Goal: Communication & Community: Answer question/provide support

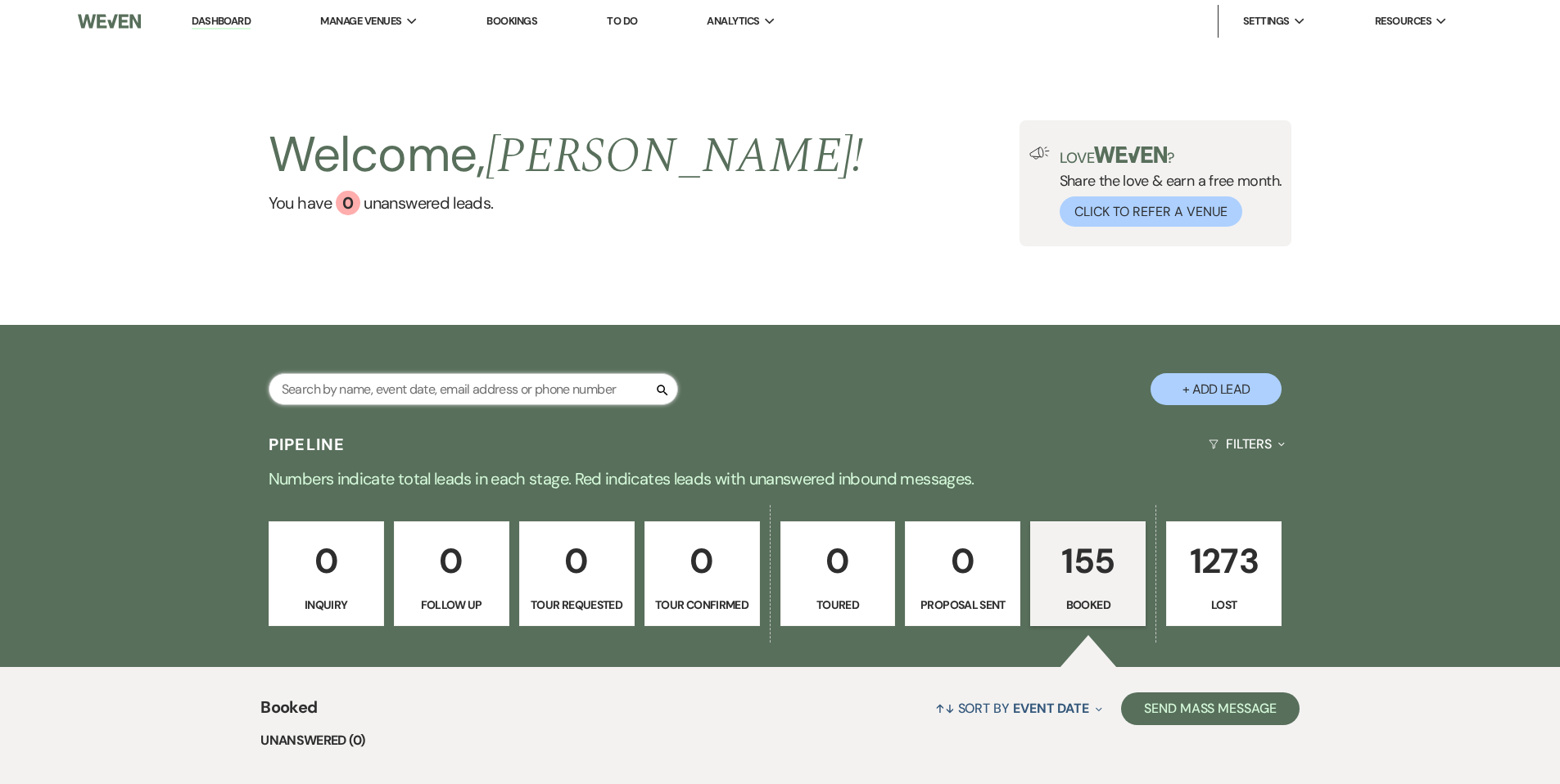
click at [374, 385] on input "text" at bounding box center [473, 389] width 409 height 32
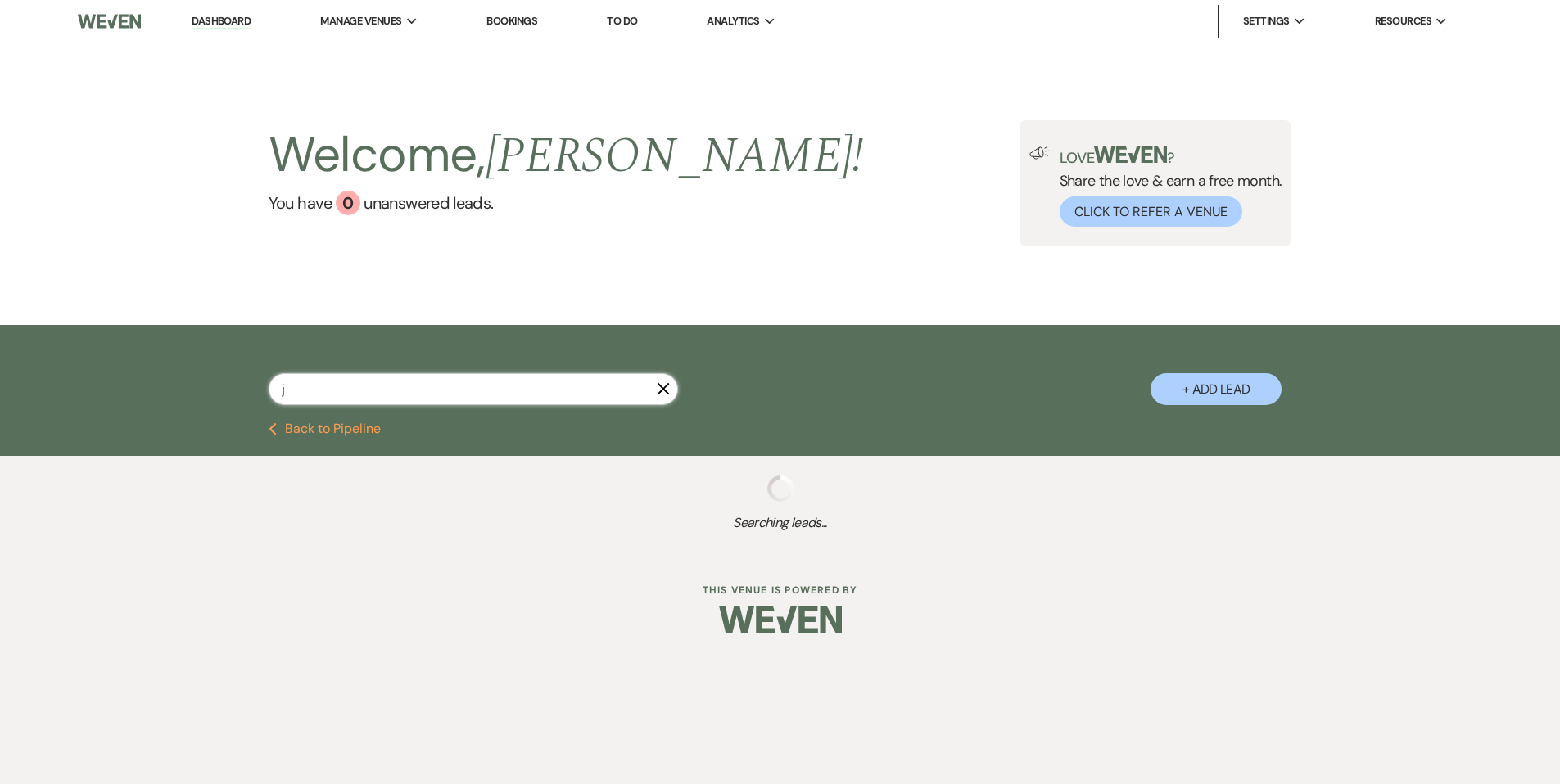
type input "je"
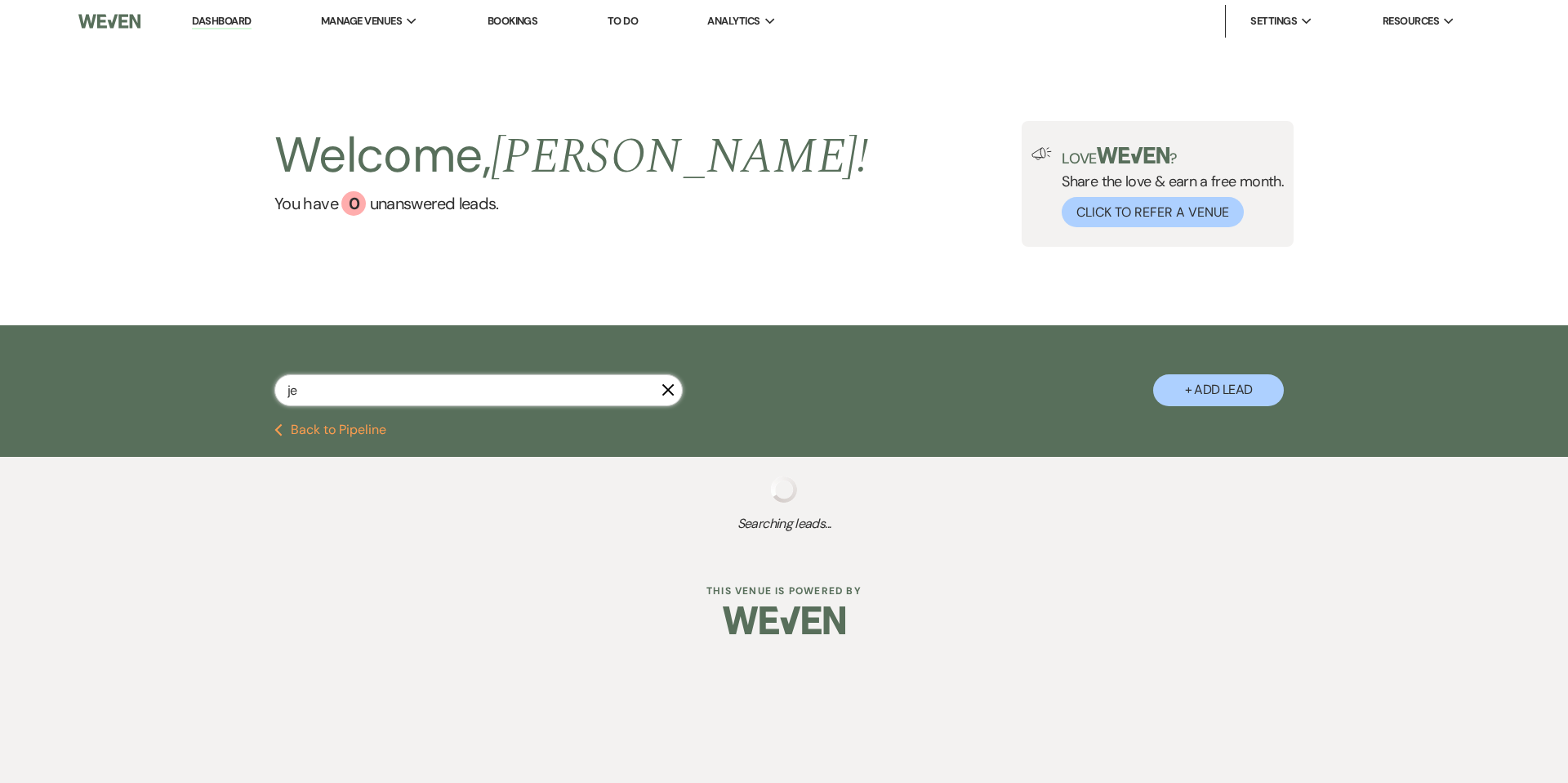
select select "8"
select select "5"
select select "8"
select select "5"
select select "8"
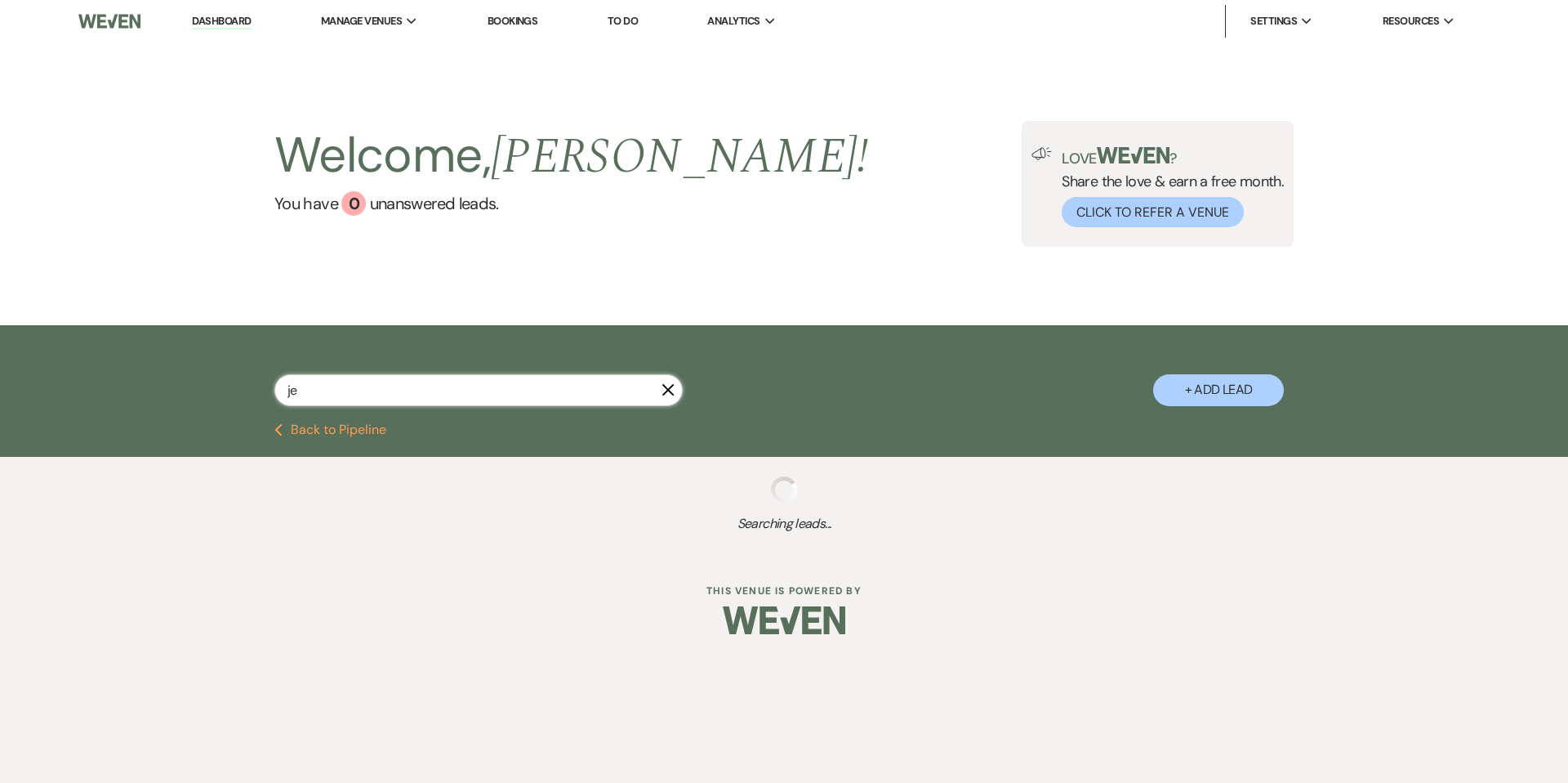
select select "5"
select select "8"
select select "5"
select select "8"
select select "5"
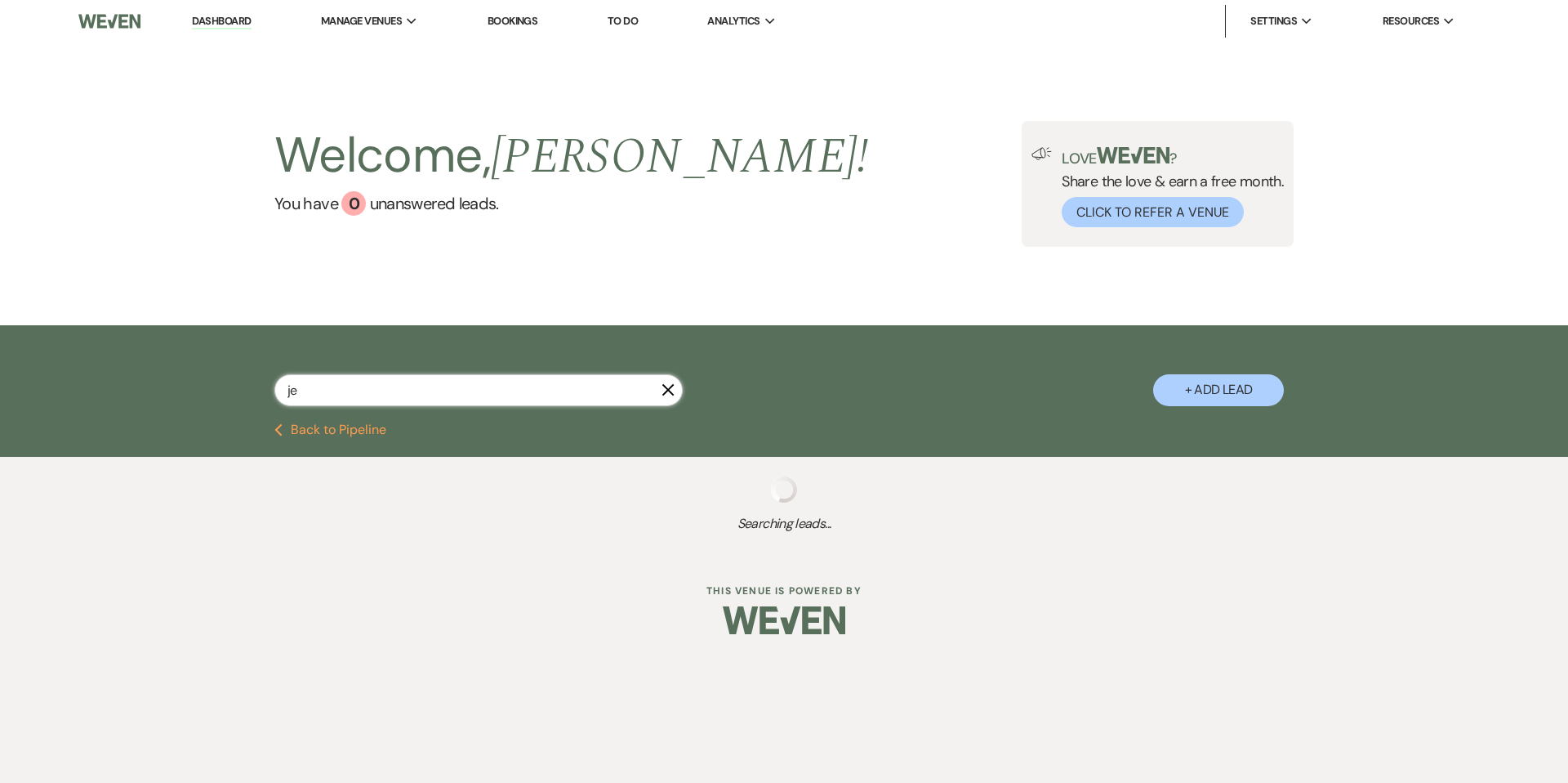
select select "8"
select select "5"
select select "8"
select select "5"
select select "8"
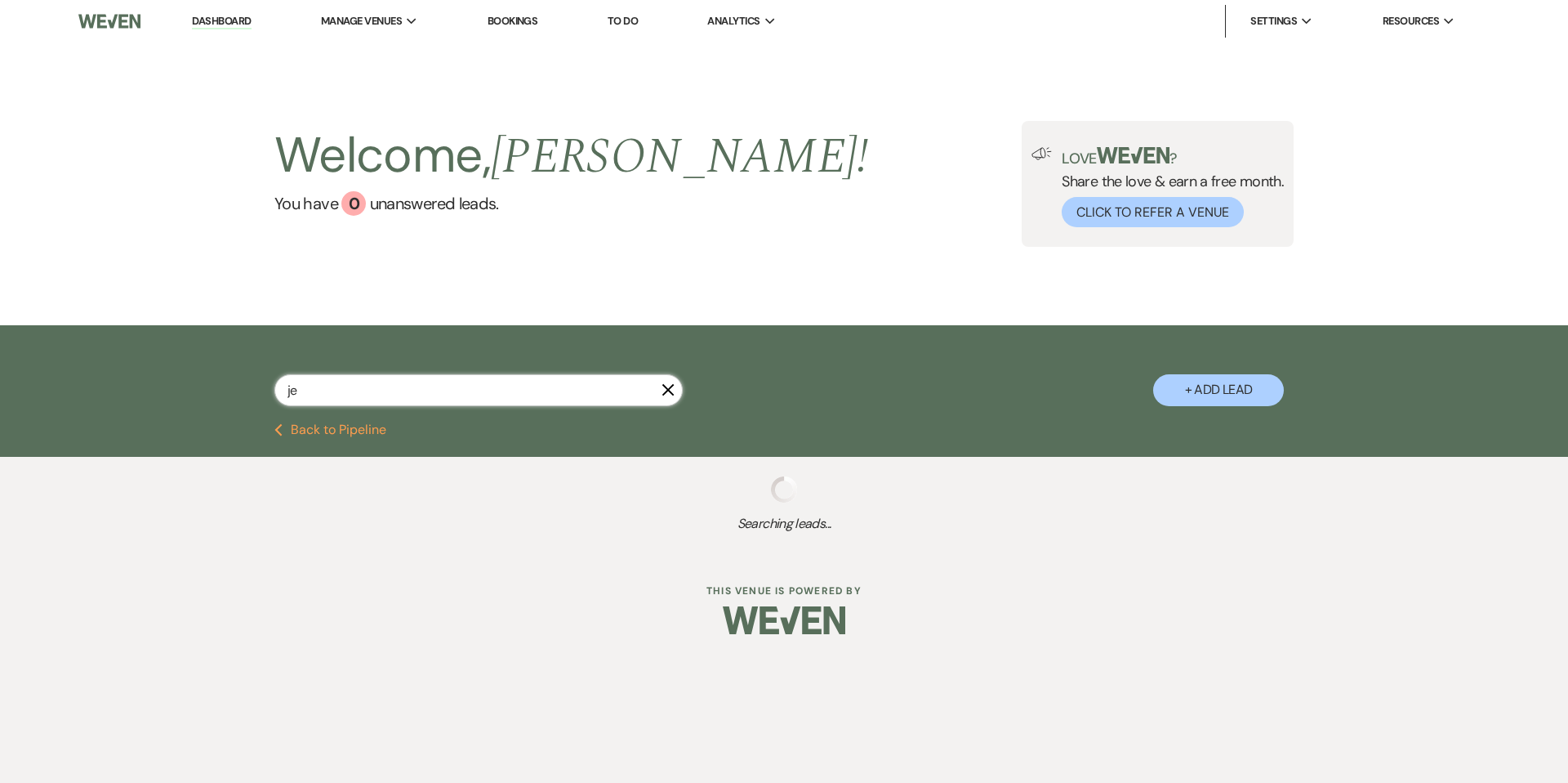
select select "5"
select select "8"
select select "5"
select select "8"
select select "5"
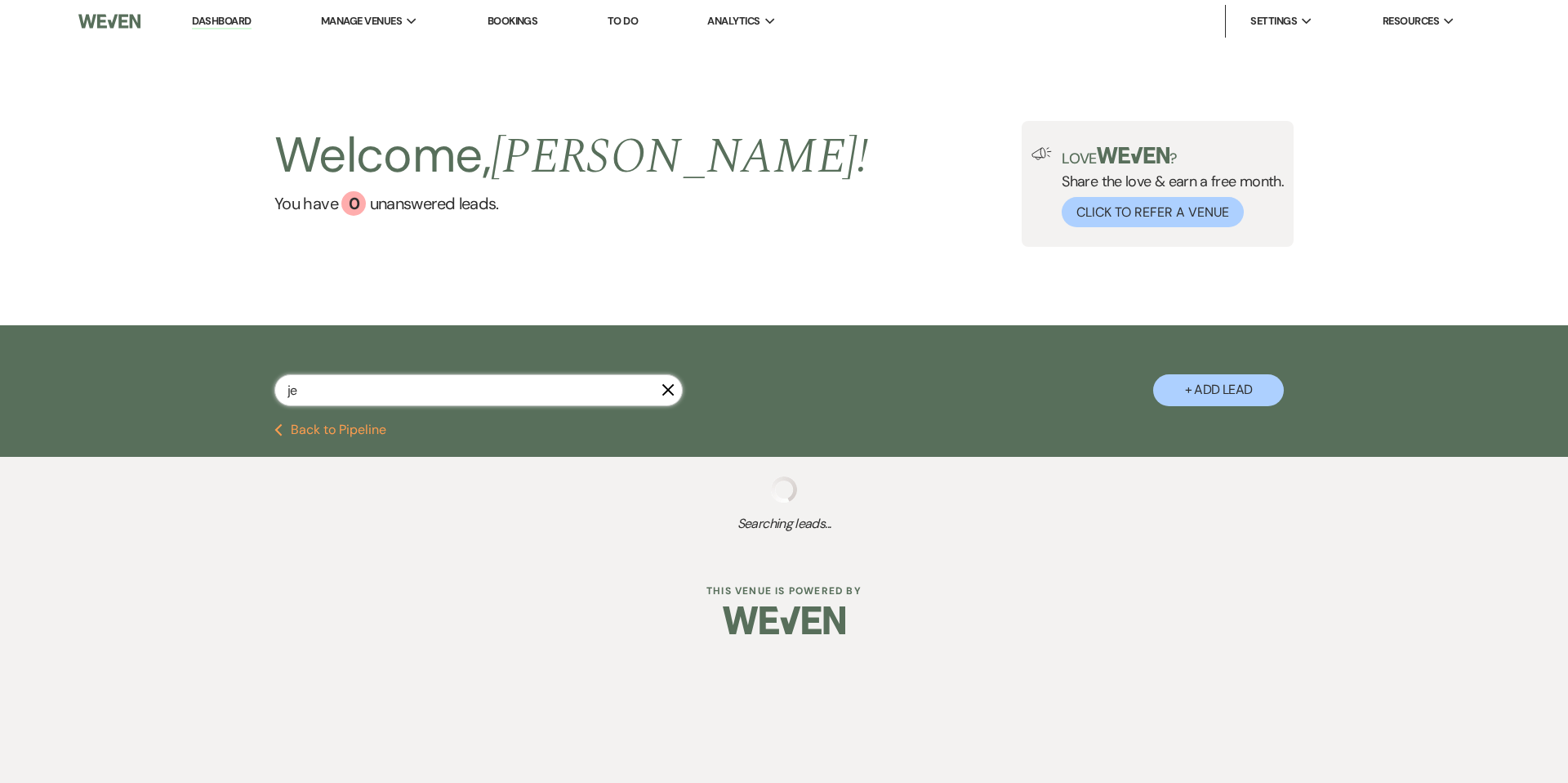
select select "8"
select select "5"
select select "8"
select select "11"
select select "8"
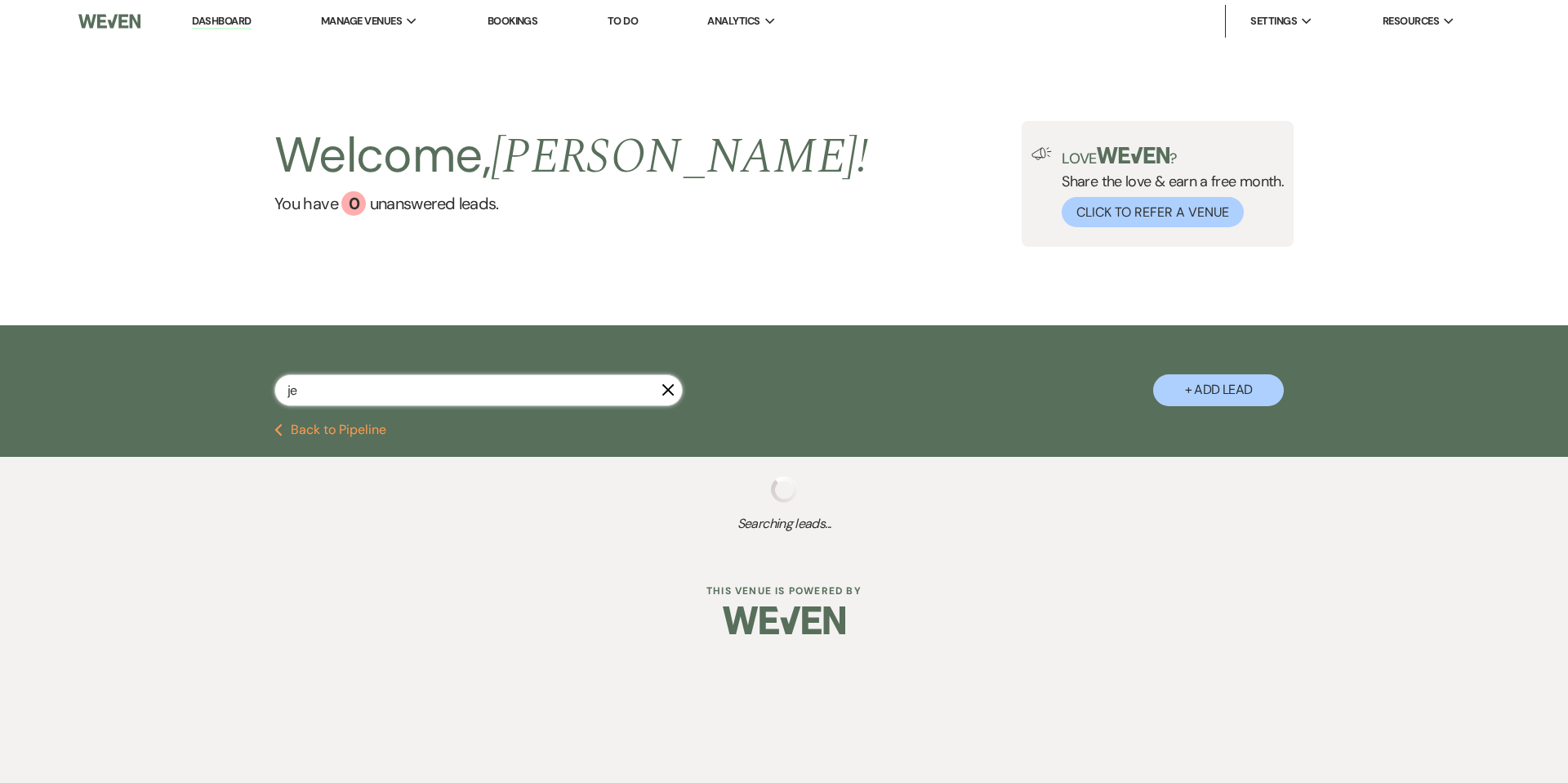
select select "4"
select select "8"
select select "5"
select select "8"
select select "5"
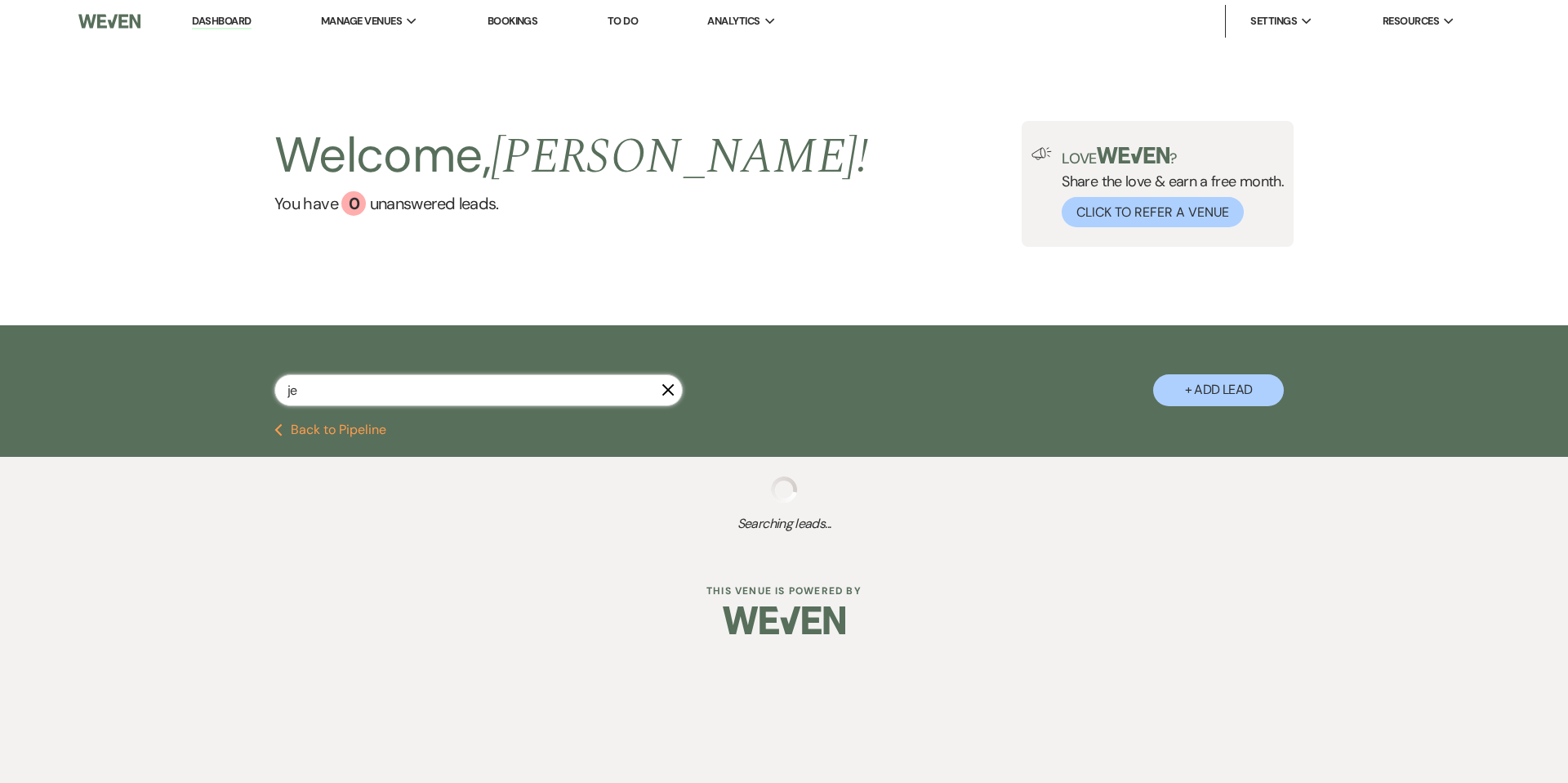
select select "8"
select select "5"
select select "8"
select select "5"
select select "8"
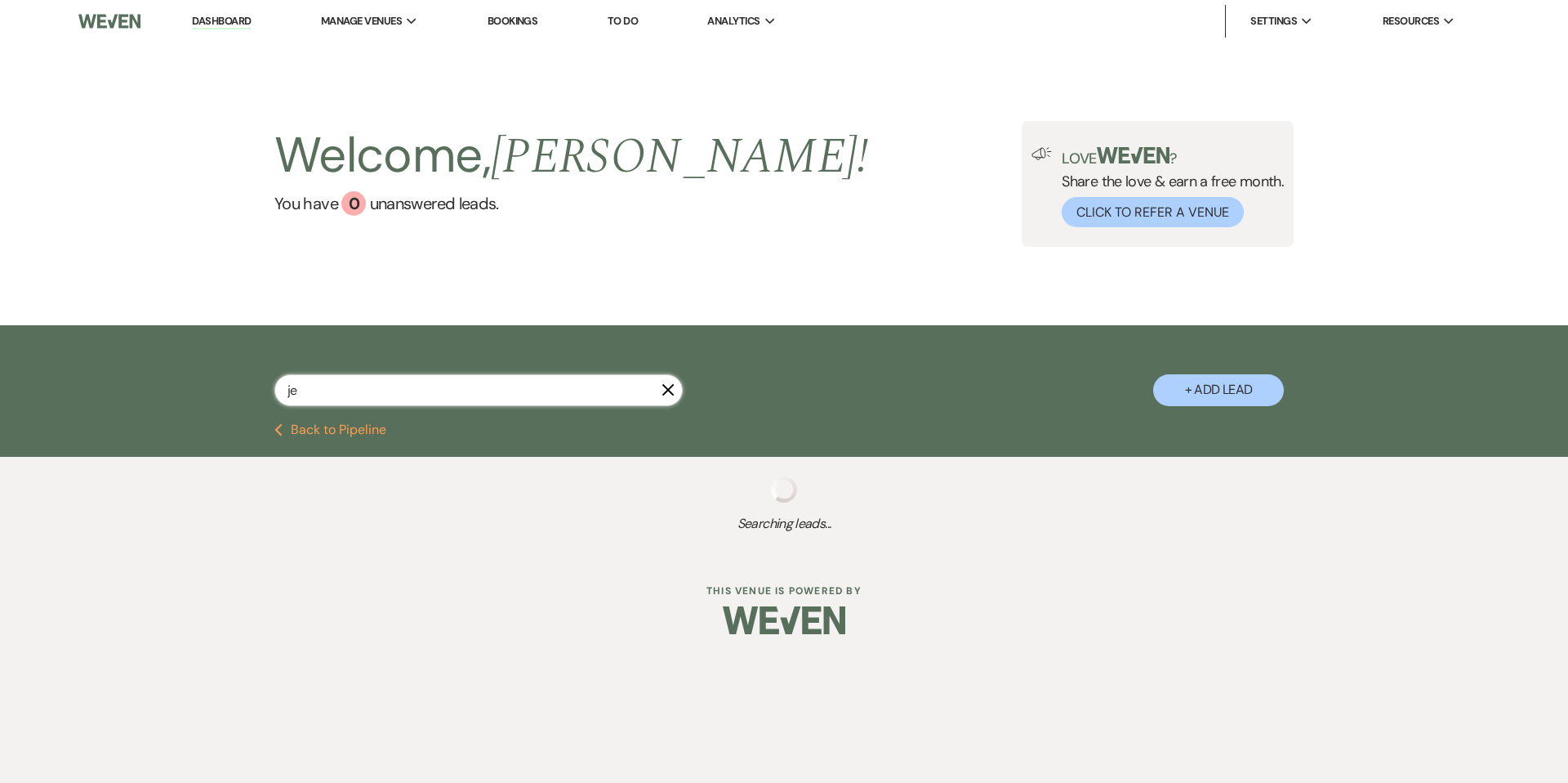
select select "5"
select select "8"
select select "5"
select select "8"
select select "5"
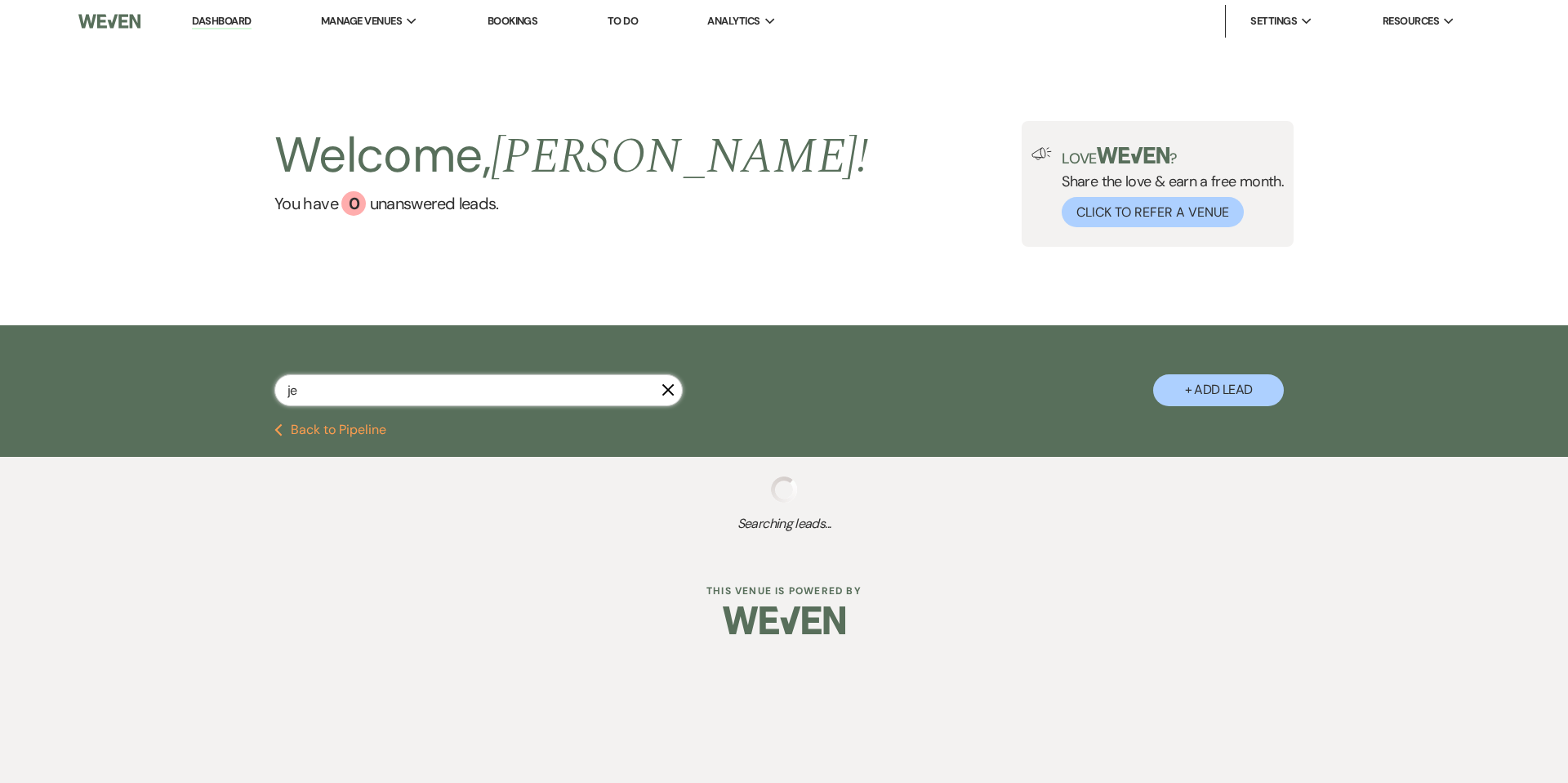
select select "8"
select select "5"
select select "8"
select select "5"
select select "8"
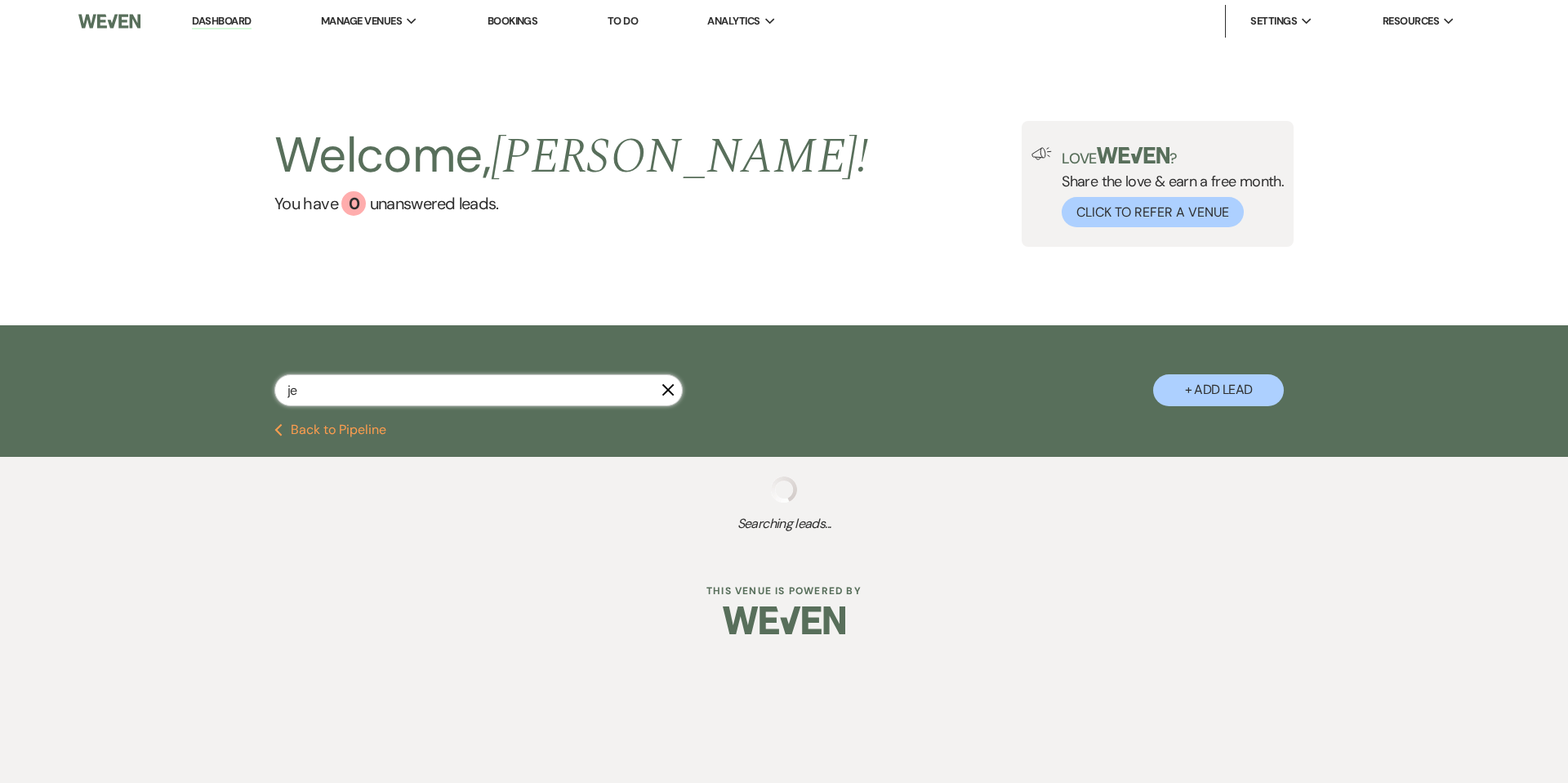
select select "5"
select select "8"
select select "5"
select select "8"
select select "5"
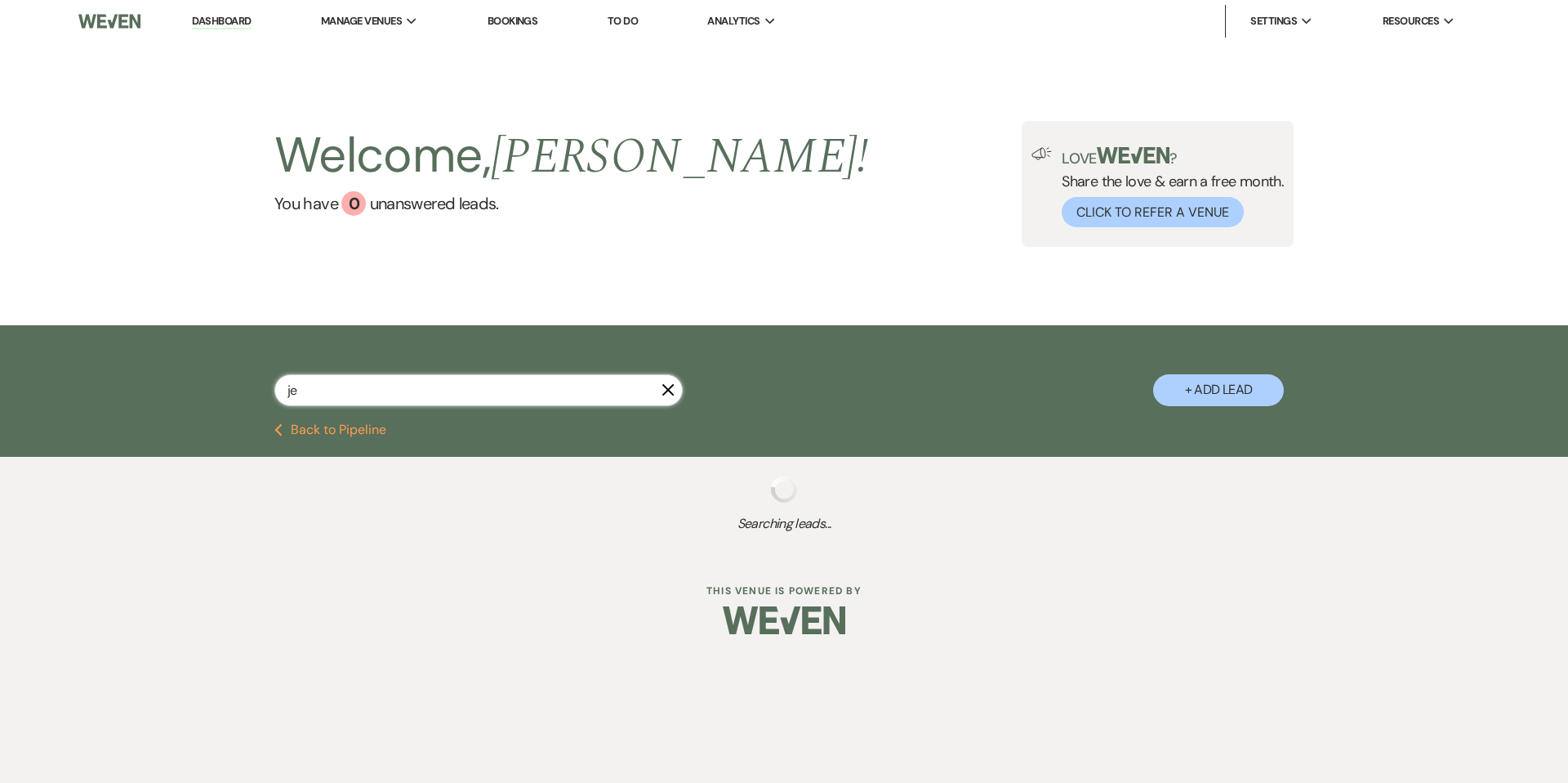
select select "8"
select select "5"
select select "8"
select select "5"
select select "8"
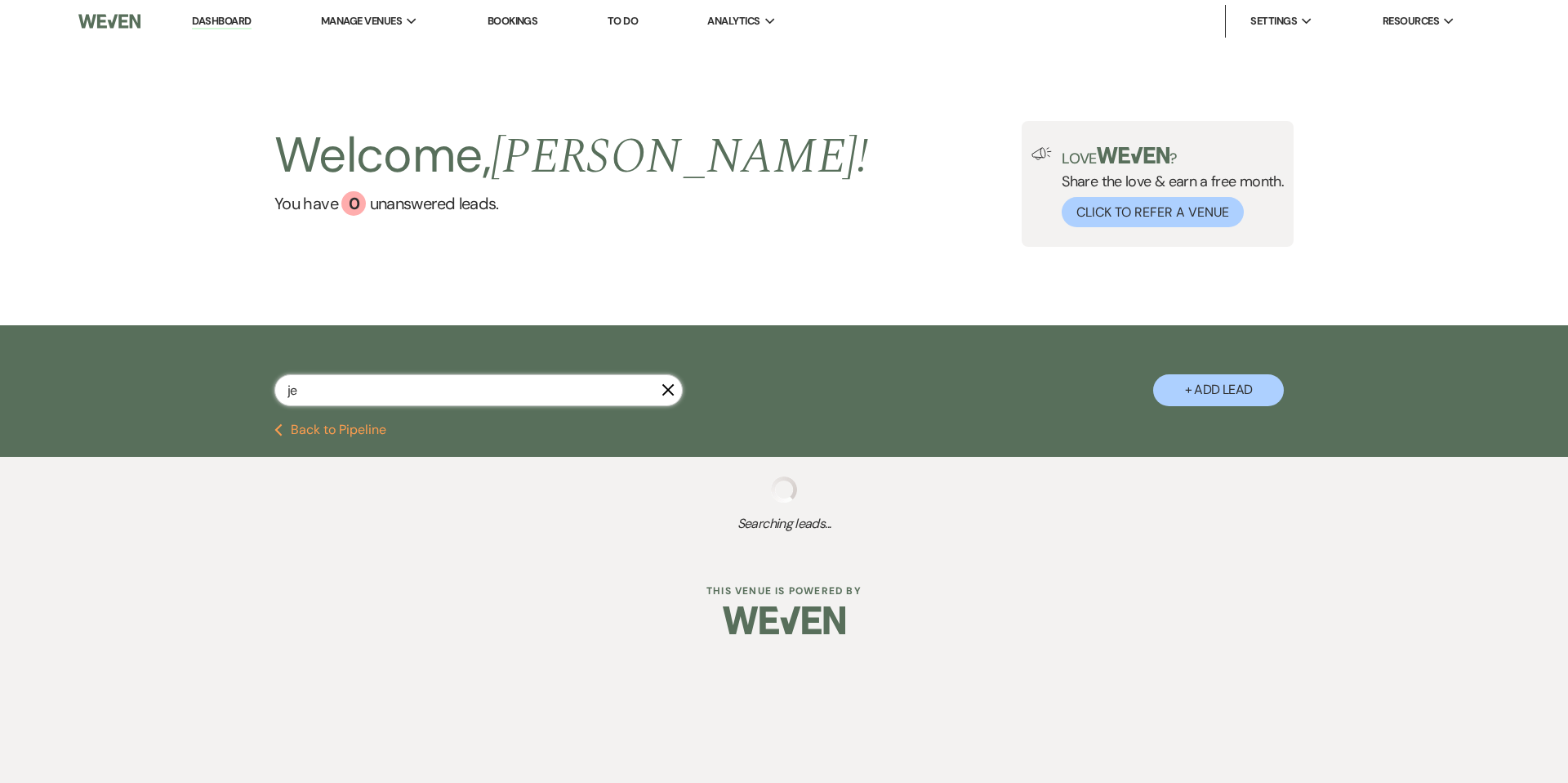
select select "5"
select select "8"
select select "6"
select select "8"
select select "7"
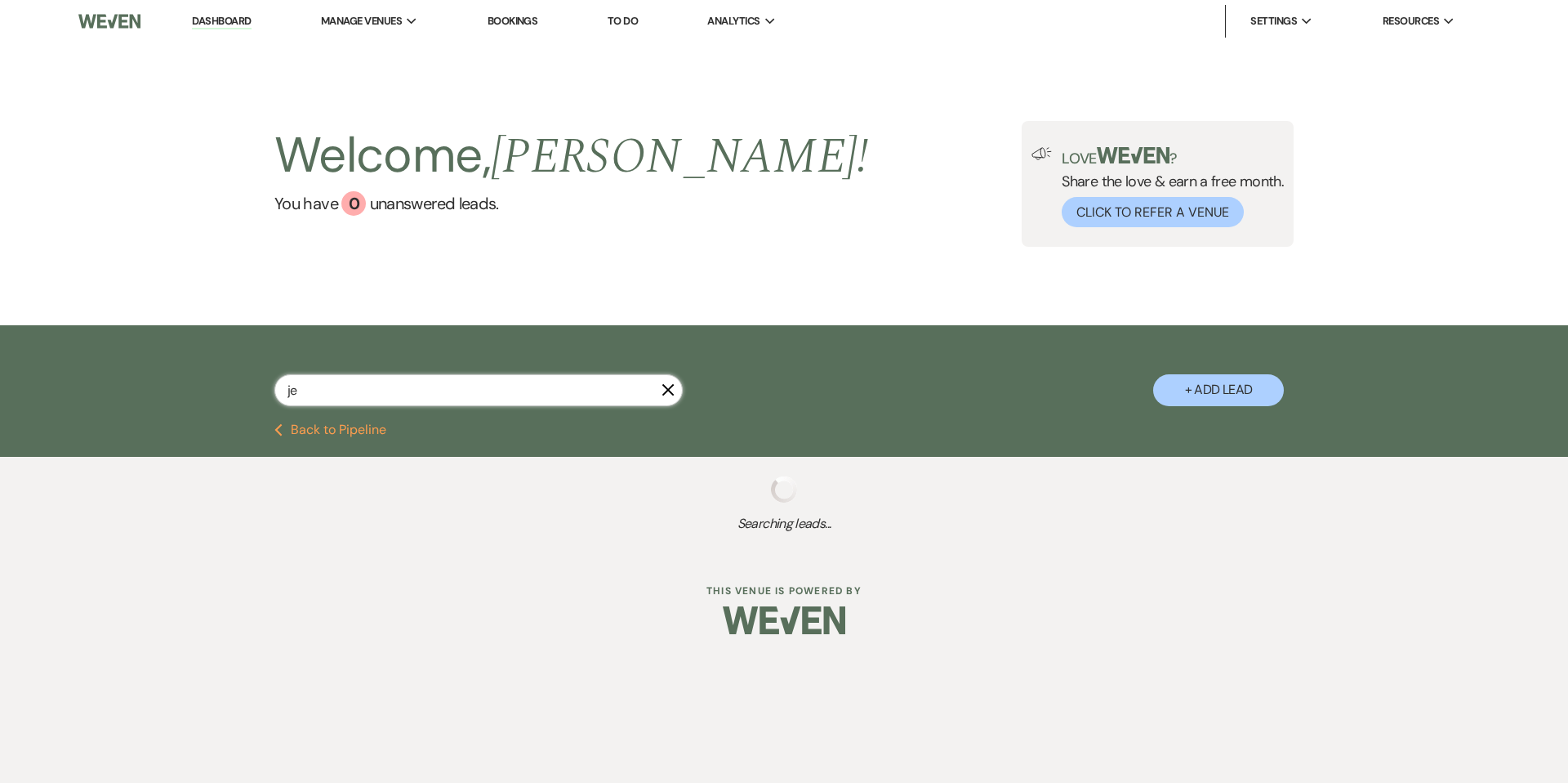
select select "8"
select select "6"
select select "8"
select select "5"
select select "8"
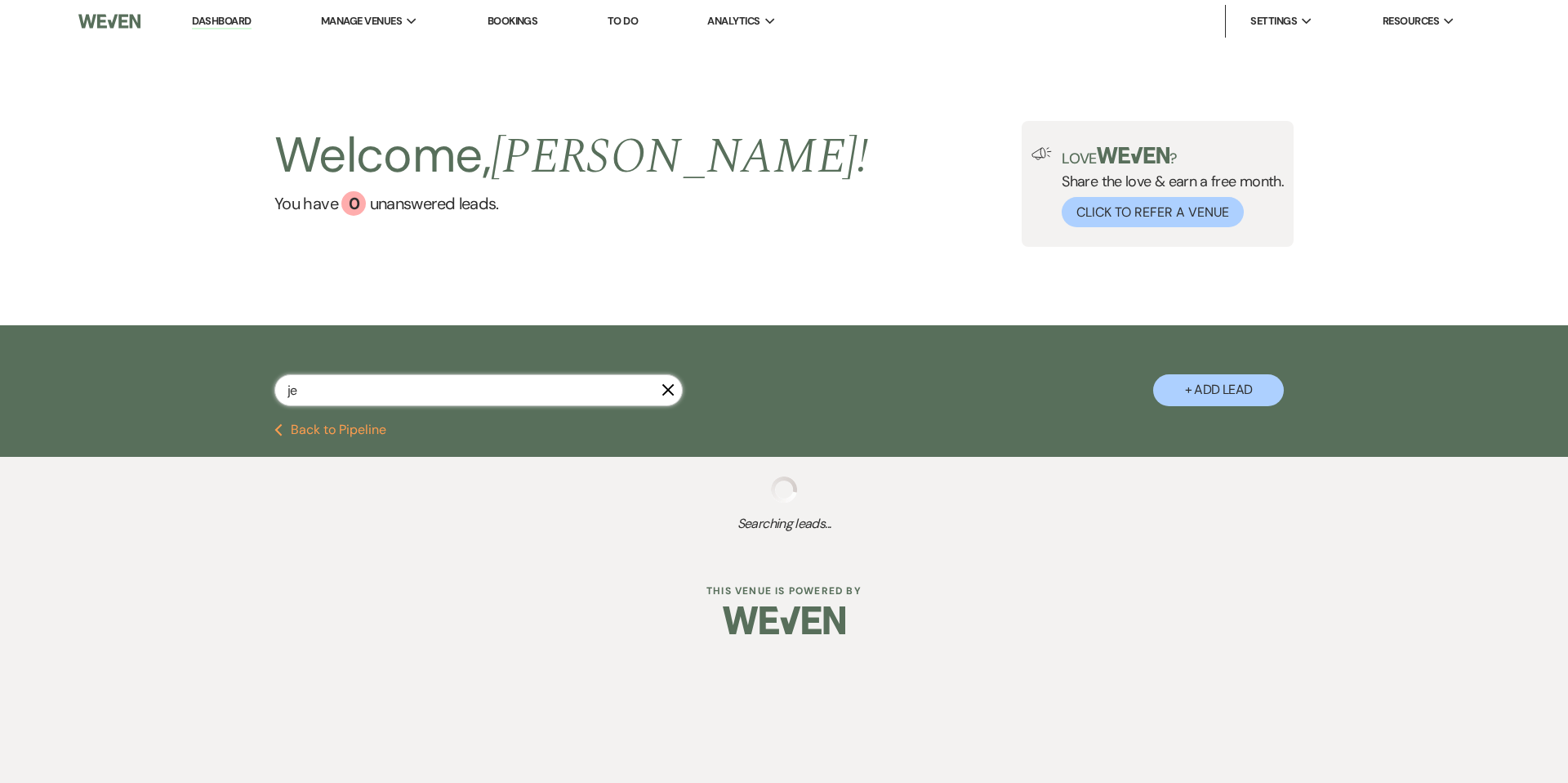
select select "5"
select select "8"
select select "5"
select select "8"
select select "6"
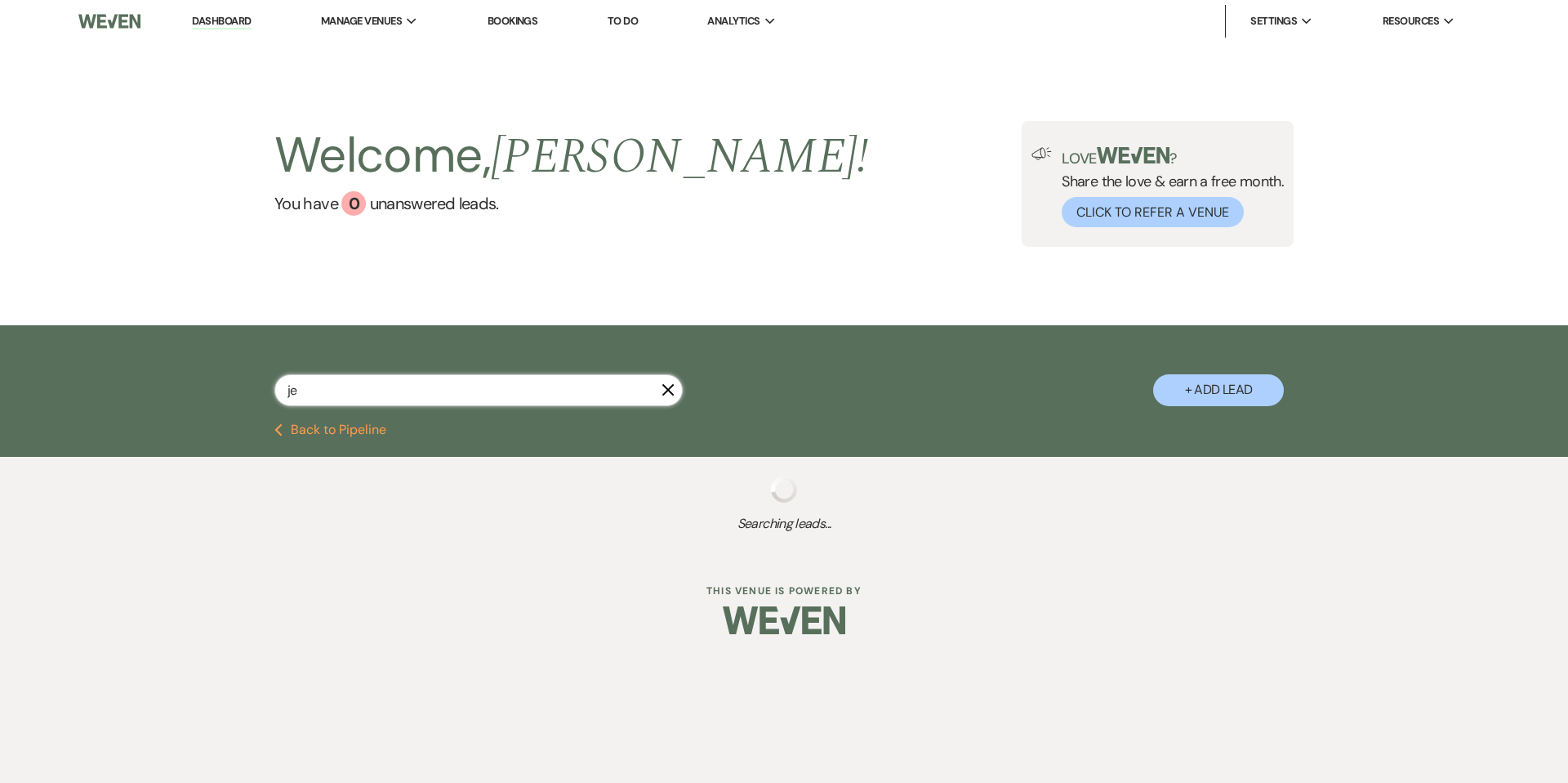
select select "8"
select select "5"
select select "8"
select select "5"
select select "8"
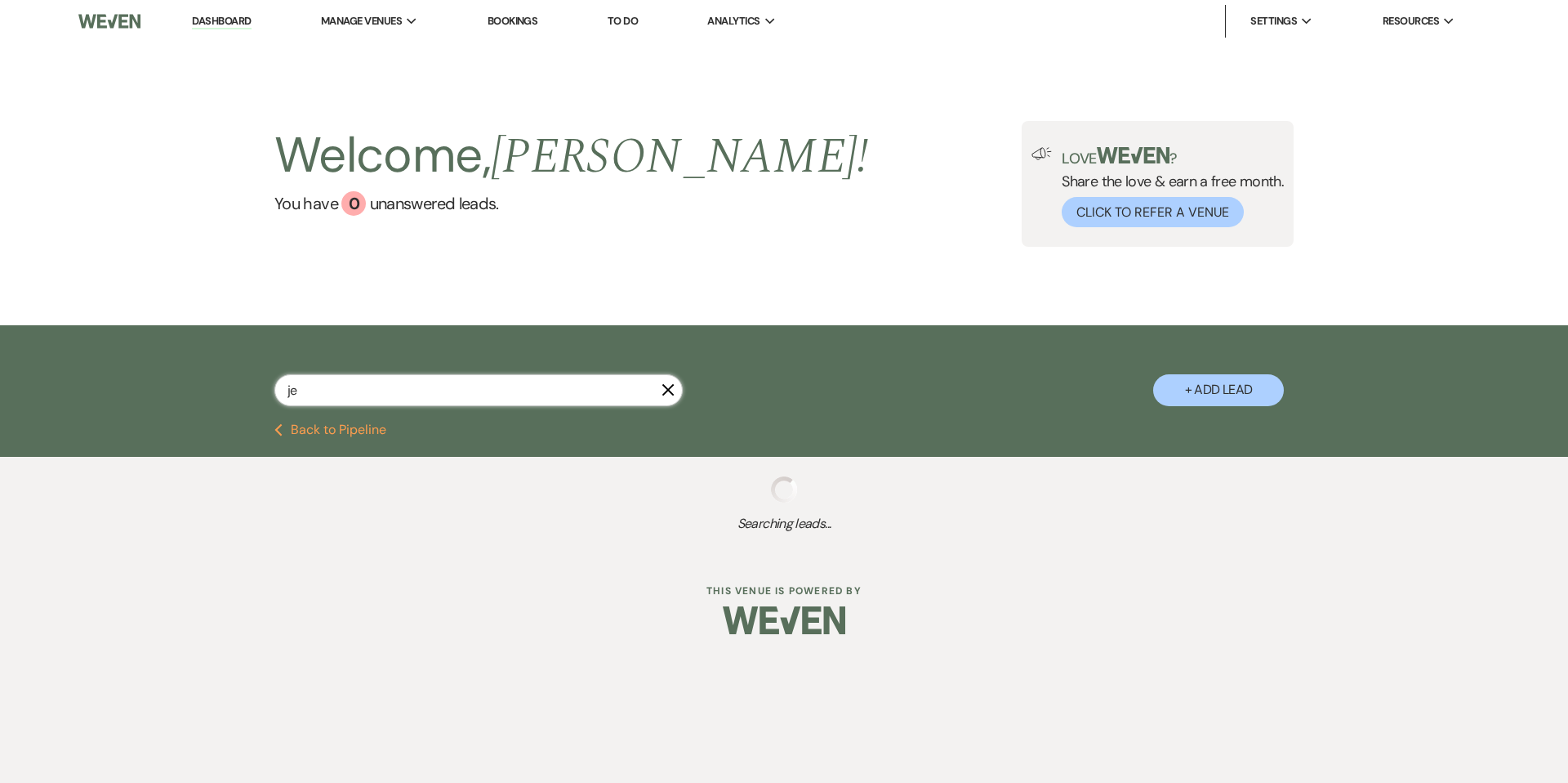
select select "6"
select select "8"
select select "5"
select select "8"
select select "6"
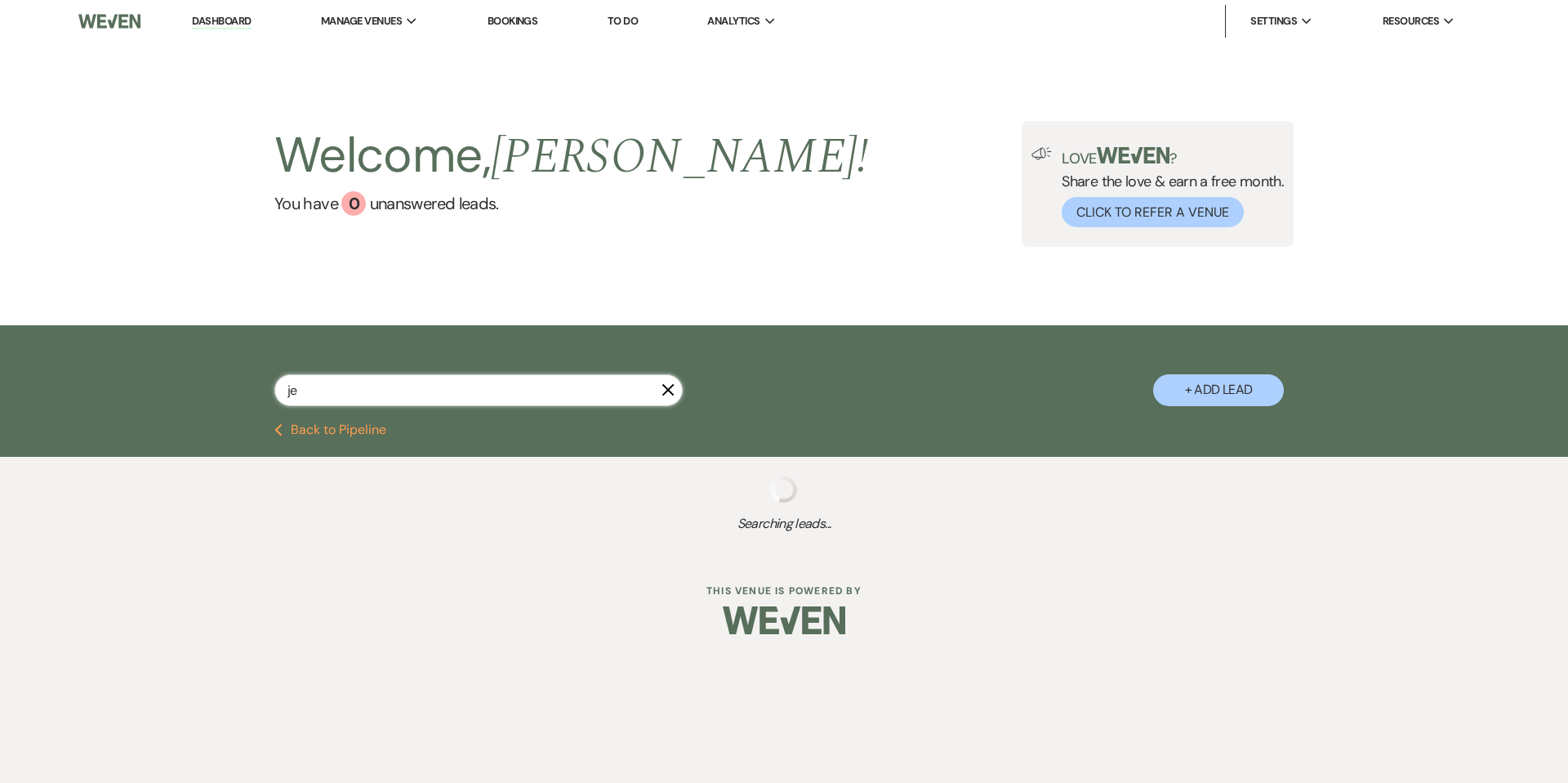
select select "8"
select select "5"
select select "8"
select select "5"
select select "8"
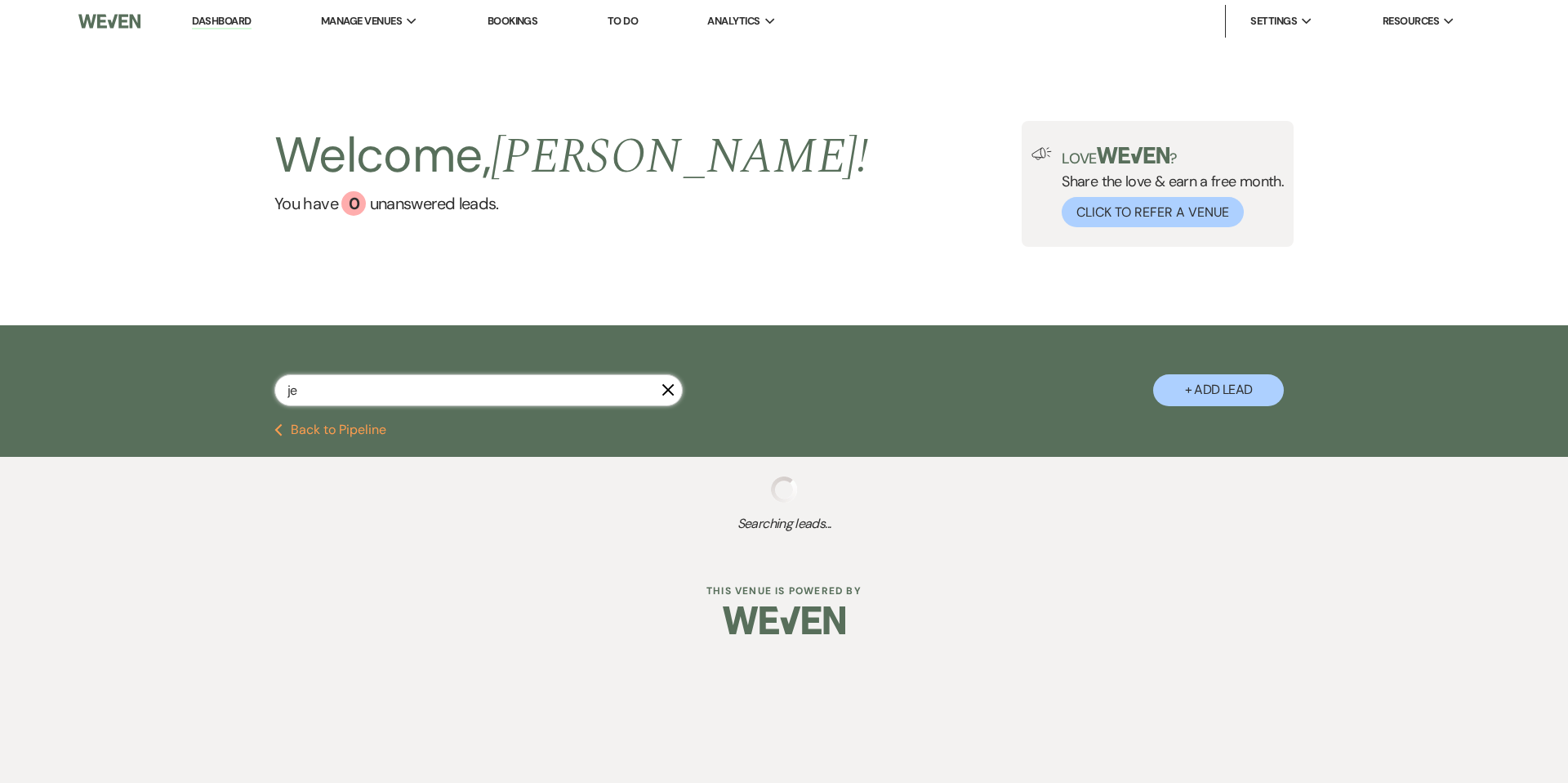
select select "5"
select select "8"
select select "5"
select select "8"
select select "1"
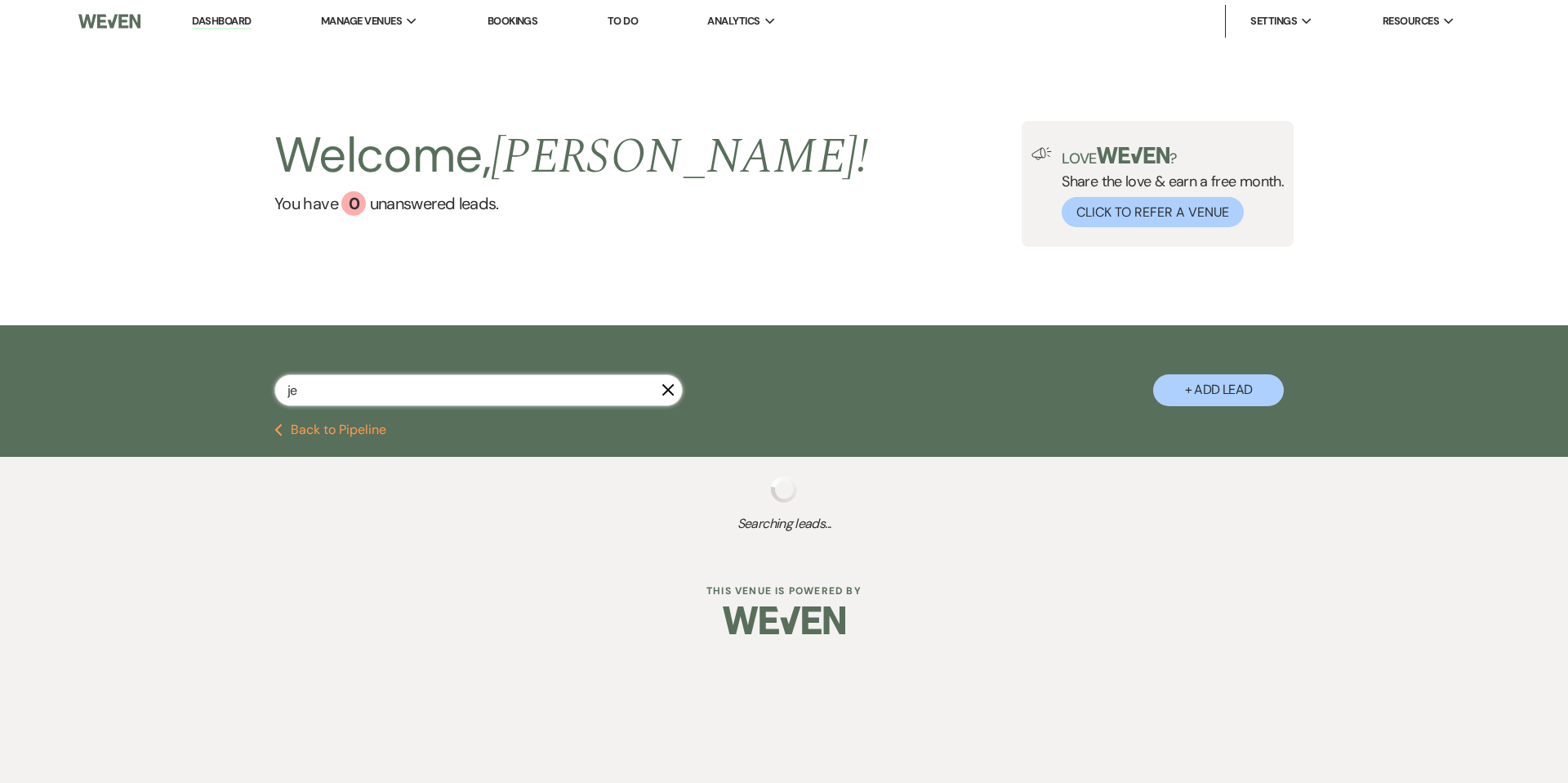
select select "8"
select select "5"
select select "8"
select select "5"
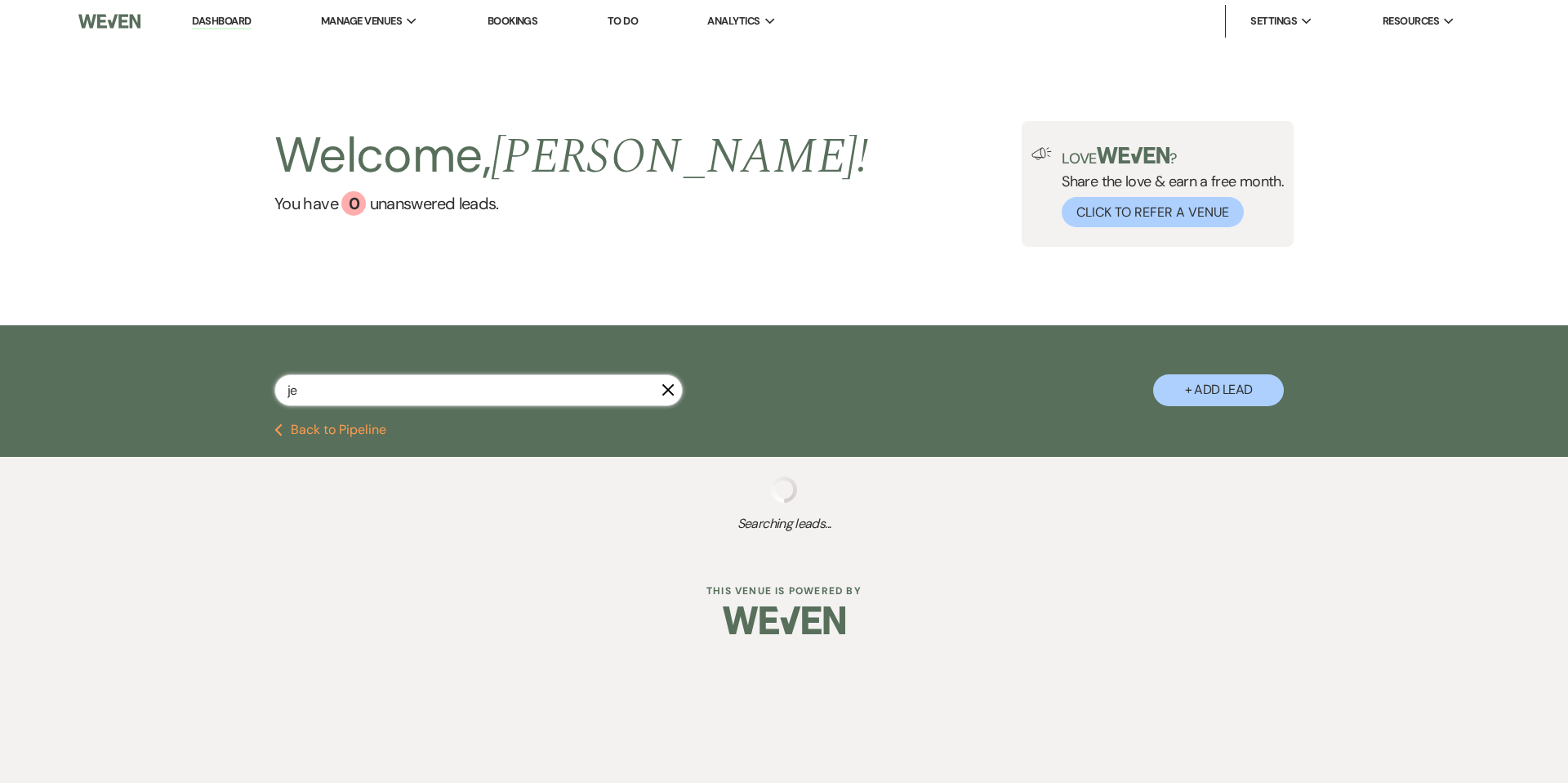
select select "8"
select select "5"
select select "8"
select select "5"
select select "8"
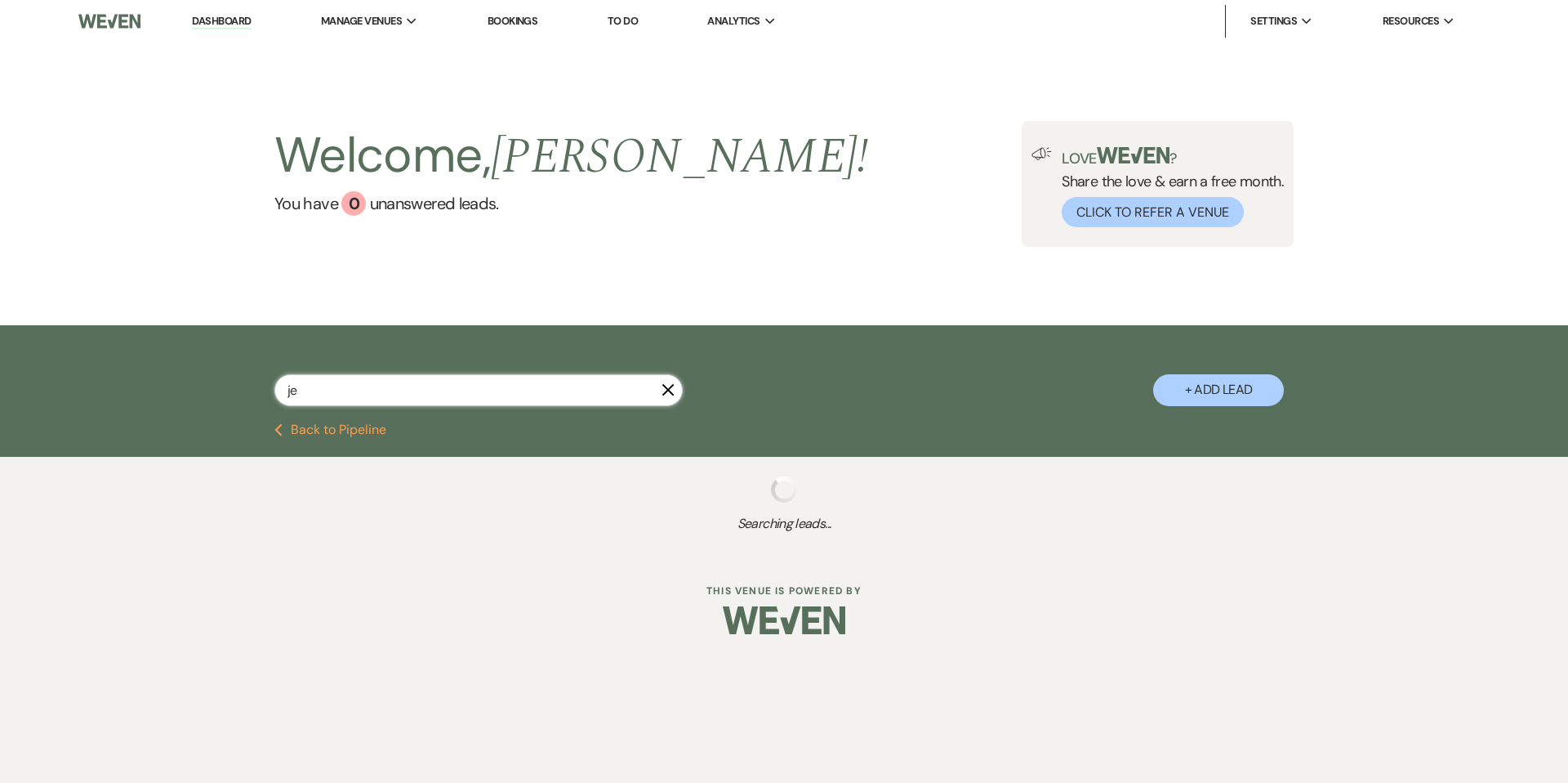
select select "5"
select select "8"
select select "5"
select select "8"
select select "5"
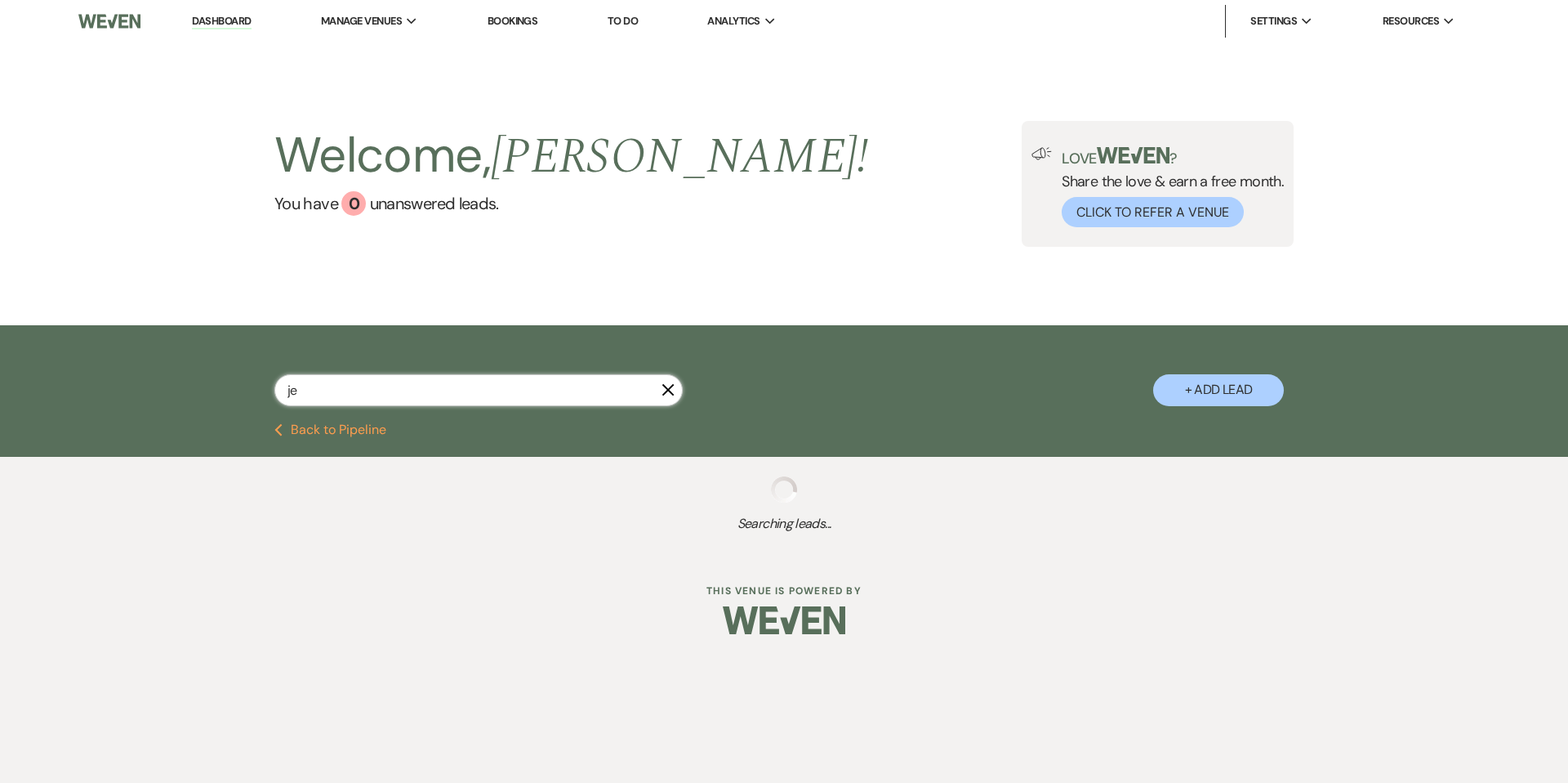
select select "8"
select select "5"
select select "8"
select select "3"
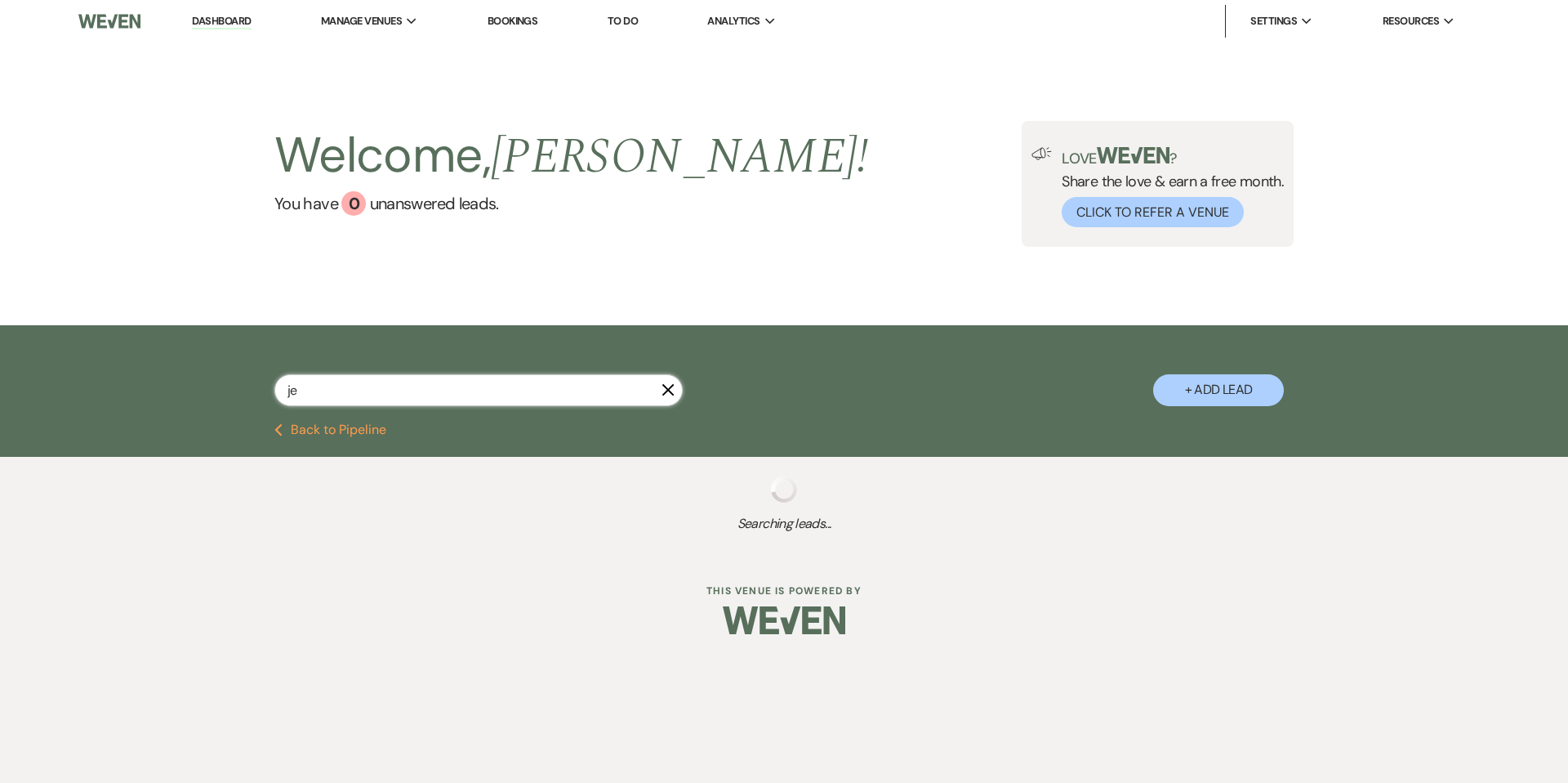
select select "8"
select select "10"
select select "8"
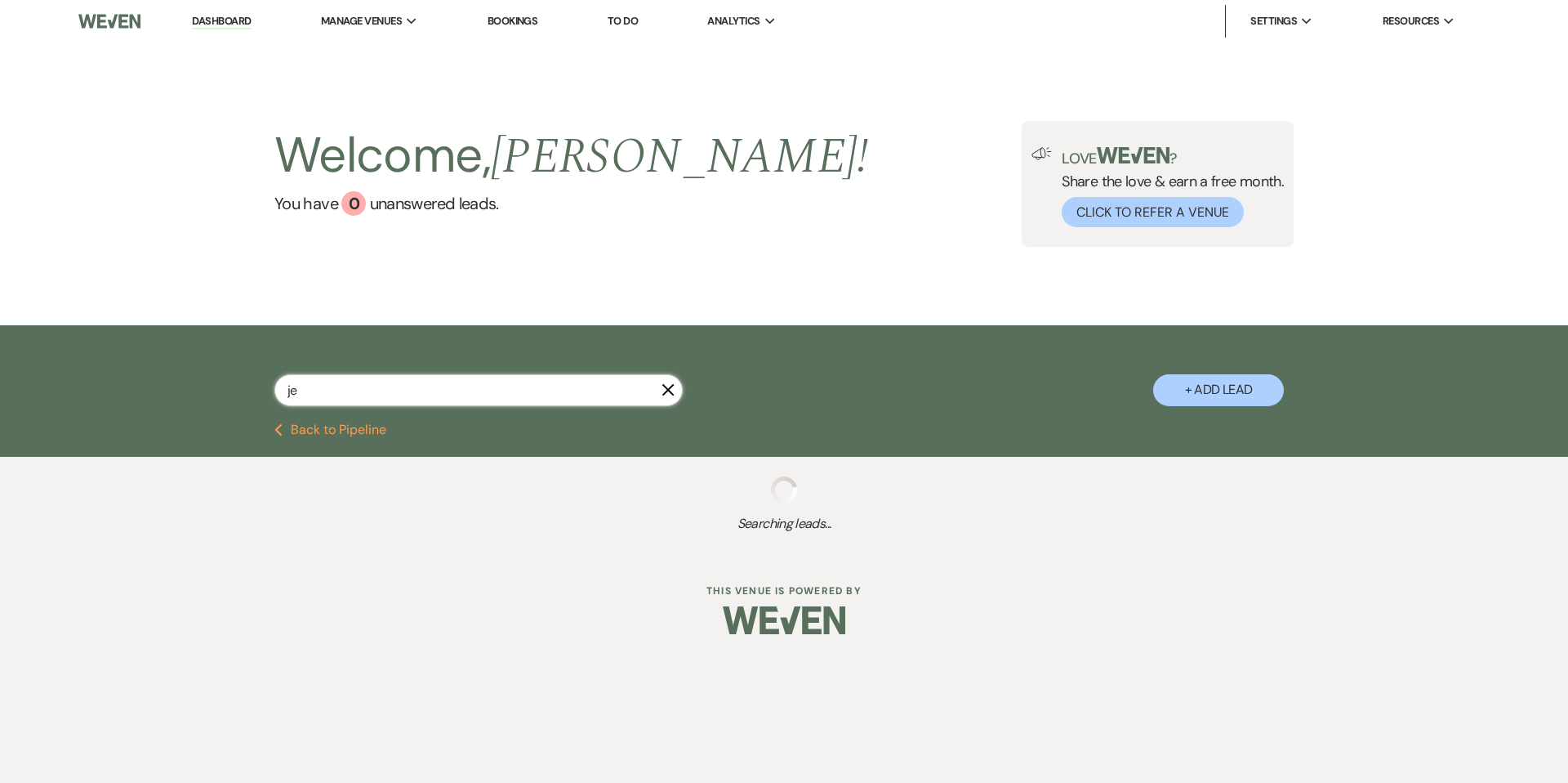
select select "5"
select select "8"
select select "5"
select select "8"
select select "5"
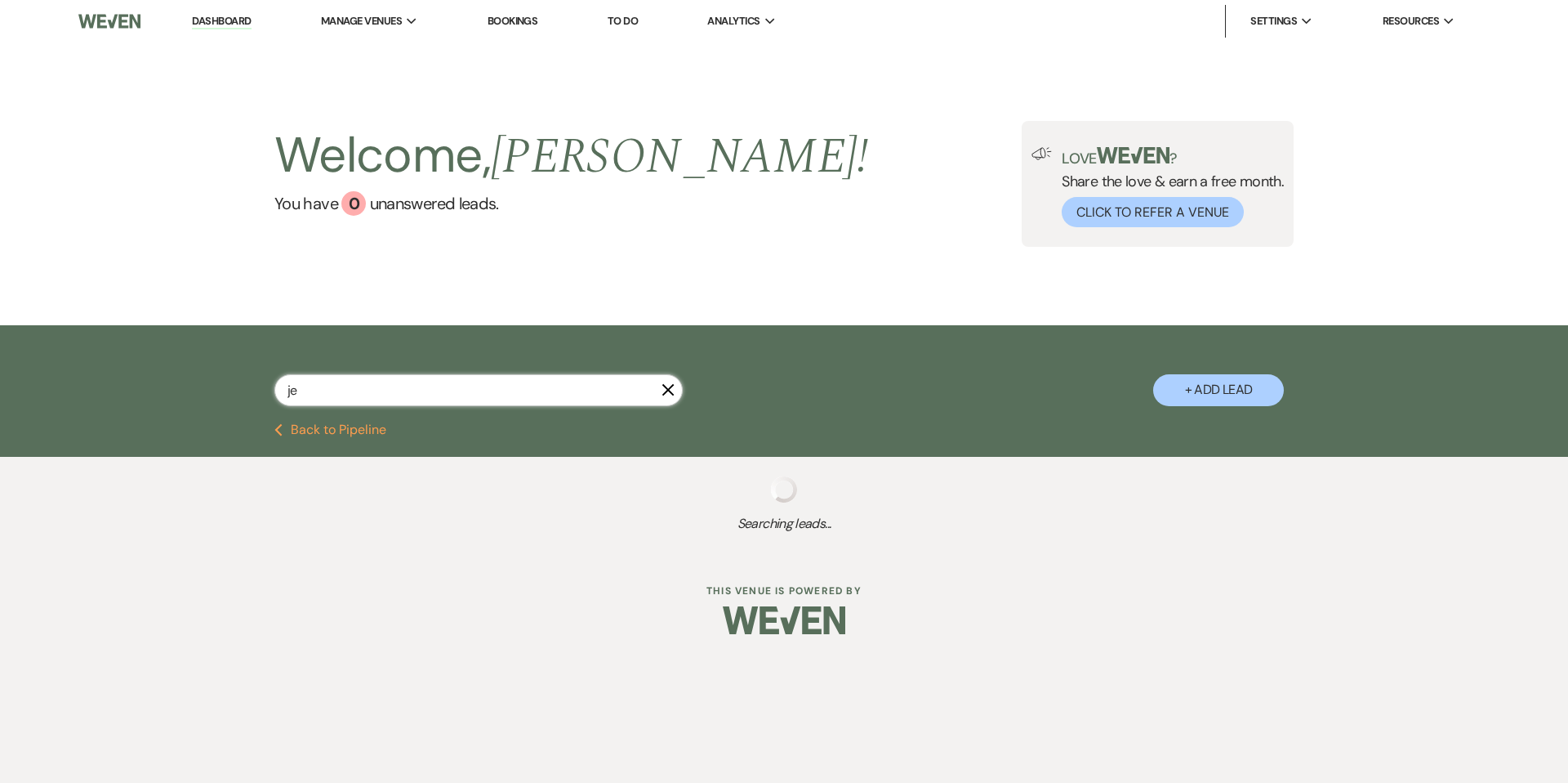
select select "8"
select select "5"
select select "8"
select select "5"
select select "8"
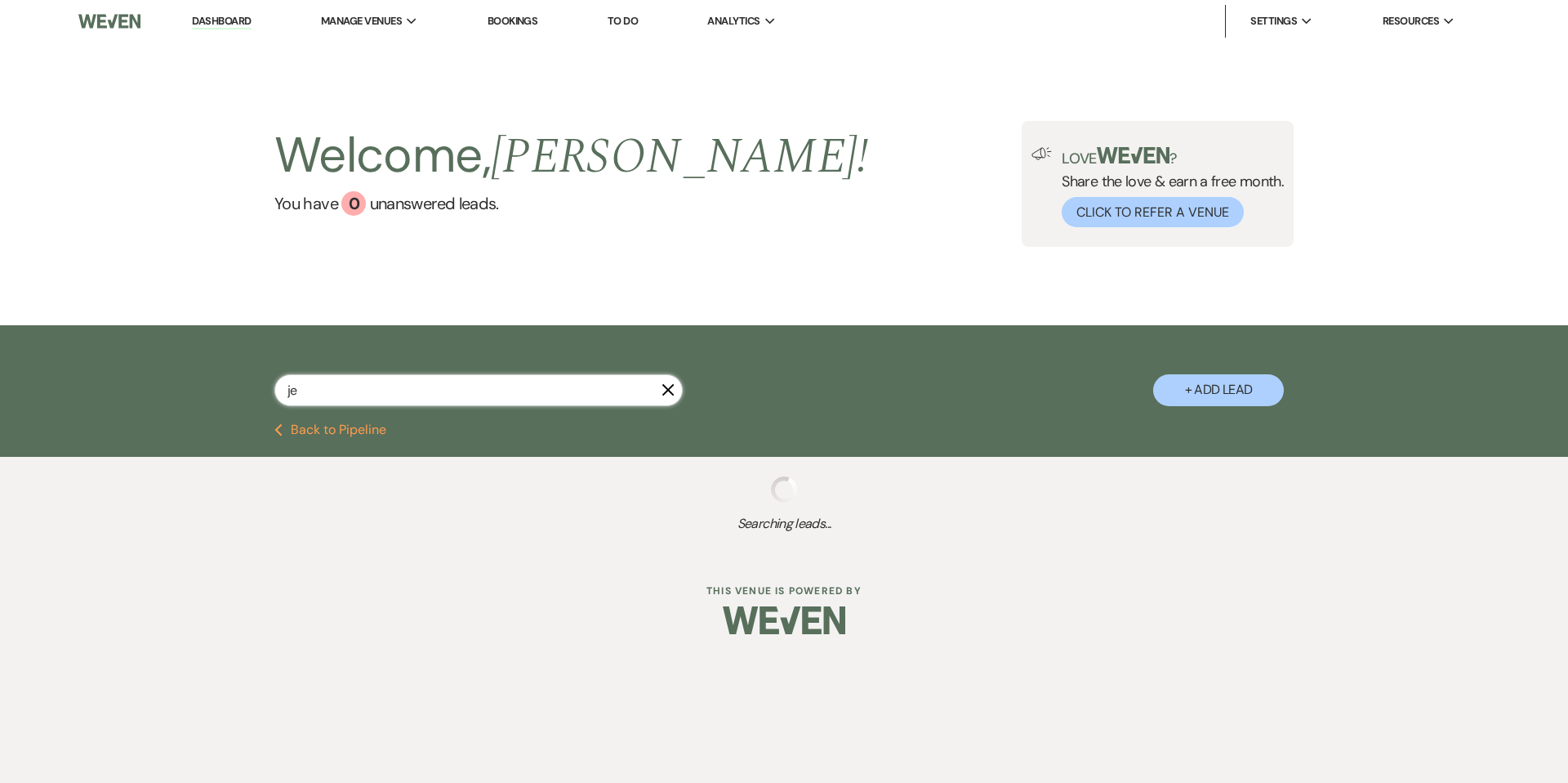
select select "8"
select select "5"
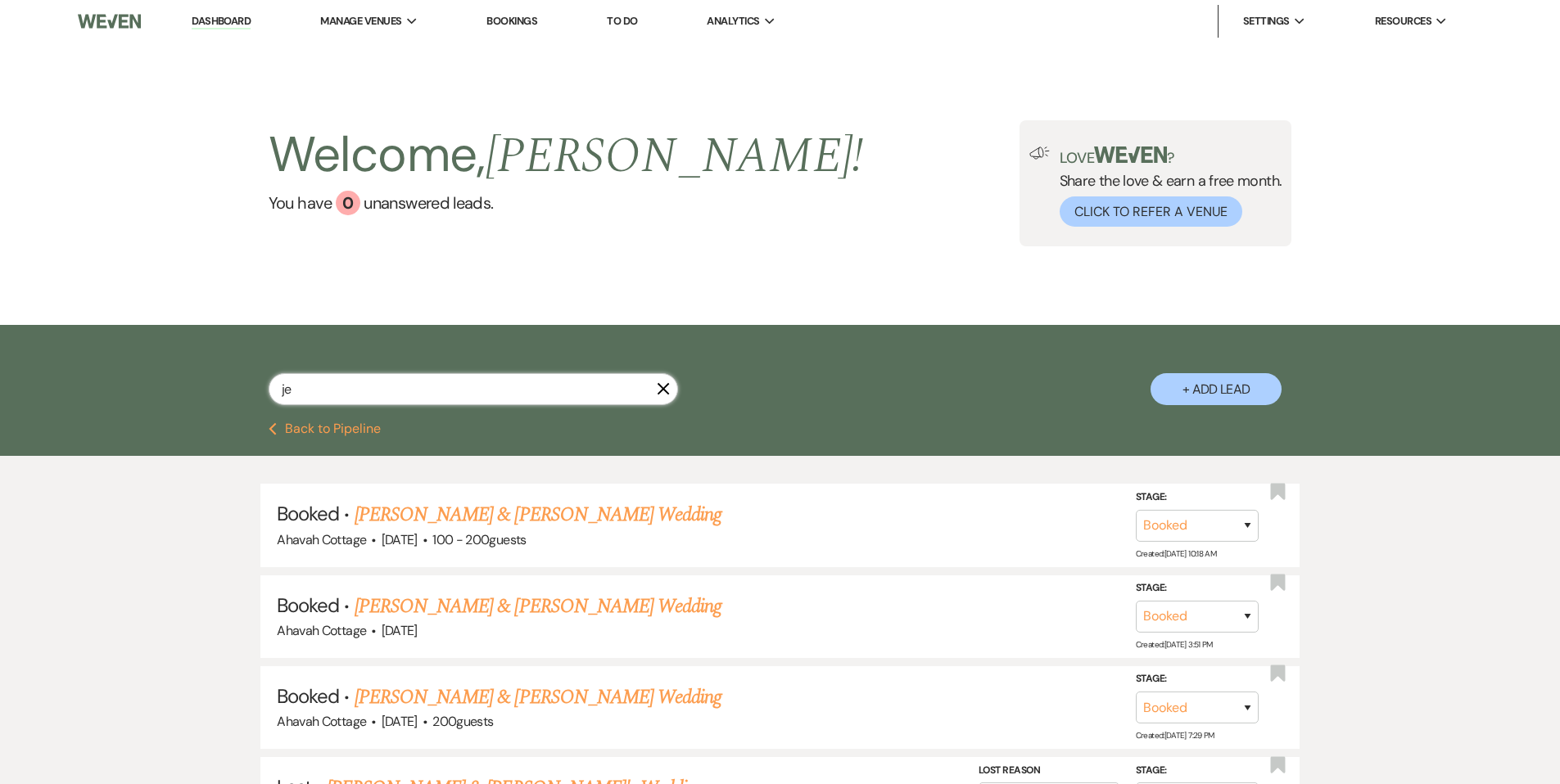
type input "jes"
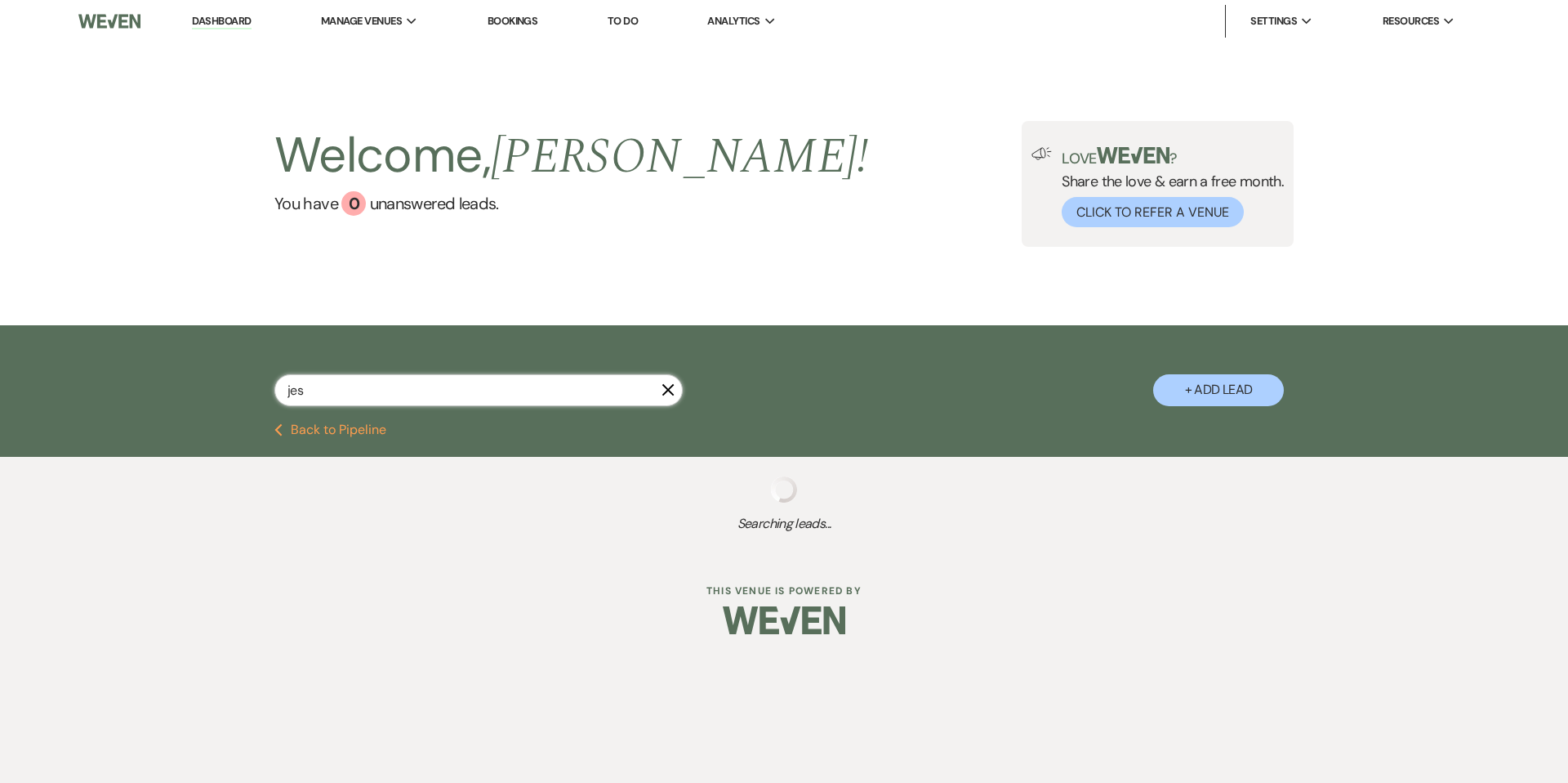
select select "8"
select select "5"
select select "8"
select select "5"
select select "8"
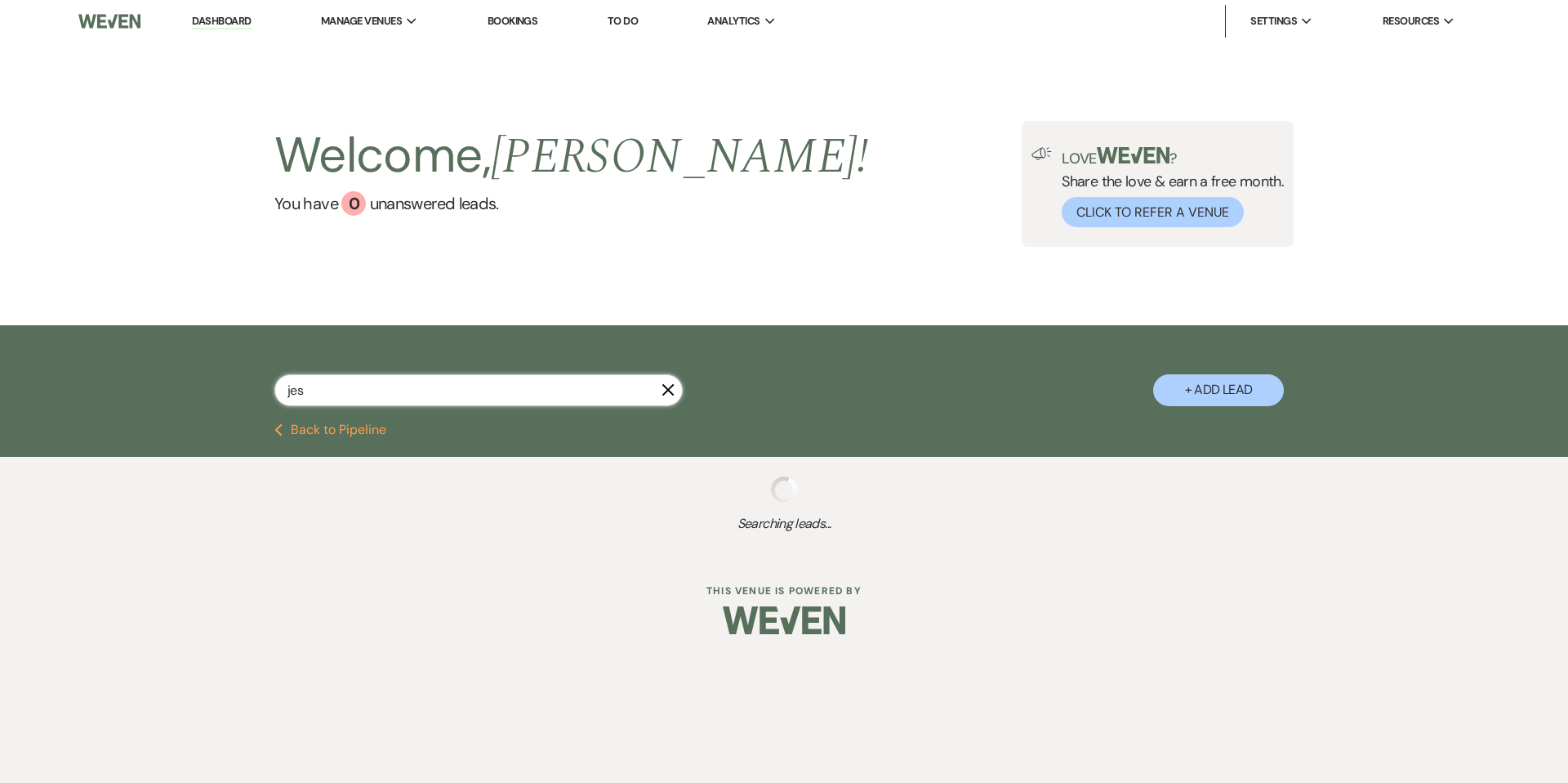
select select "5"
select select "8"
select select "5"
select select "8"
select select "5"
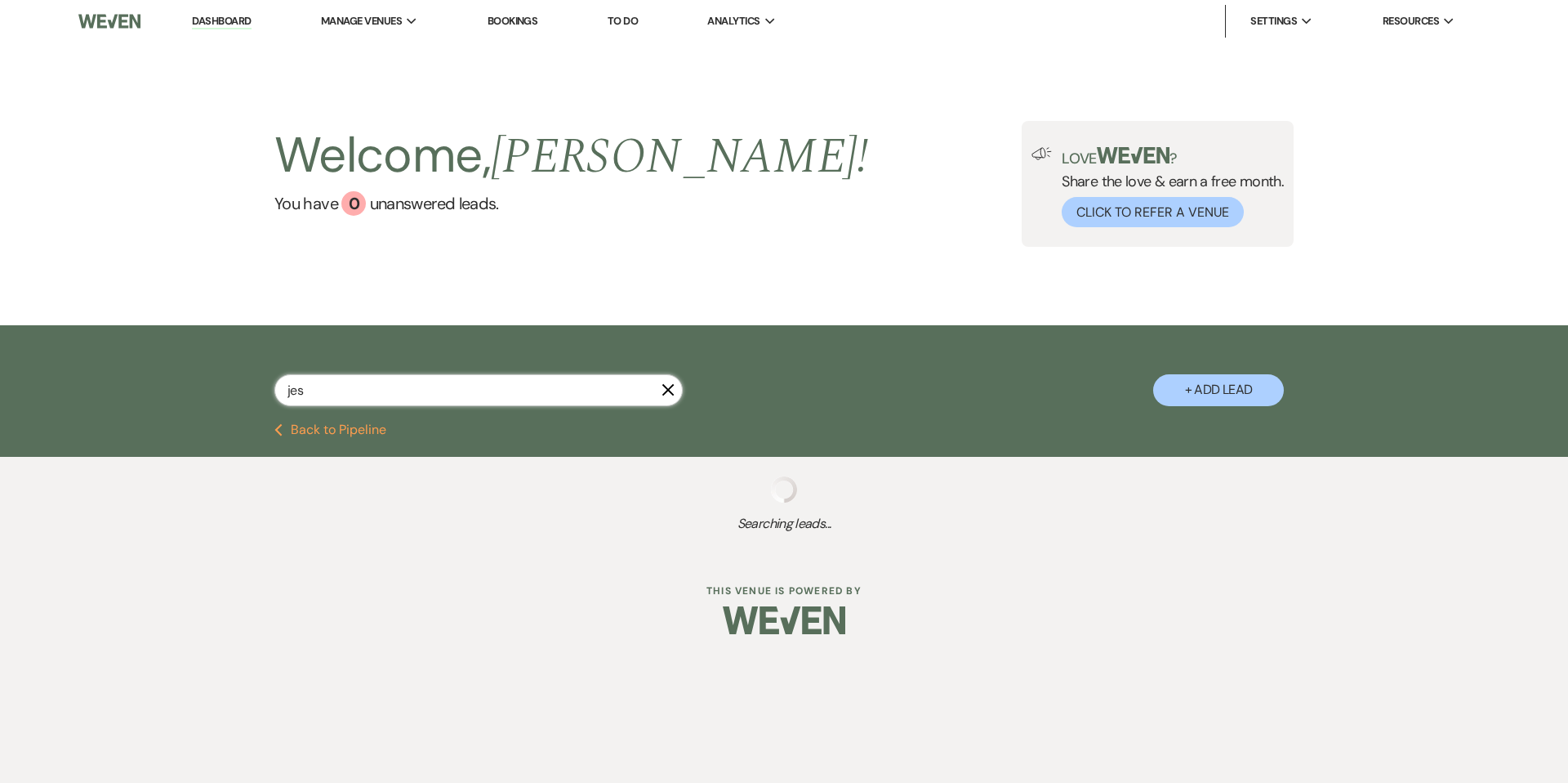
select select "8"
select select "5"
select select "8"
select select "5"
select select "8"
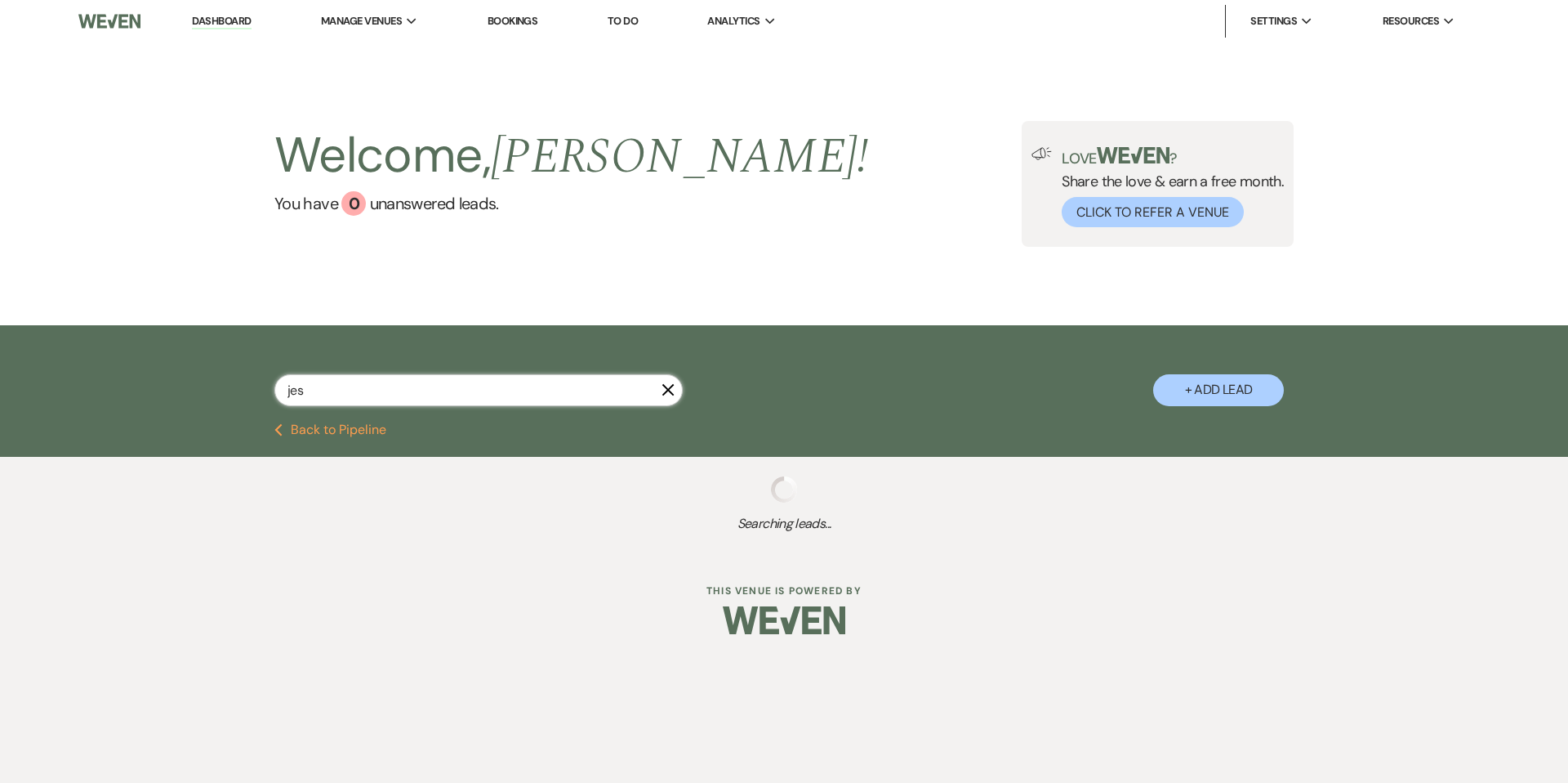
select select "7"
select select "8"
select select "5"
select select "8"
select select "6"
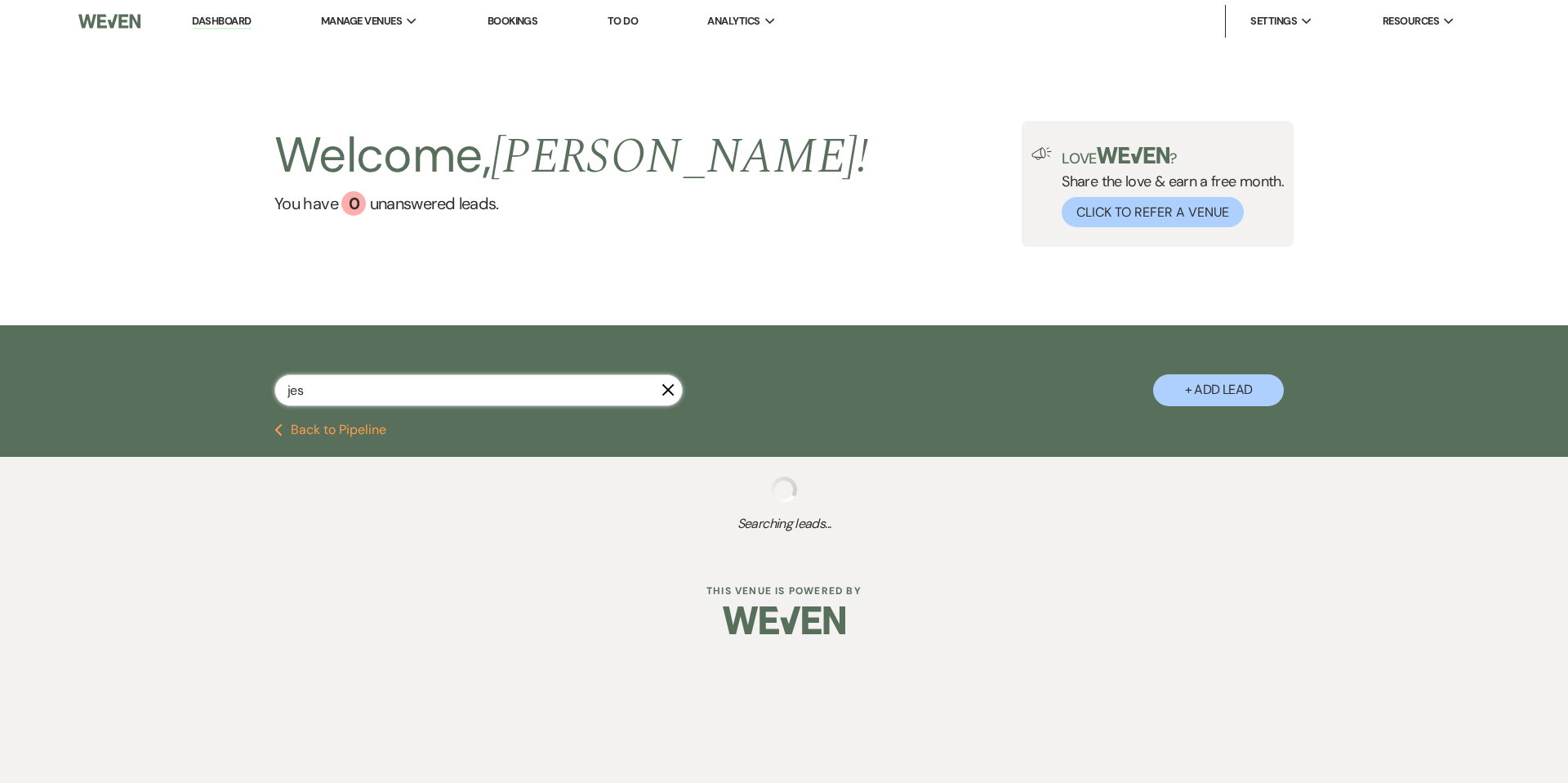
select select "8"
select select "5"
select select "8"
select select "5"
select select "8"
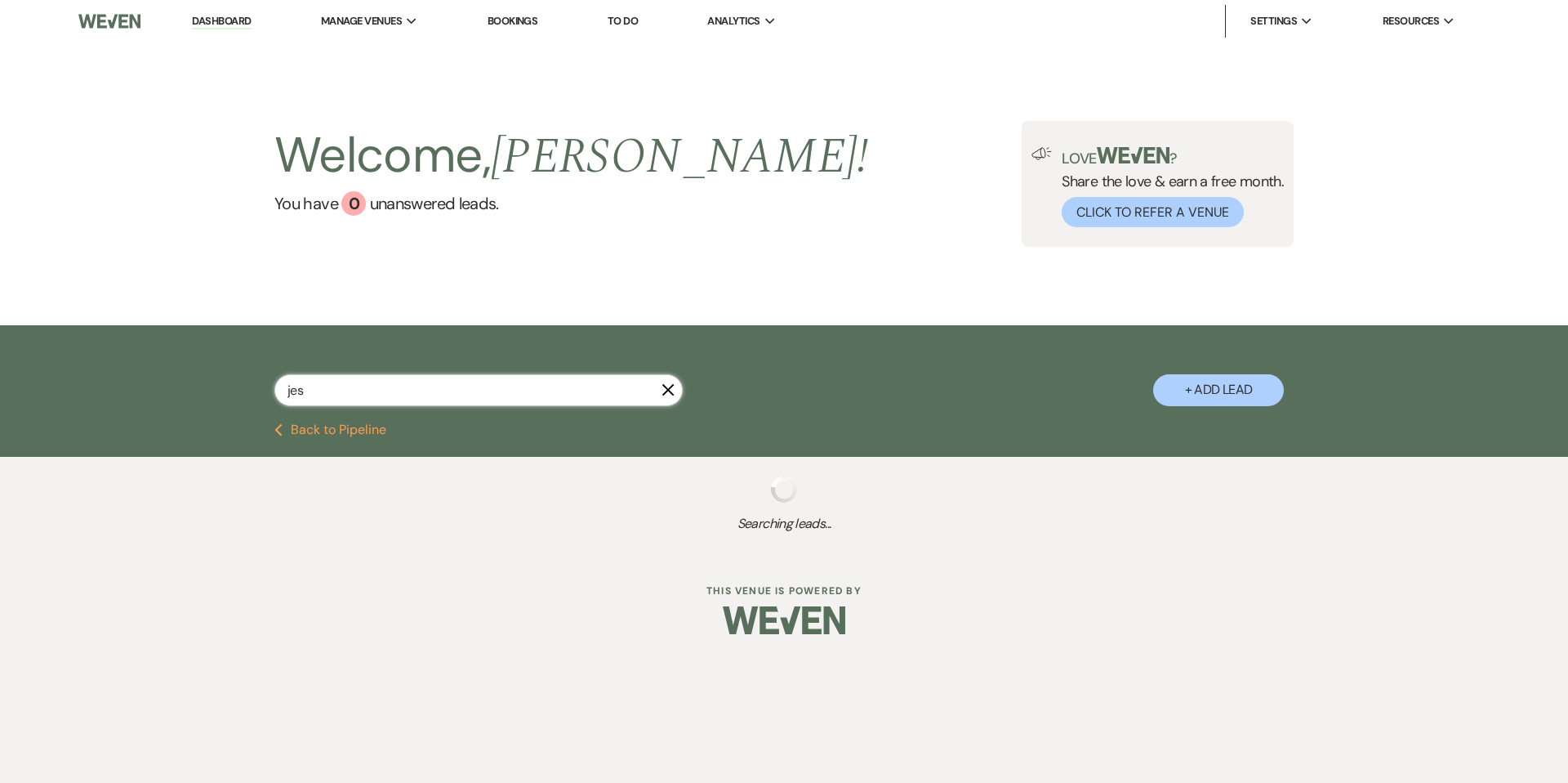
select select "8"
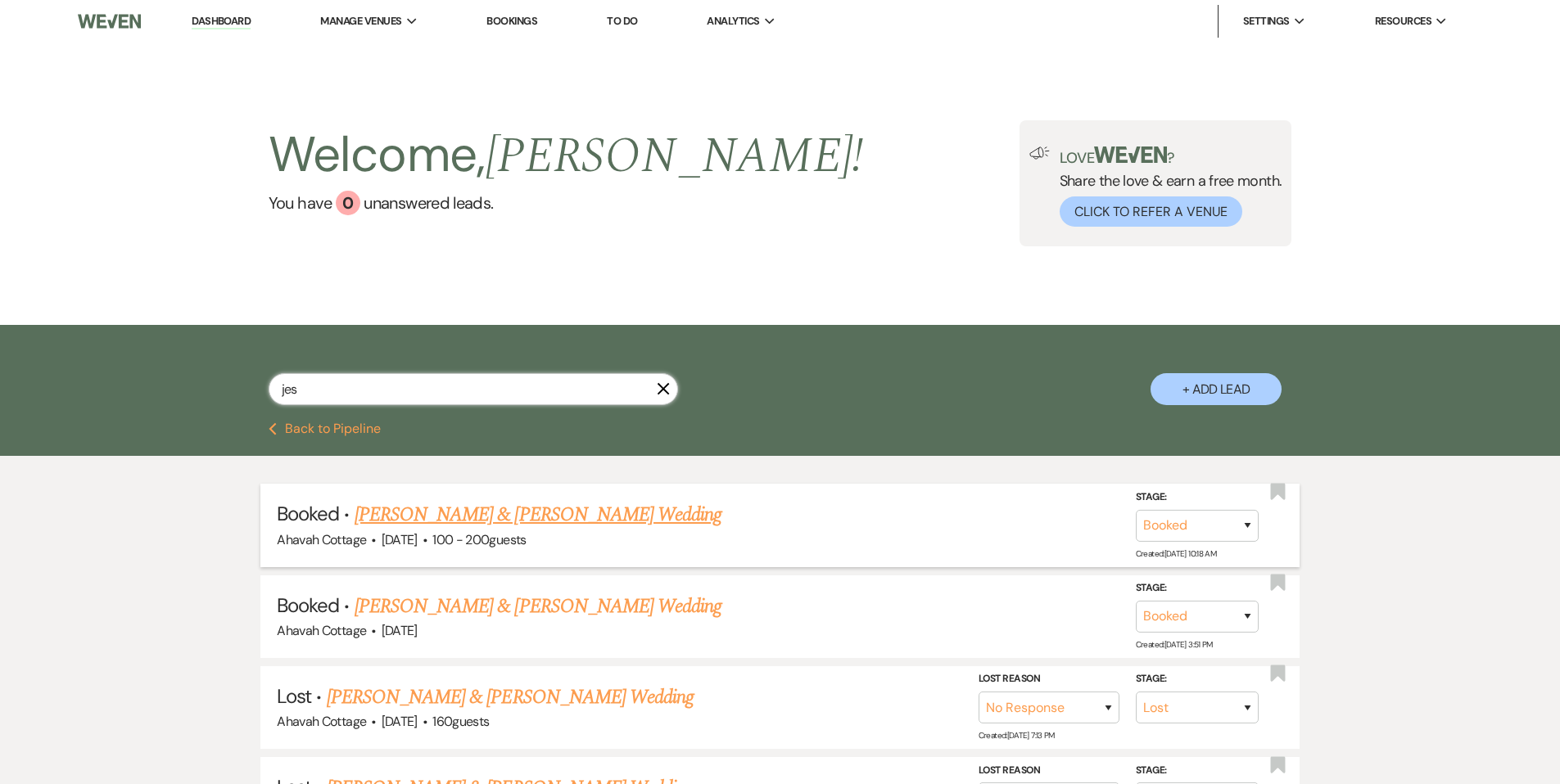
type input "jes"
click at [471, 512] on link "[PERSON_NAME] & [PERSON_NAME] Wedding" at bounding box center [537, 514] width 367 height 30
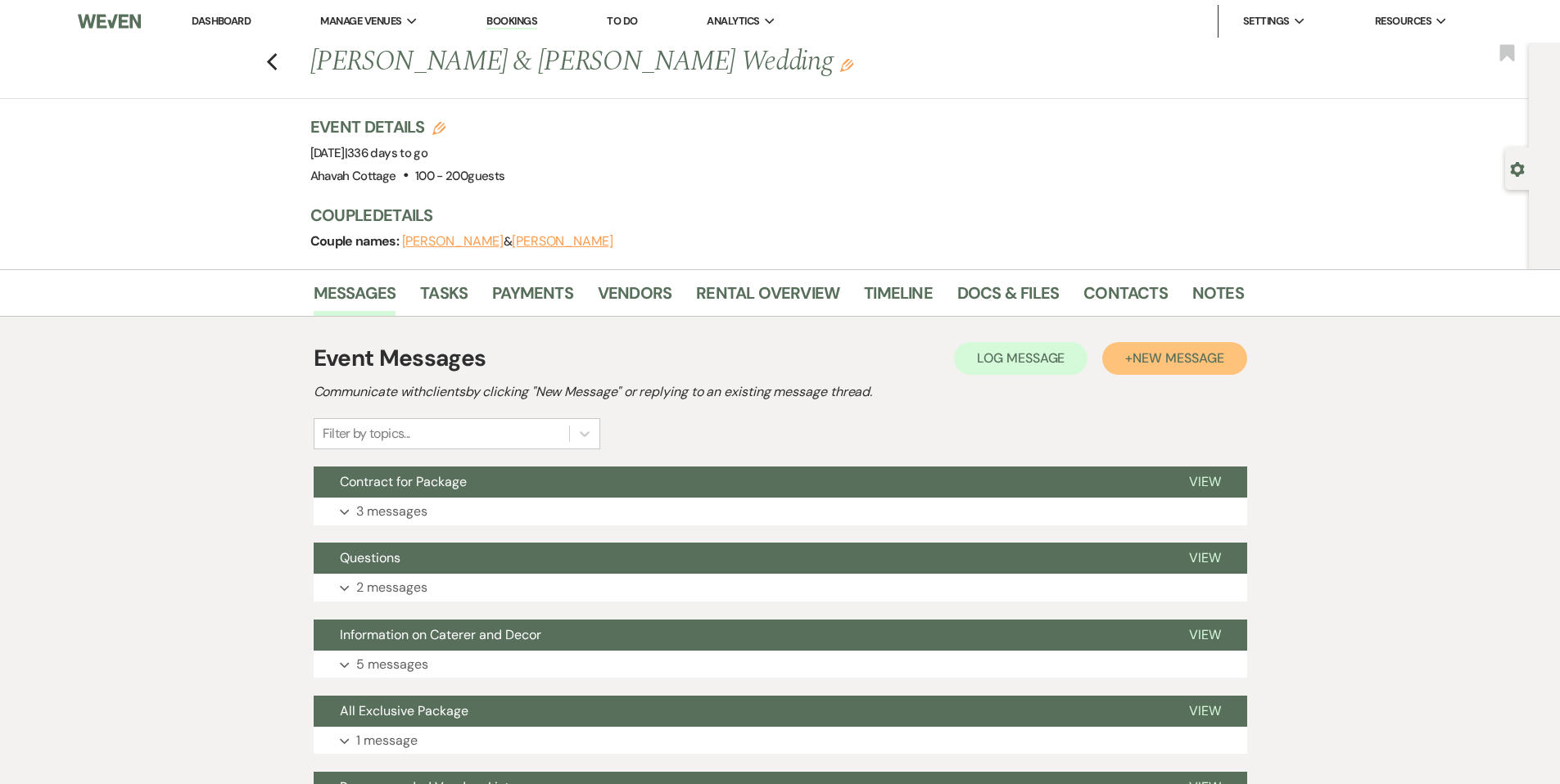
click at [1172, 359] on span "New Message" at bounding box center [1178, 357] width 91 height 17
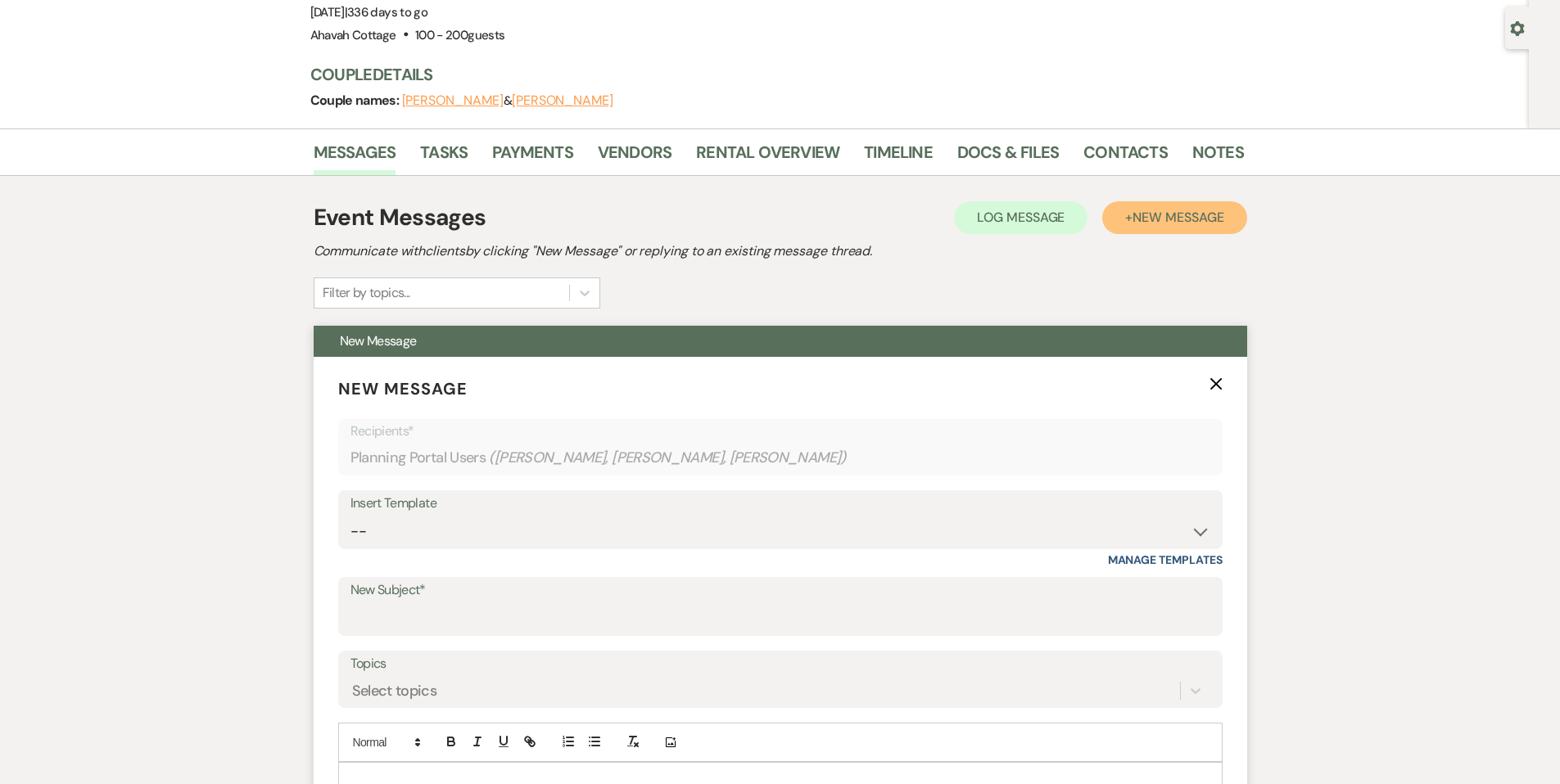
scroll to position [153, 0]
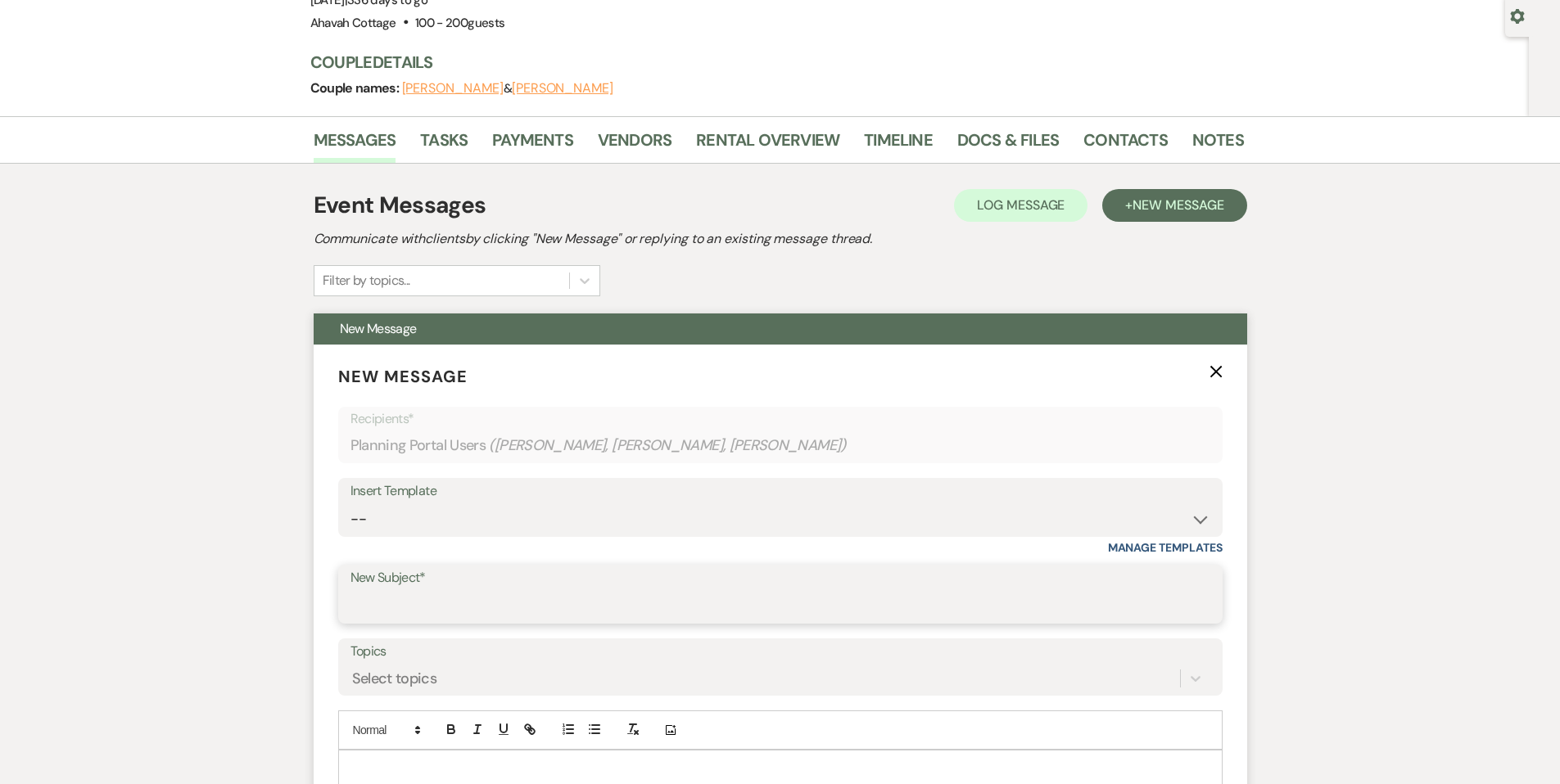
click at [410, 598] on input "New Subject*" at bounding box center [780, 606] width 860 height 32
type input "y"
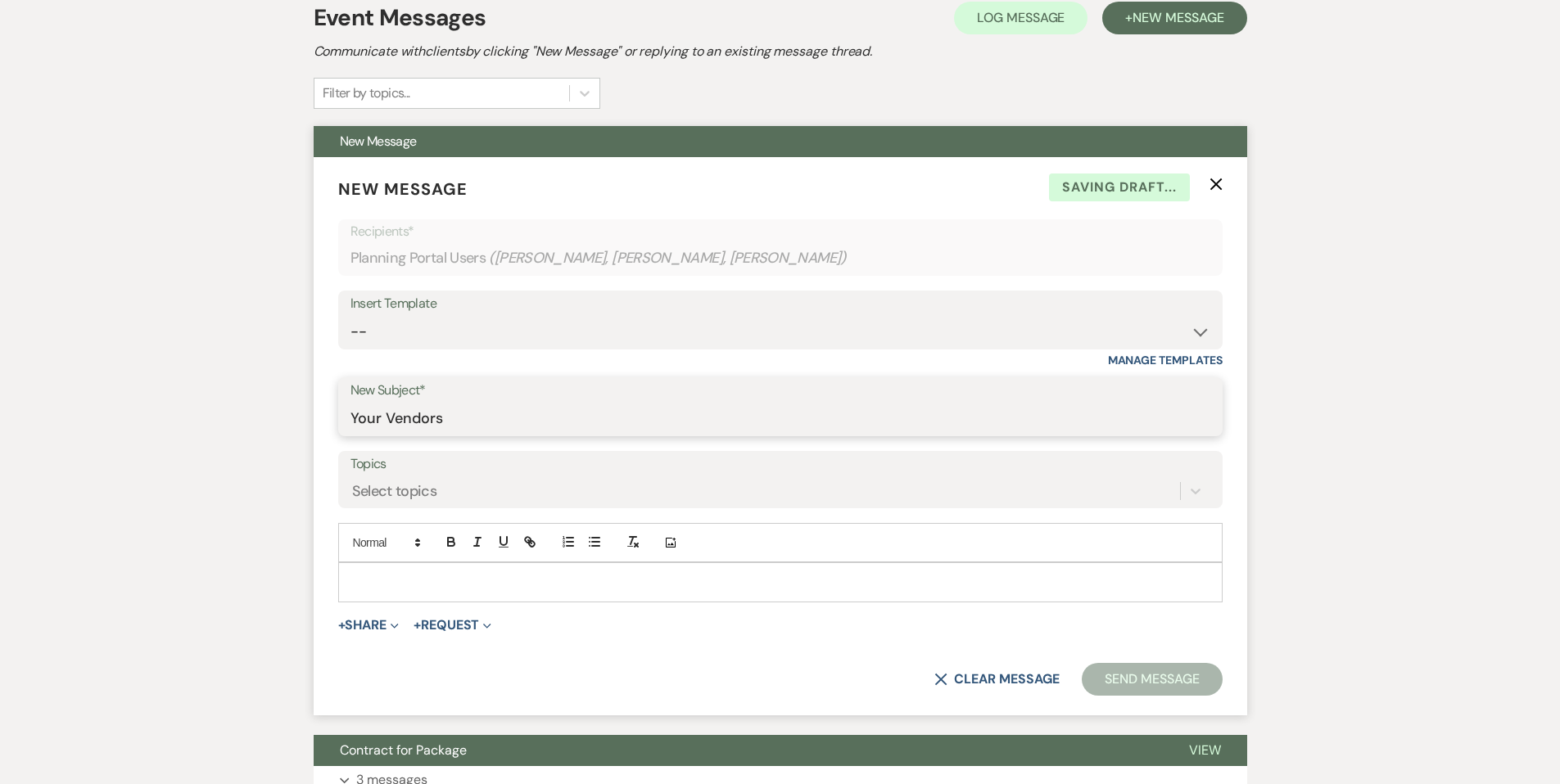
scroll to position [361, 0]
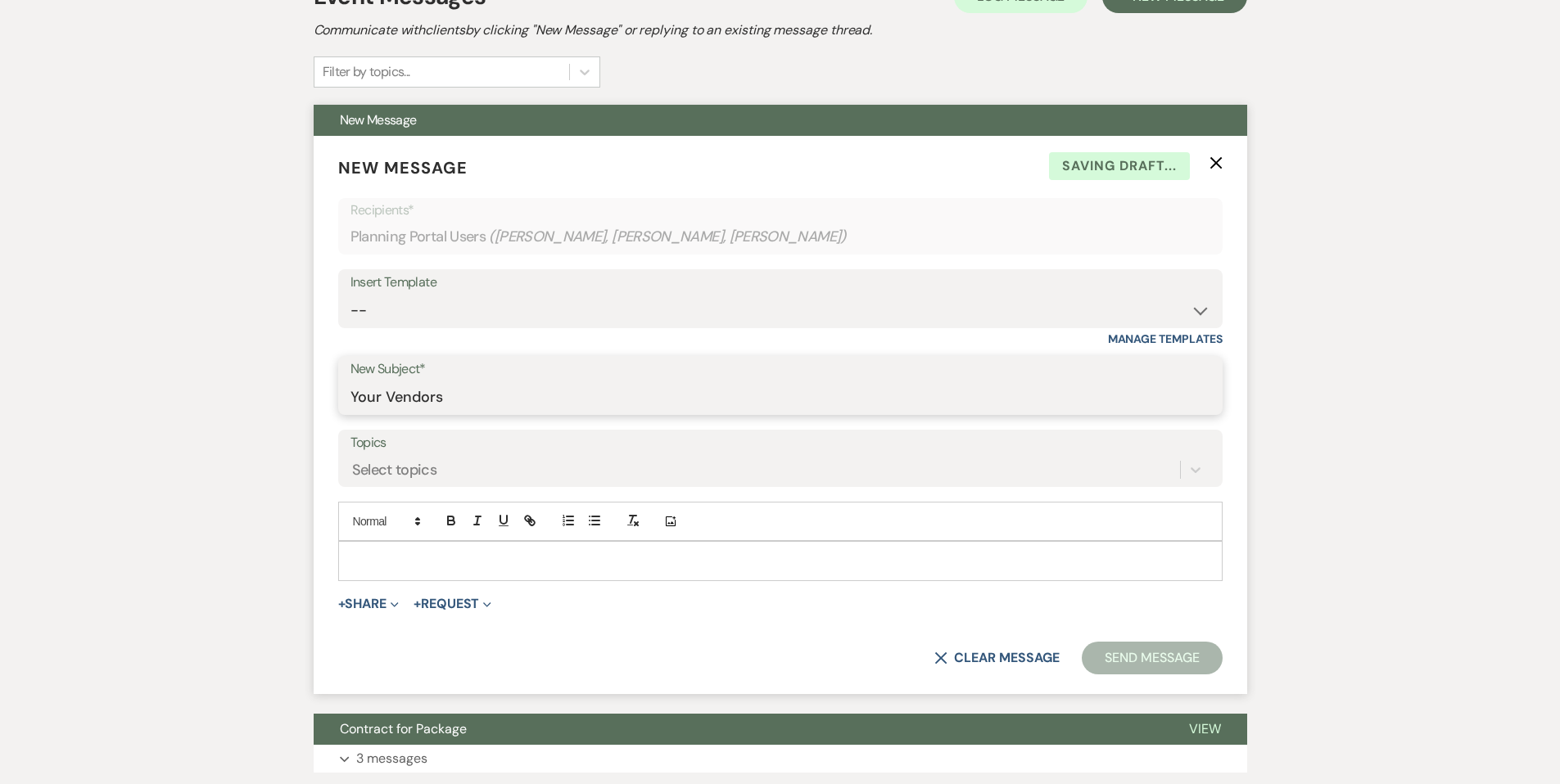
type input "Your Vendors"
click at [385, 552] on p at bounding box center [780, 561] width 859 height 18
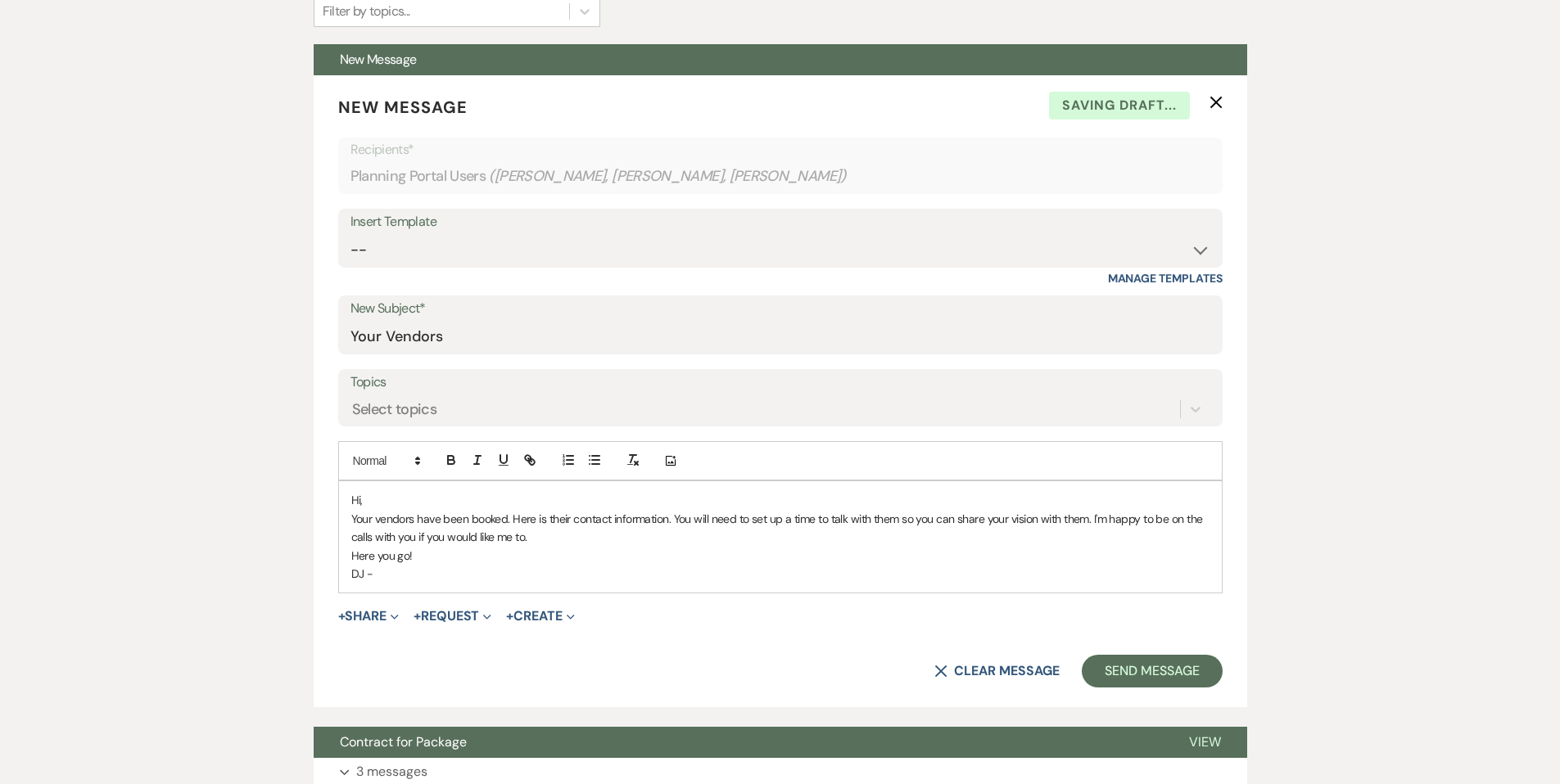
scroll to position [425, 0]
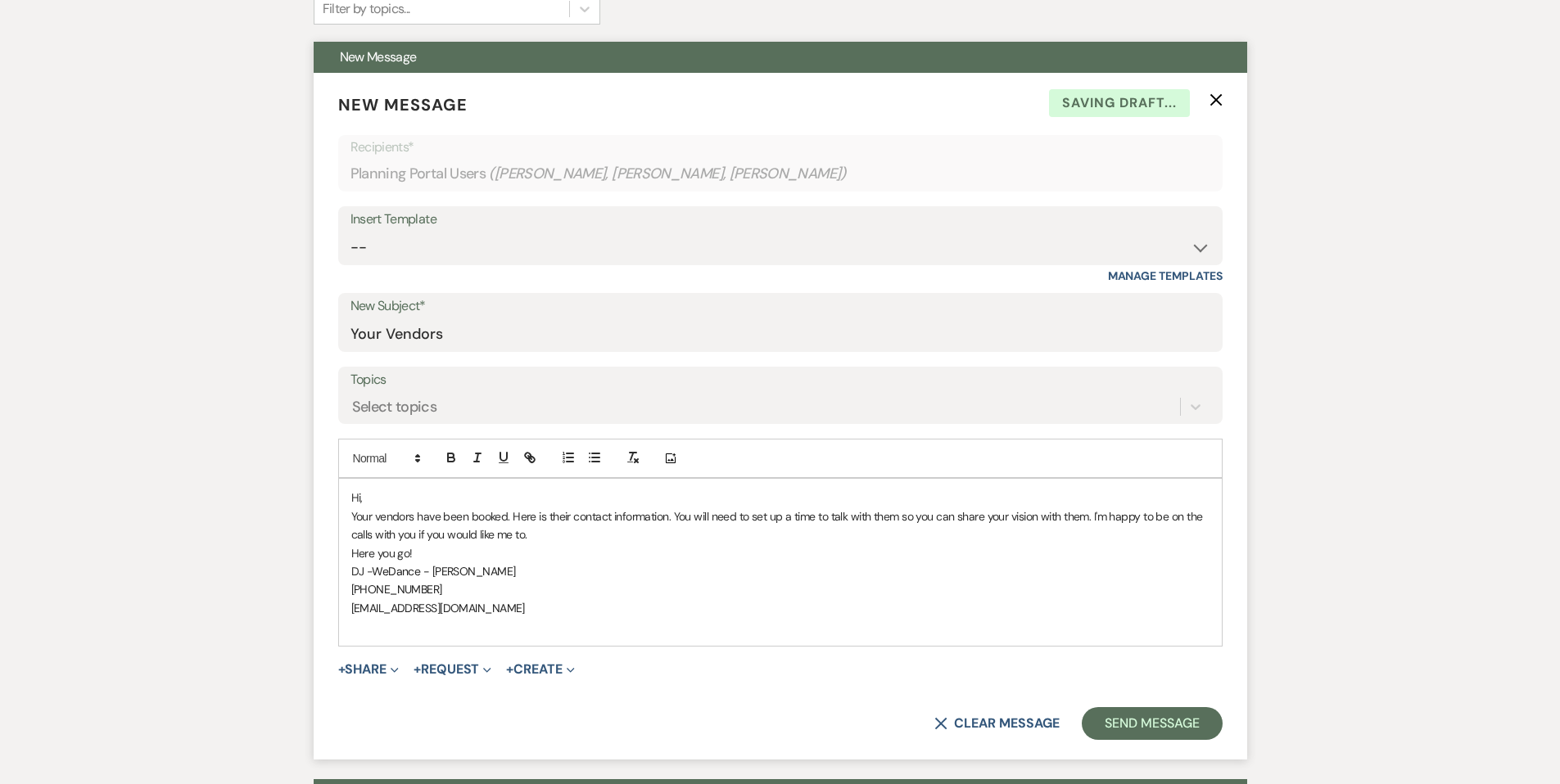
click at [352, 586] on span "[PHONE_NUMBER]" at bounding box center [397, 588] width 91 height 15
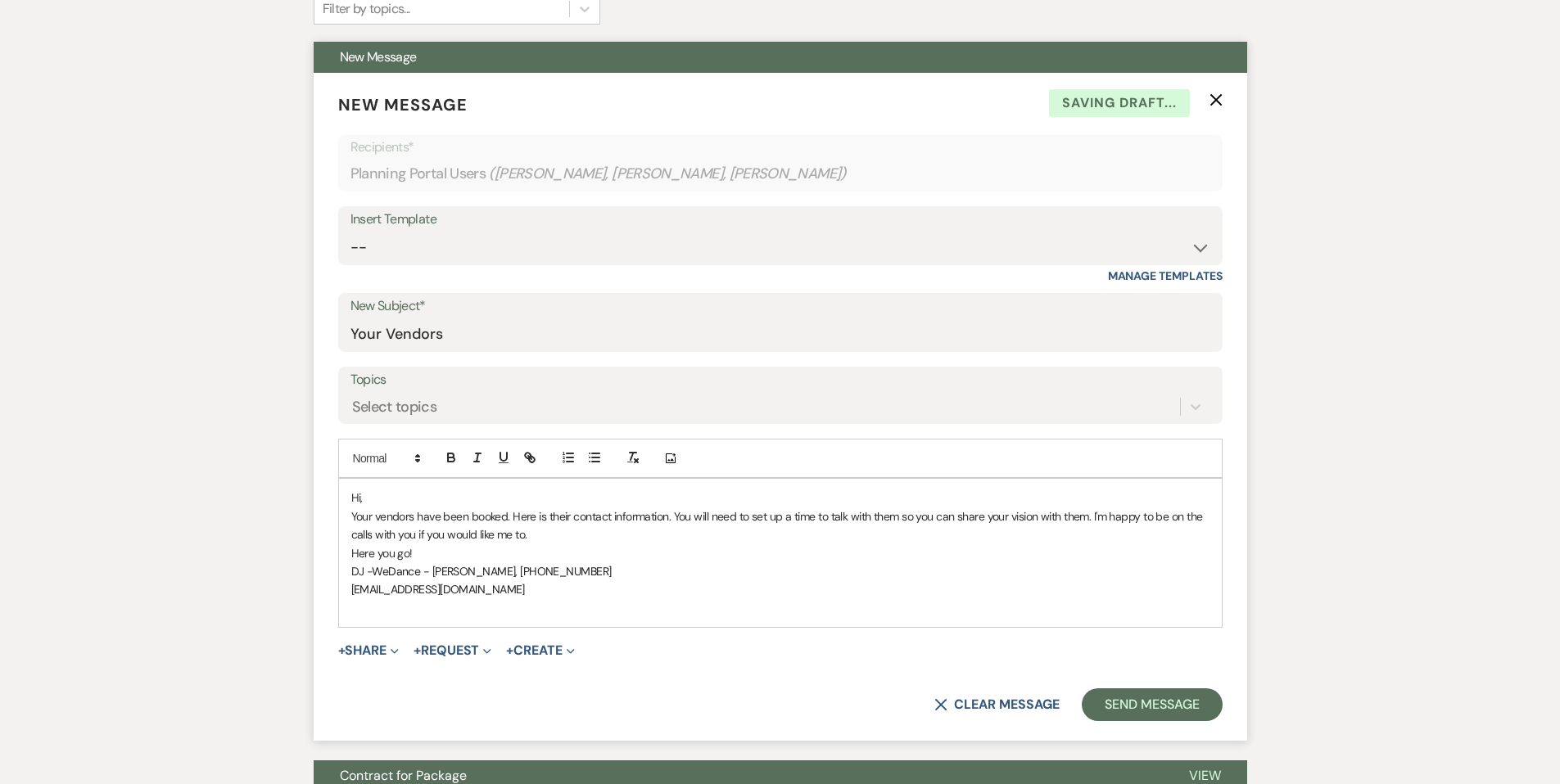
click at [346, 584] on div "Hi, Your vendors have been booked. Here is their contact information. You will …" at bounding box center [780, 553] width 883 height 148
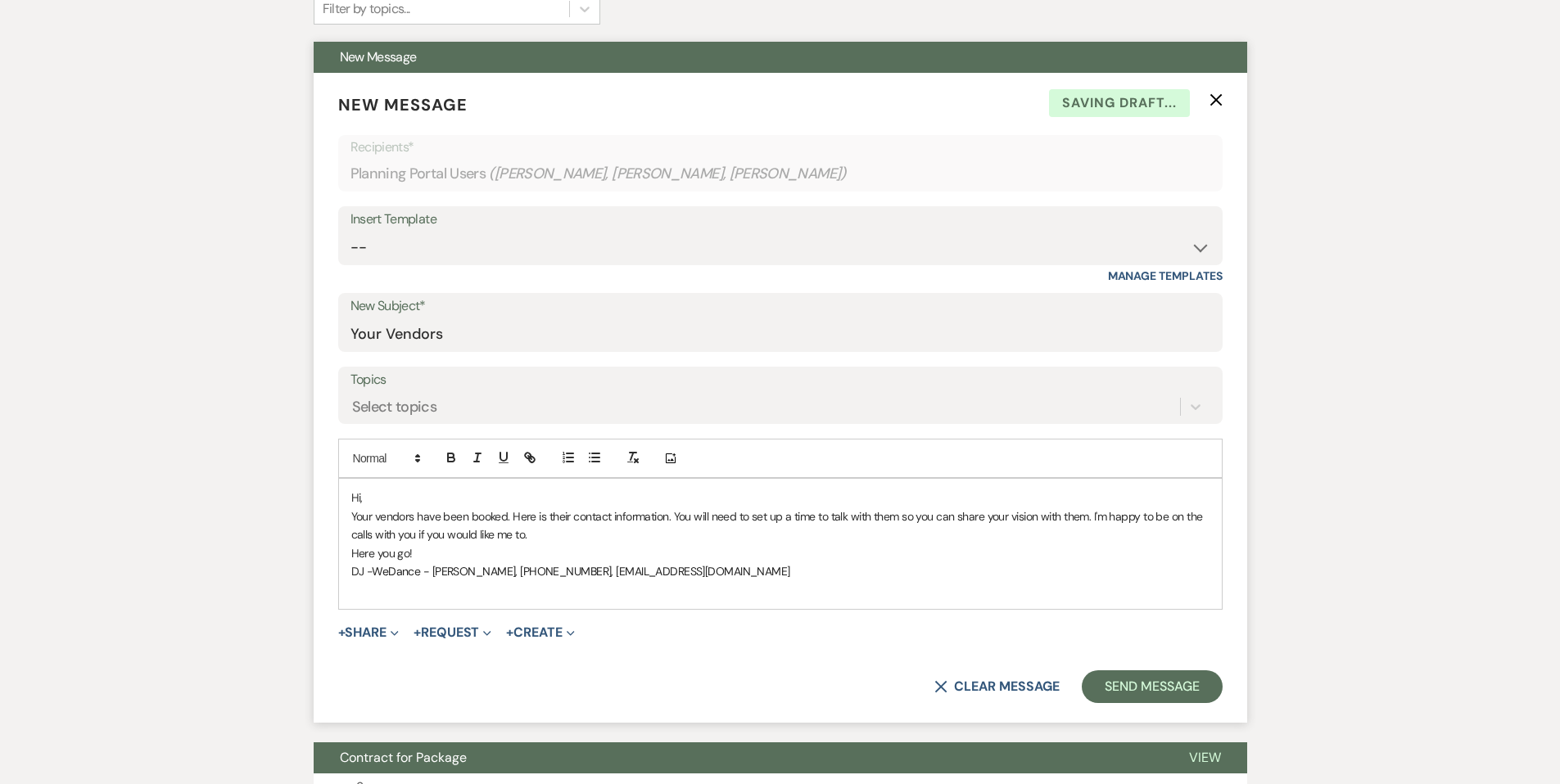
click at [710, 571] on p "DJ - WeDance - [PERSON_NAME], [PHONE_NUMBER], [EMAIL_ADDRESS][DOMAIN_NAME]" at bounding box center [780, 571] width 859 height 18
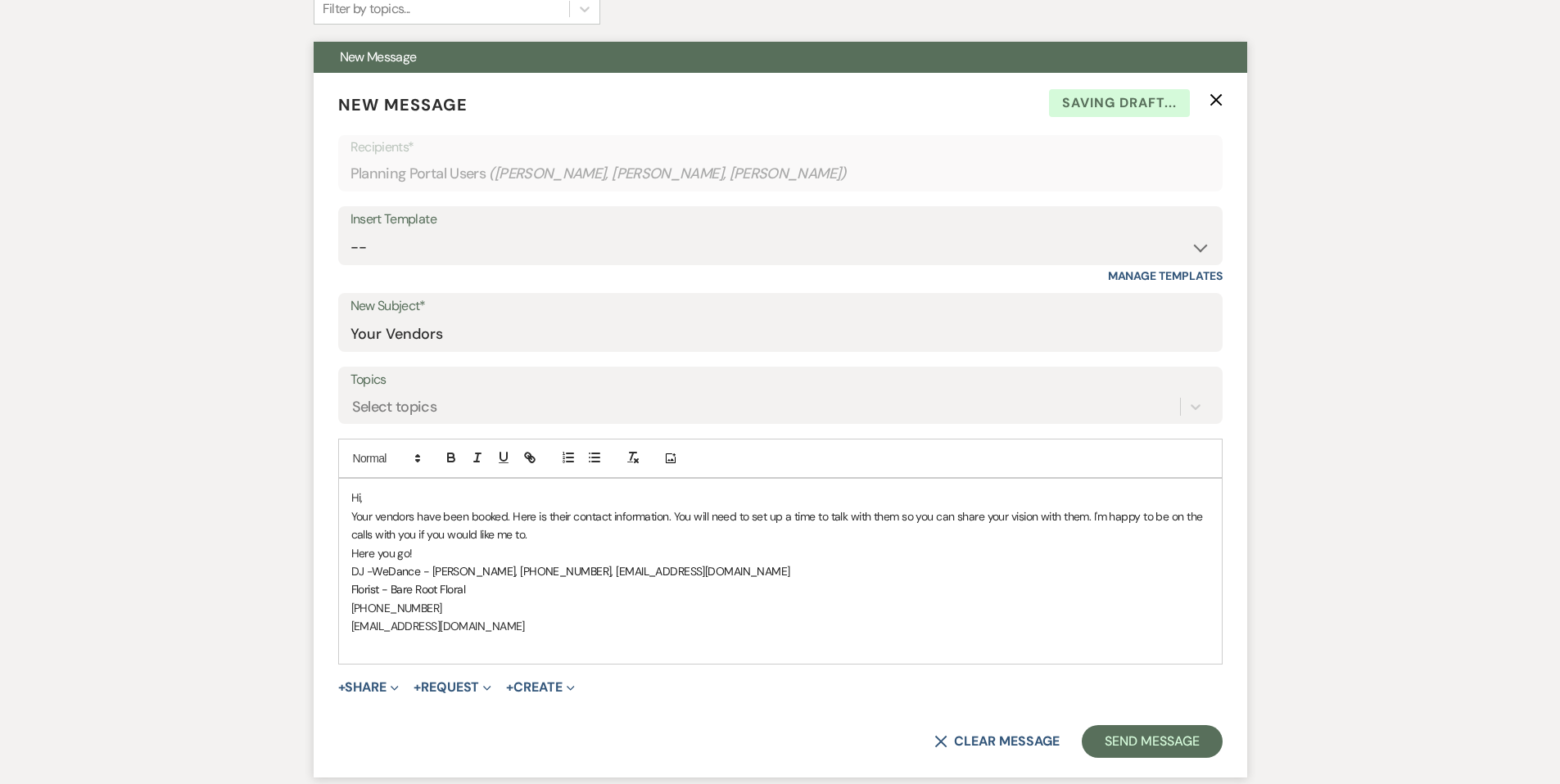
click at [355, 603] on p "[PHONE_NUMBER]" at bounding box center [780, 608] width 859 height 18
click at [349, 600] on div "Hi, Your vendors have been booked. Here is their contact information. You will …" at bounding box center [780, 571] width 883 height 185
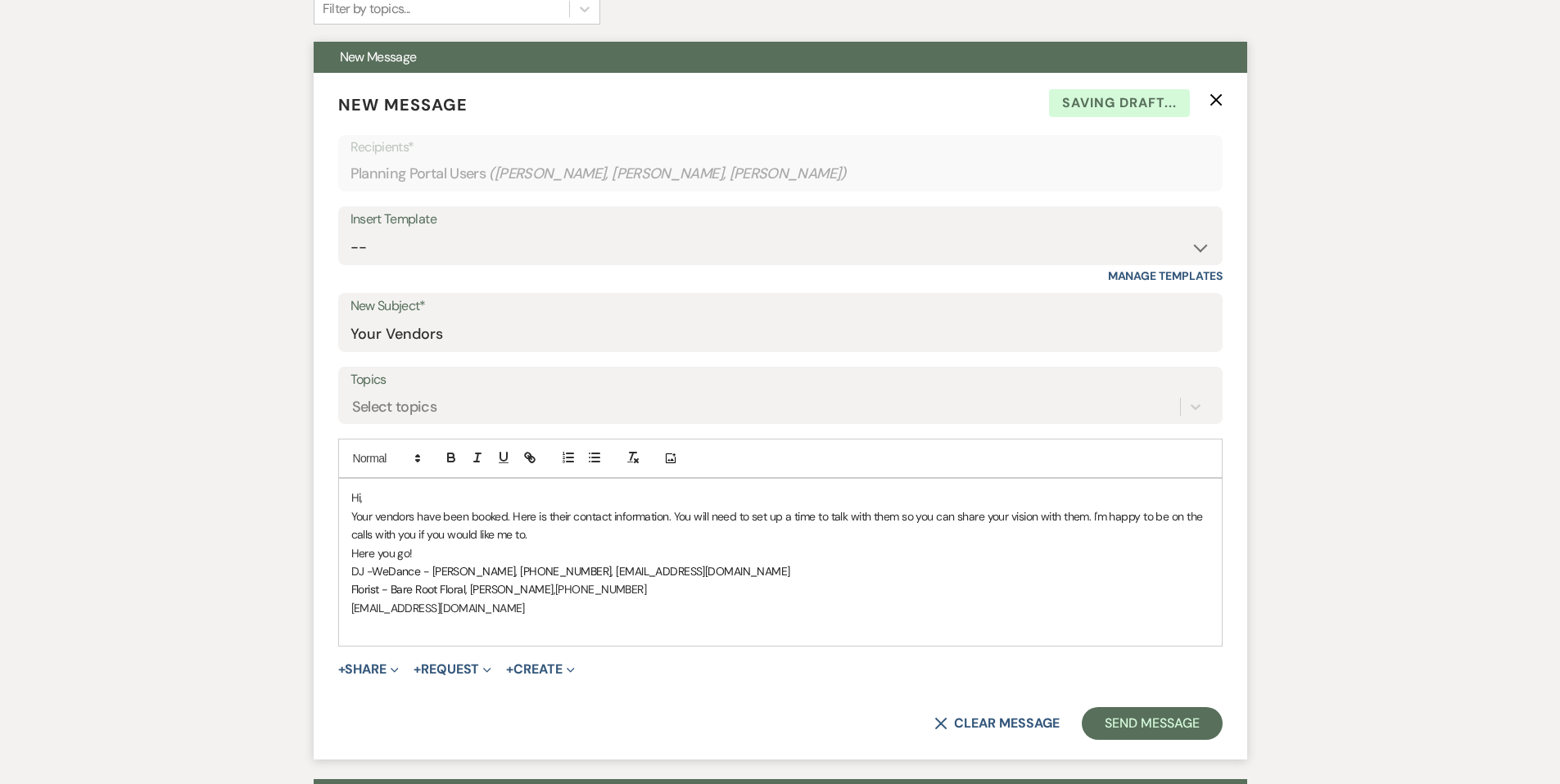
click at [352, 605] on p "[EMAIL_ADDRESS][DOMAIN_NAME]" at bounding box center [780, 608] width 859 height 18
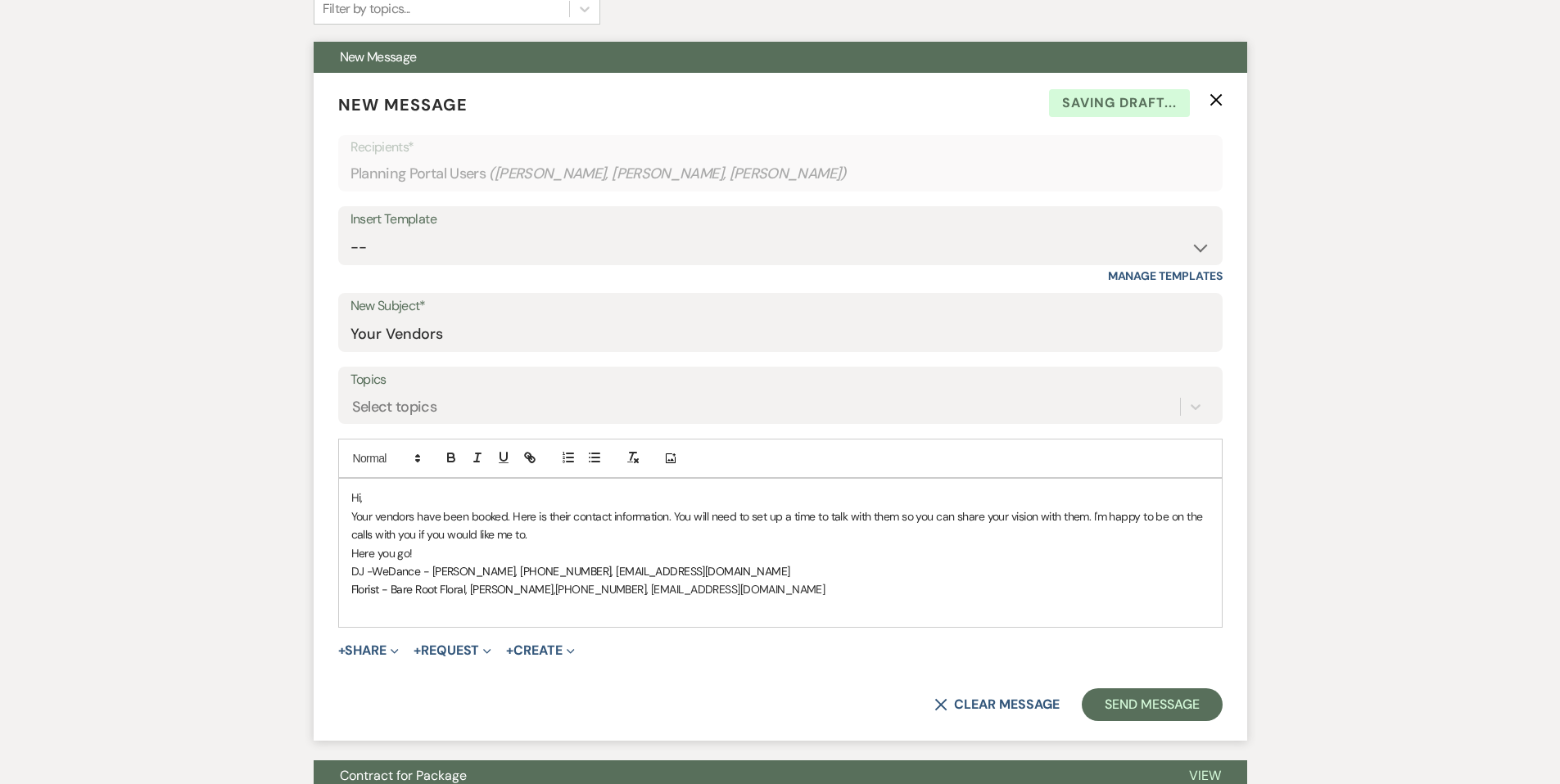
click at [731, 586] on p "Florist - Bare Root Floral, [PERSON_NAME], [PHONE_NUMBER], [EMAIL_ADDRESS][DOMA…" at bounding box center [780, 589] width 859 height 18
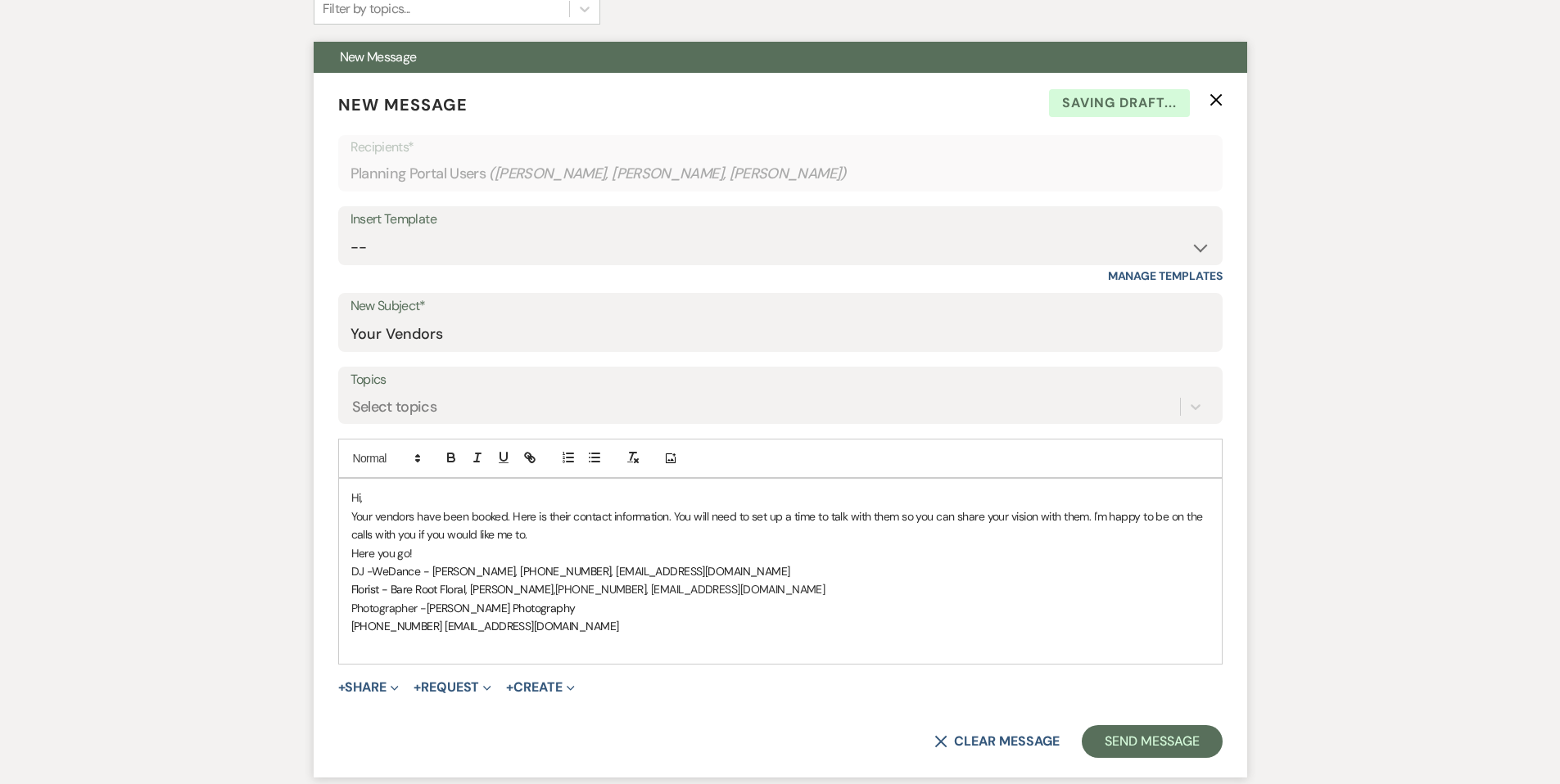
click at [350, 621] on div "Hi, Your vendors have been booked. Here is their contact information. You will …" at bounding box center [780, 571] width 883 height 185
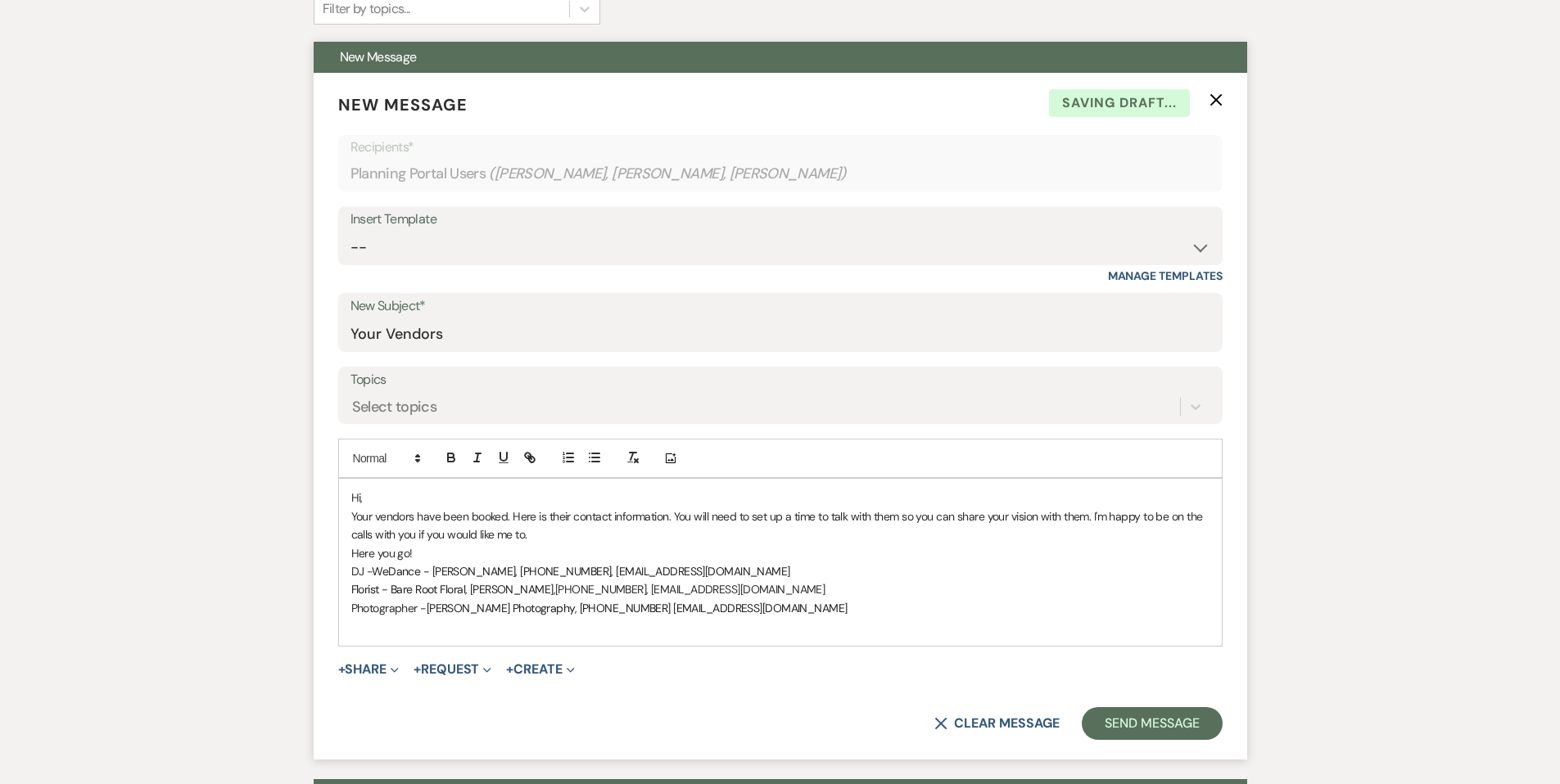
click at [613, 601] on span "[PERSON_NAME] Photography, [PHONE_NUMBER] [EMAIL_ADDRESS][DOMAIN_NAME]" at bounding box center [637, 607] width 421 height 15
click at [809, 605] on p "Photographer - [PERSON_NAME] Photography, [PHONE_NUMBER], [EMAIL_ADDRESS][DOMAI…" at bounding box center [780, 608] width 859 height 18
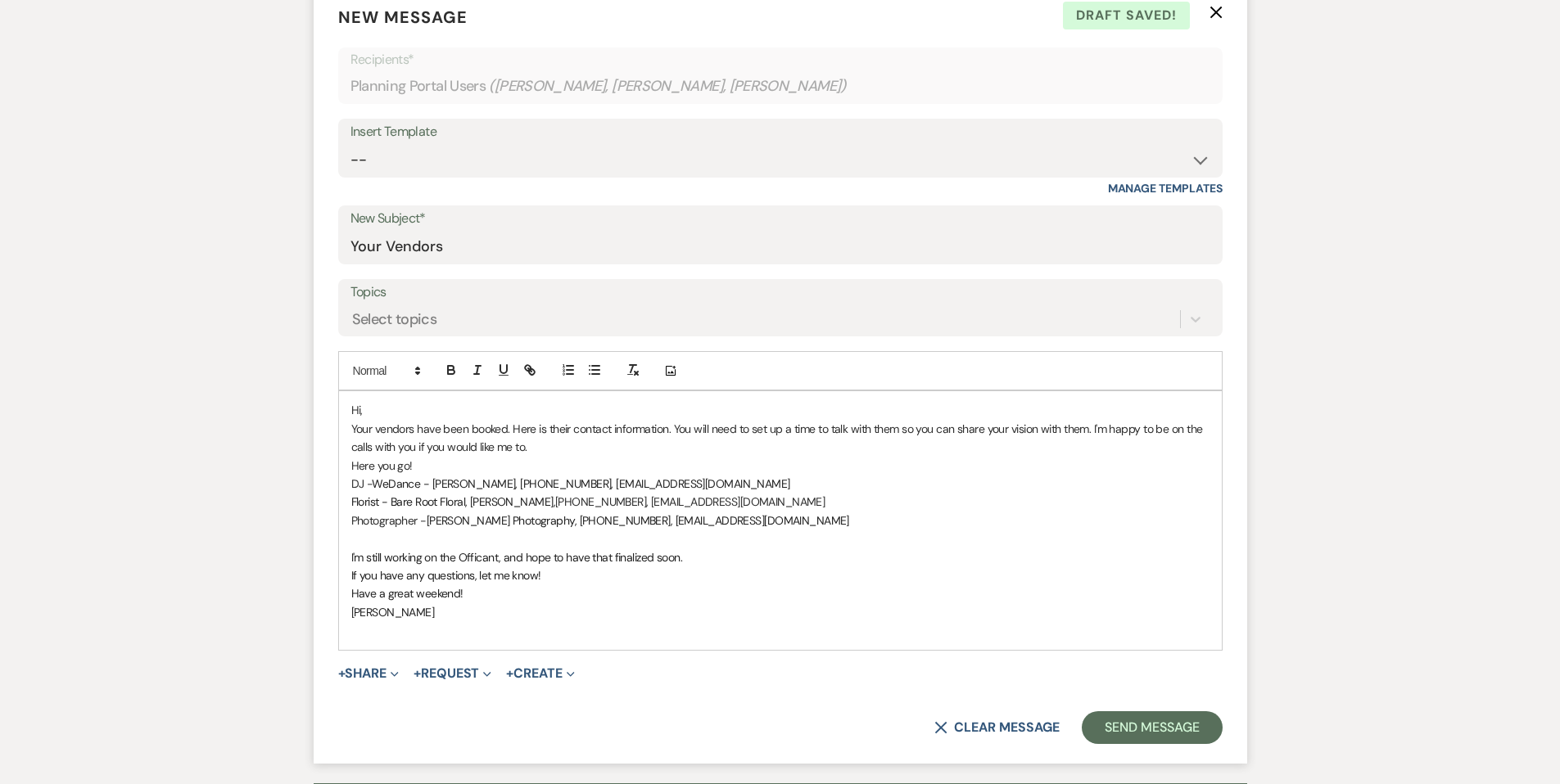
scroll to position [520, 0]
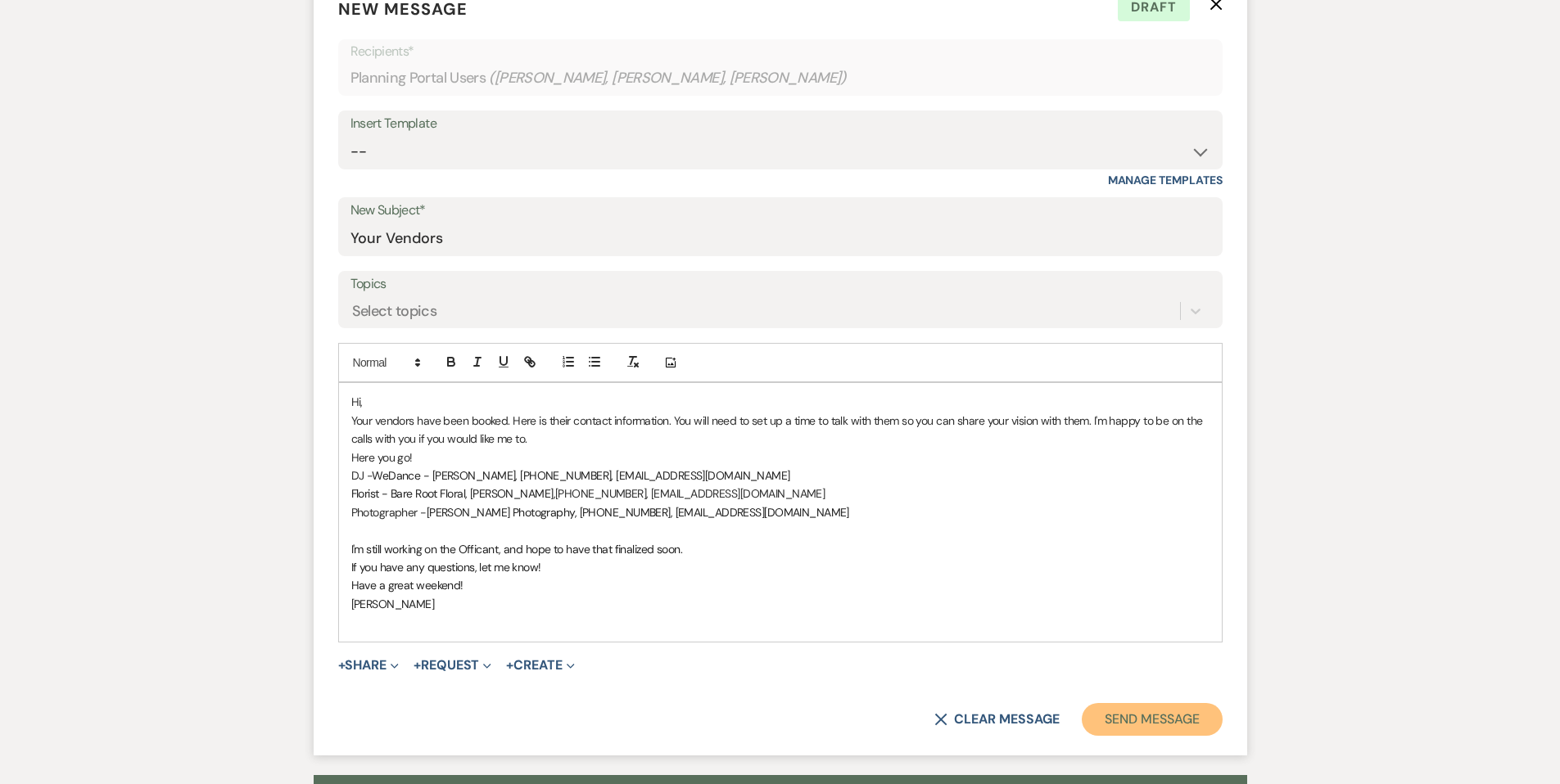
click at [1108, 711] on button "Send Message" at bounding box center [1152, 719] width 140 height 33
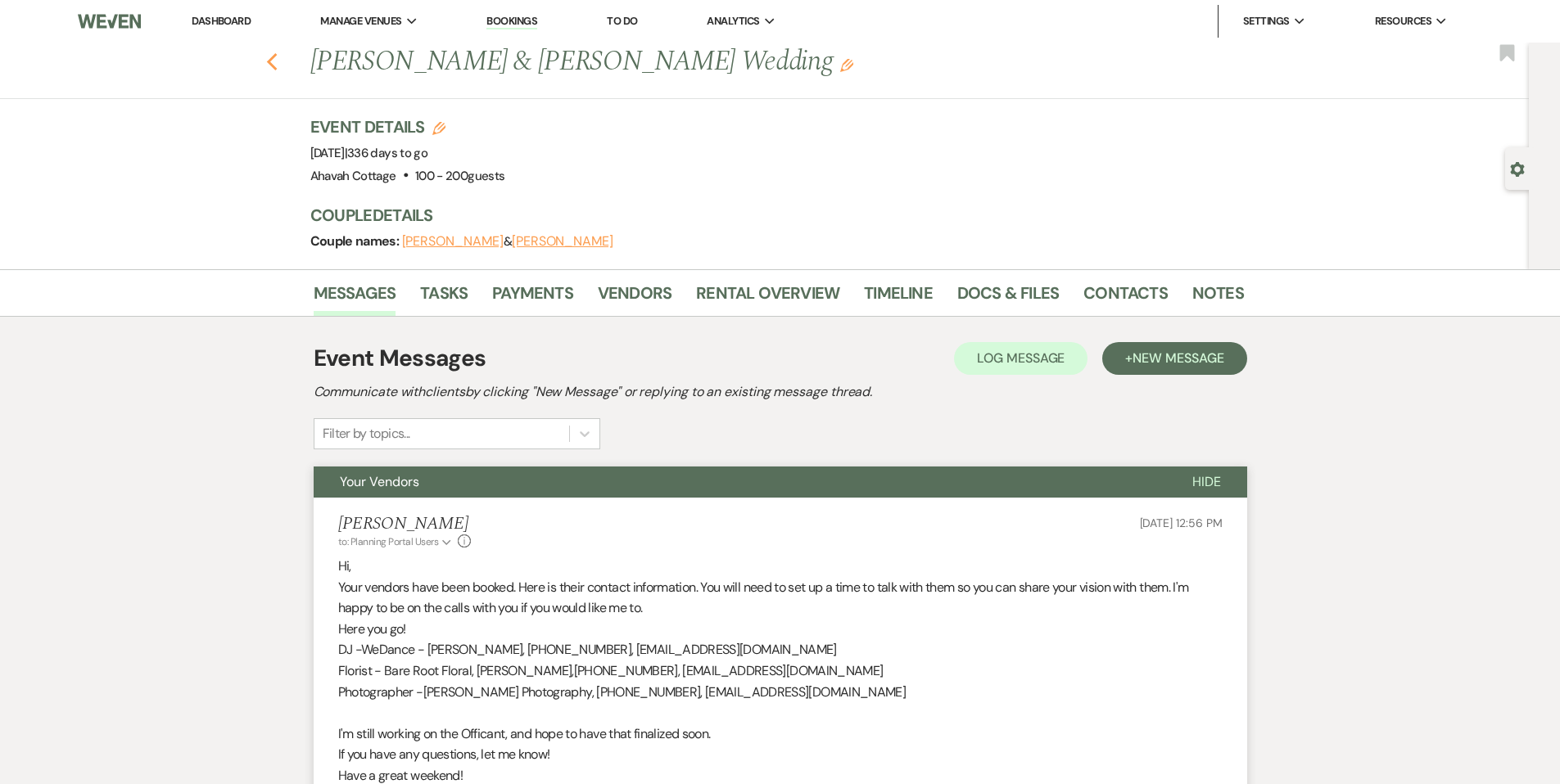
click at [276, 61] on use "button" at bounding box center [271, 62] width 11 height 18
select select "8"
select select "5"
select select "8"
select select "5"
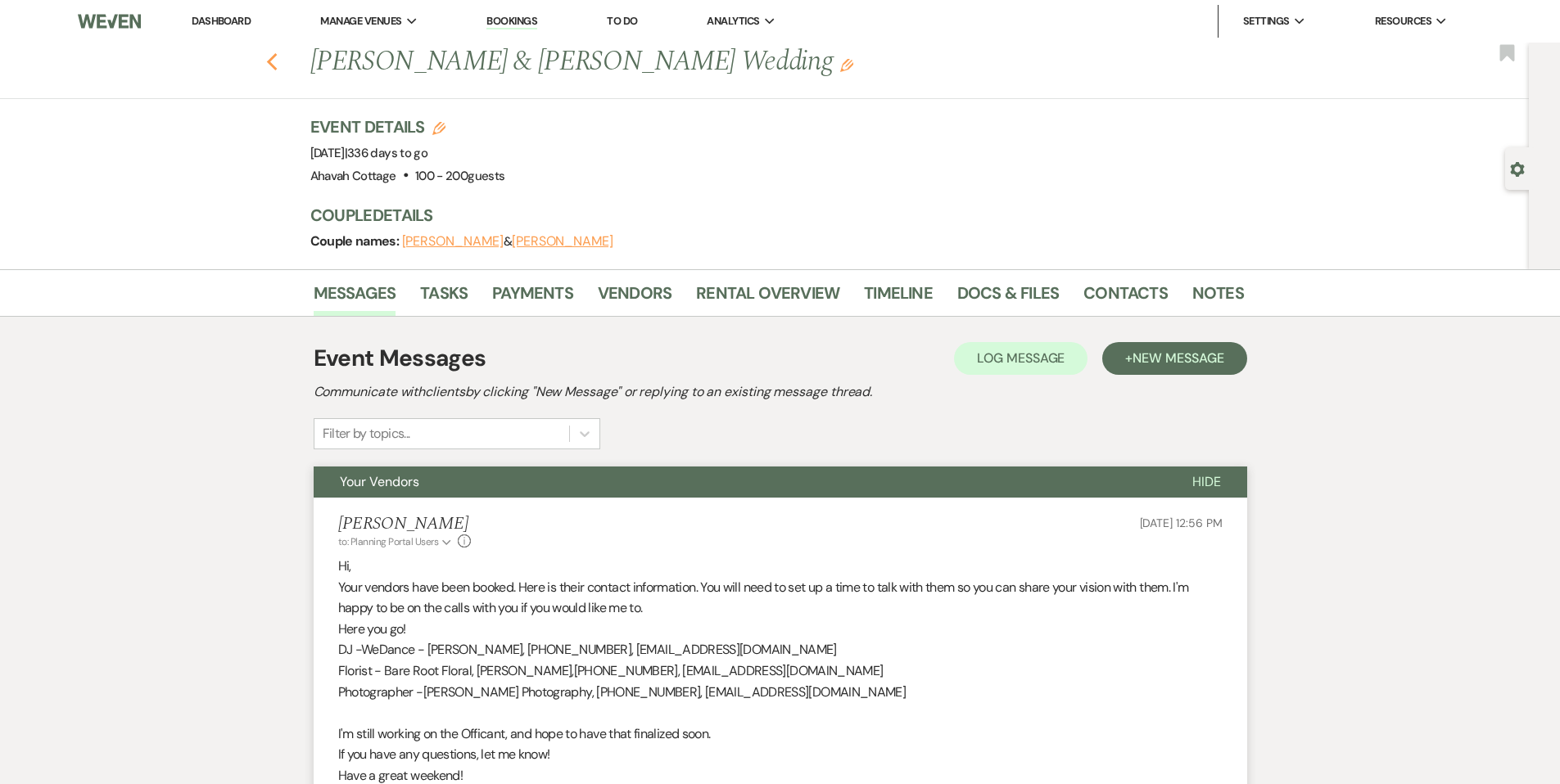
select select "8"
select select "5"
select select "8"
select select "5"
select select "8"
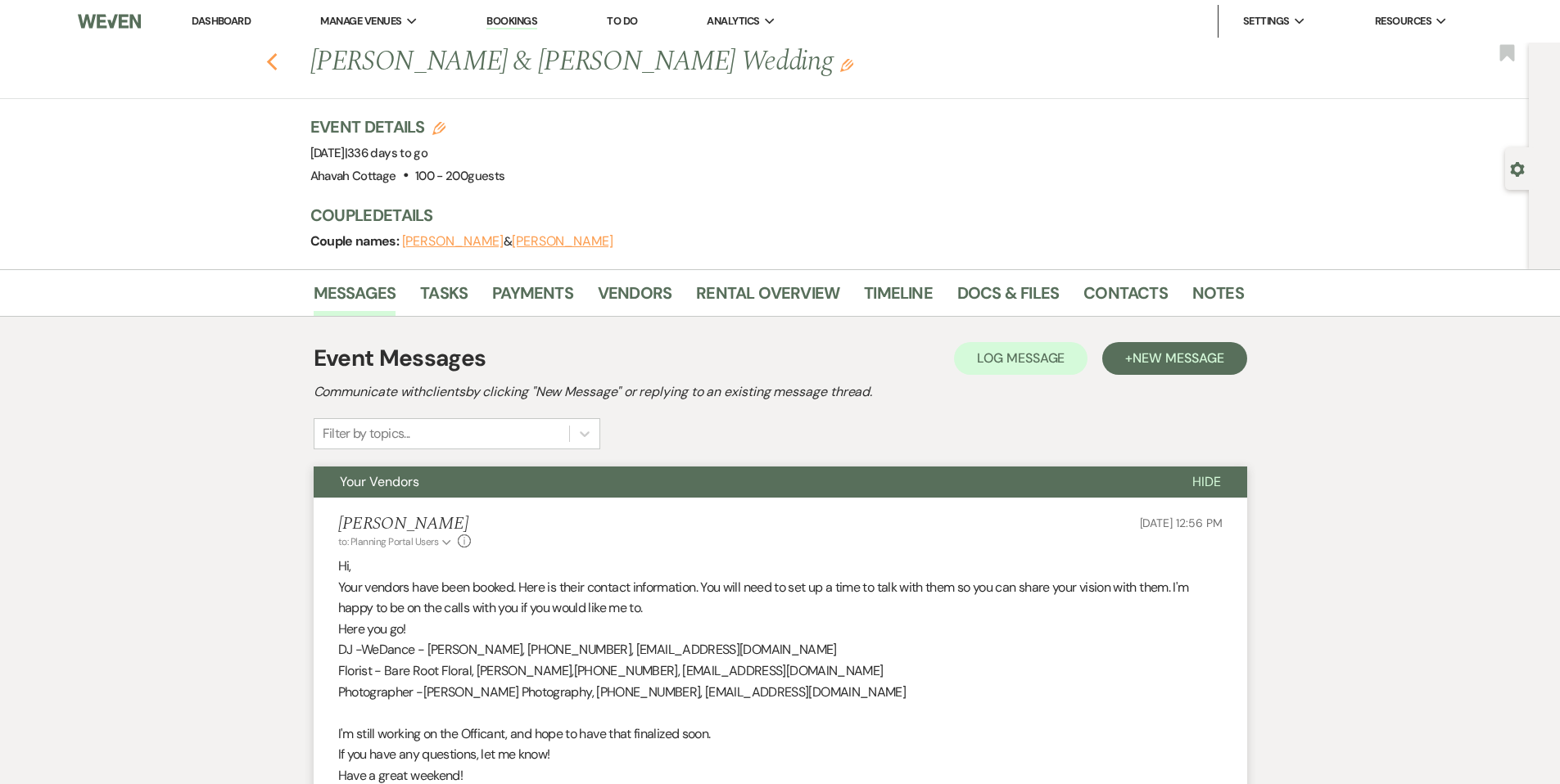
select select "5"
select select "8"
select select "5"
select select "8"
select select "5"
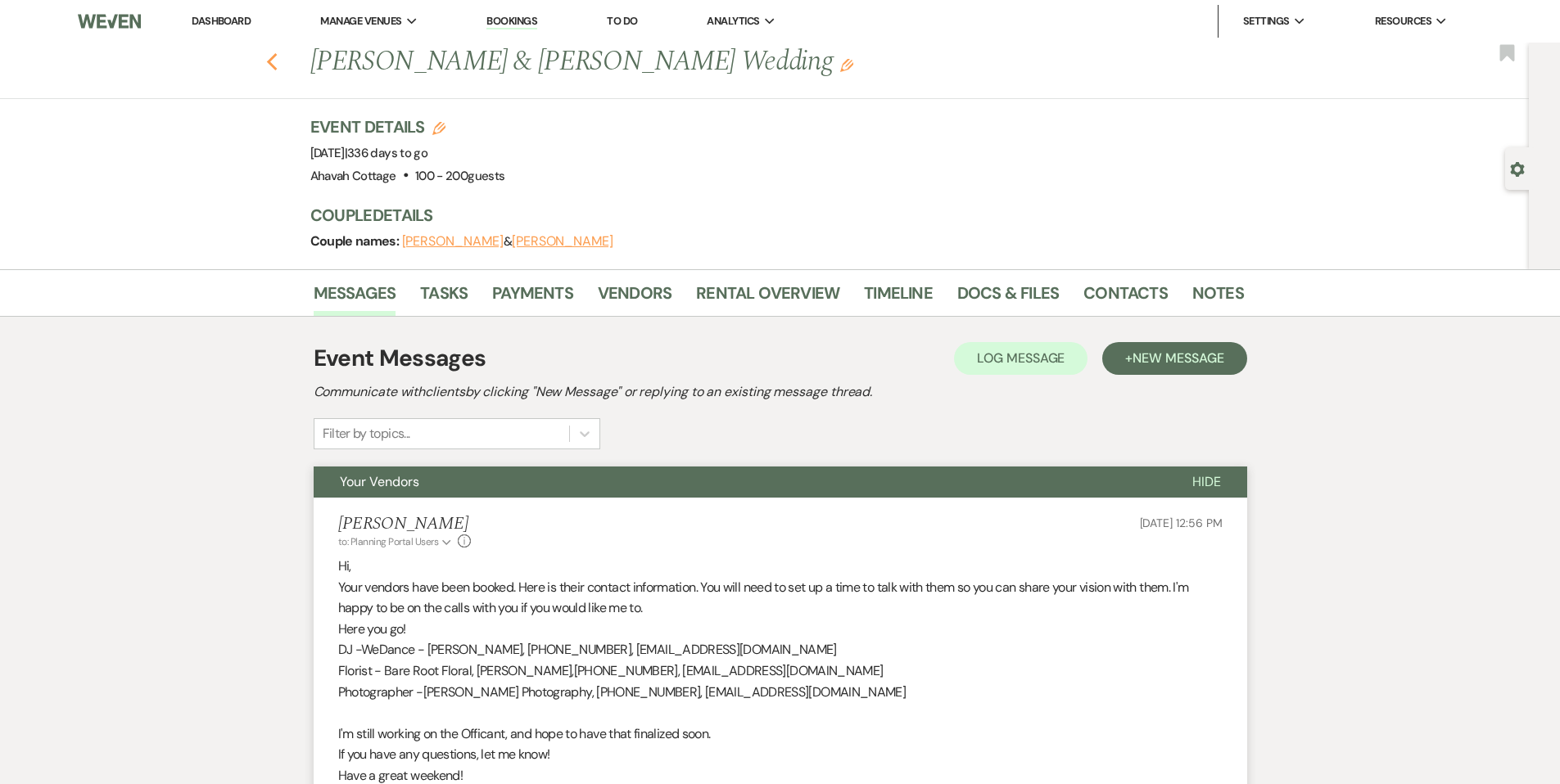
select select "8"
select select "7"
select select "8"
select select "5"
select select "8"
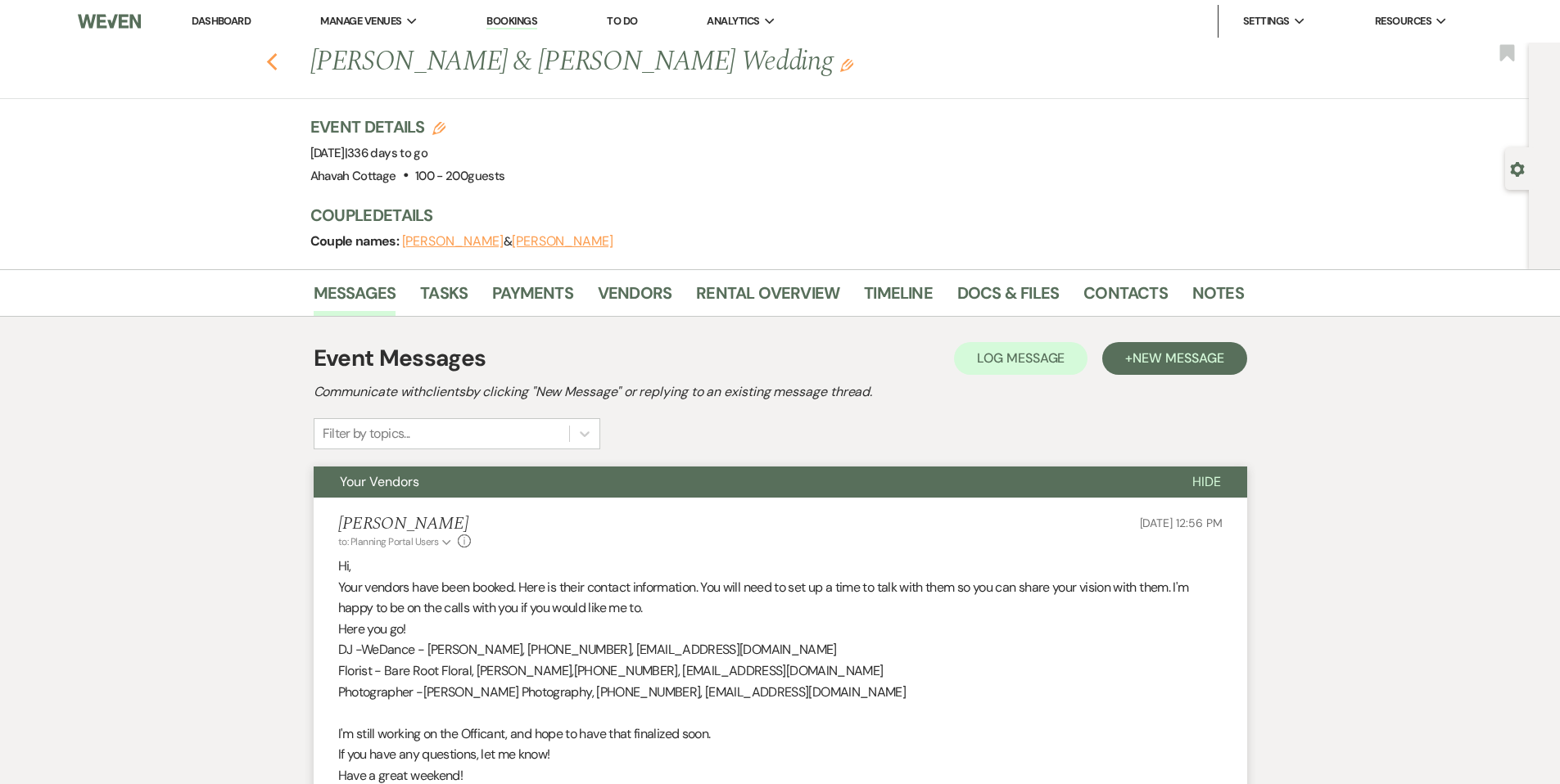
select select "6"
select select "8"
select select "5"
select select "8"
select select "5"
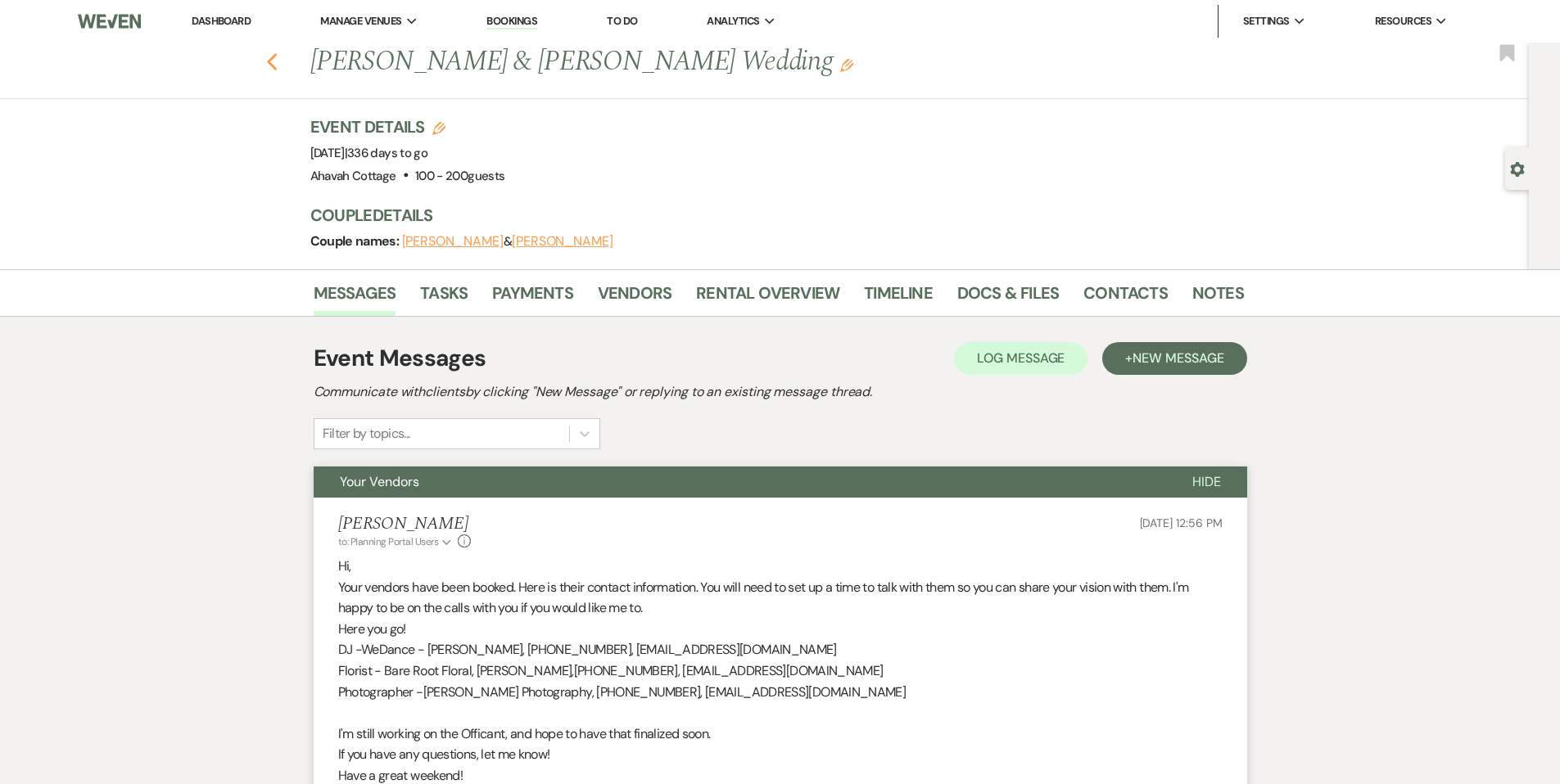
select select "8"
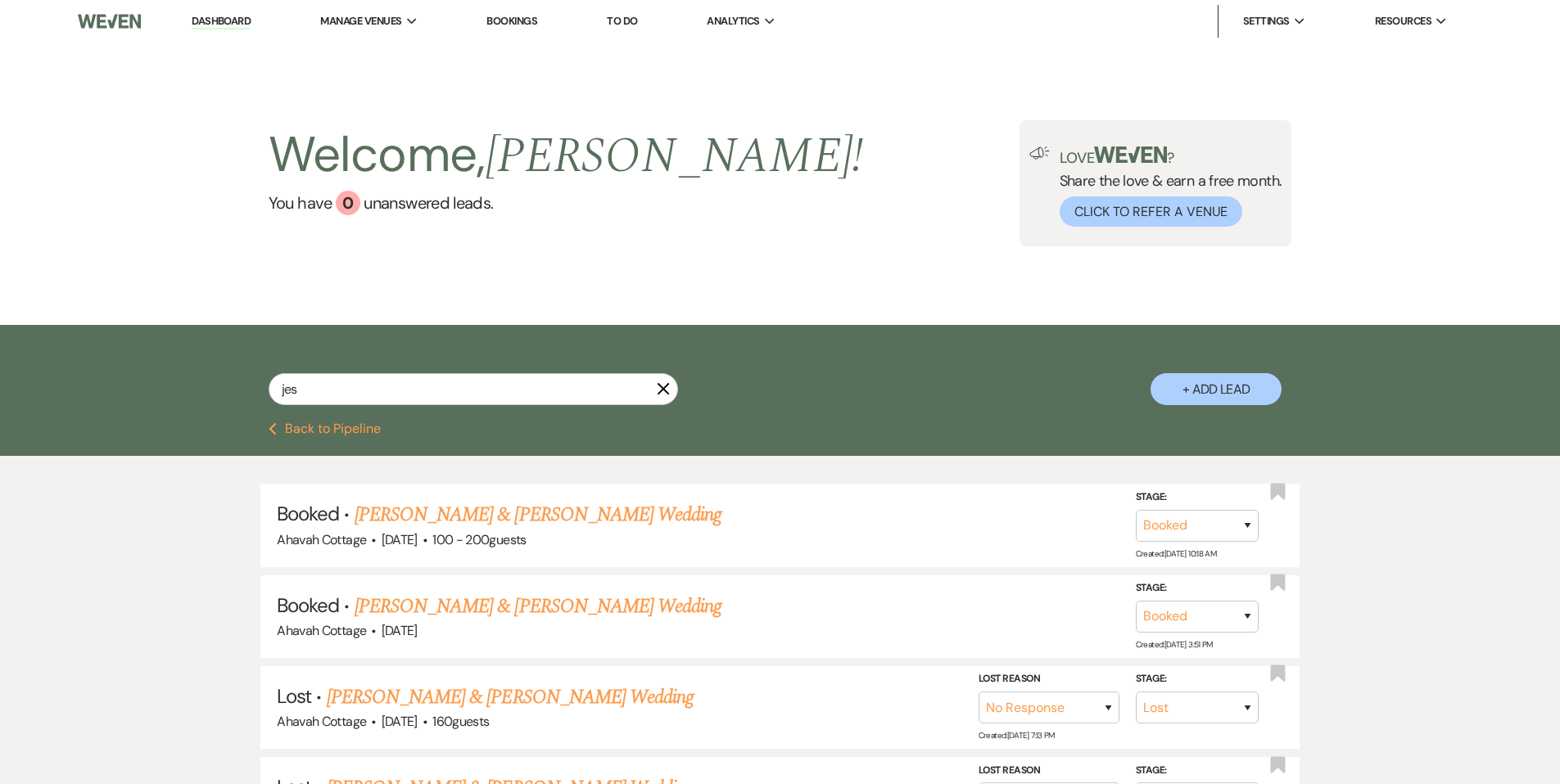
click at [664, 385] on icon "X" at bounding box center [663, 388] width 13 height 13
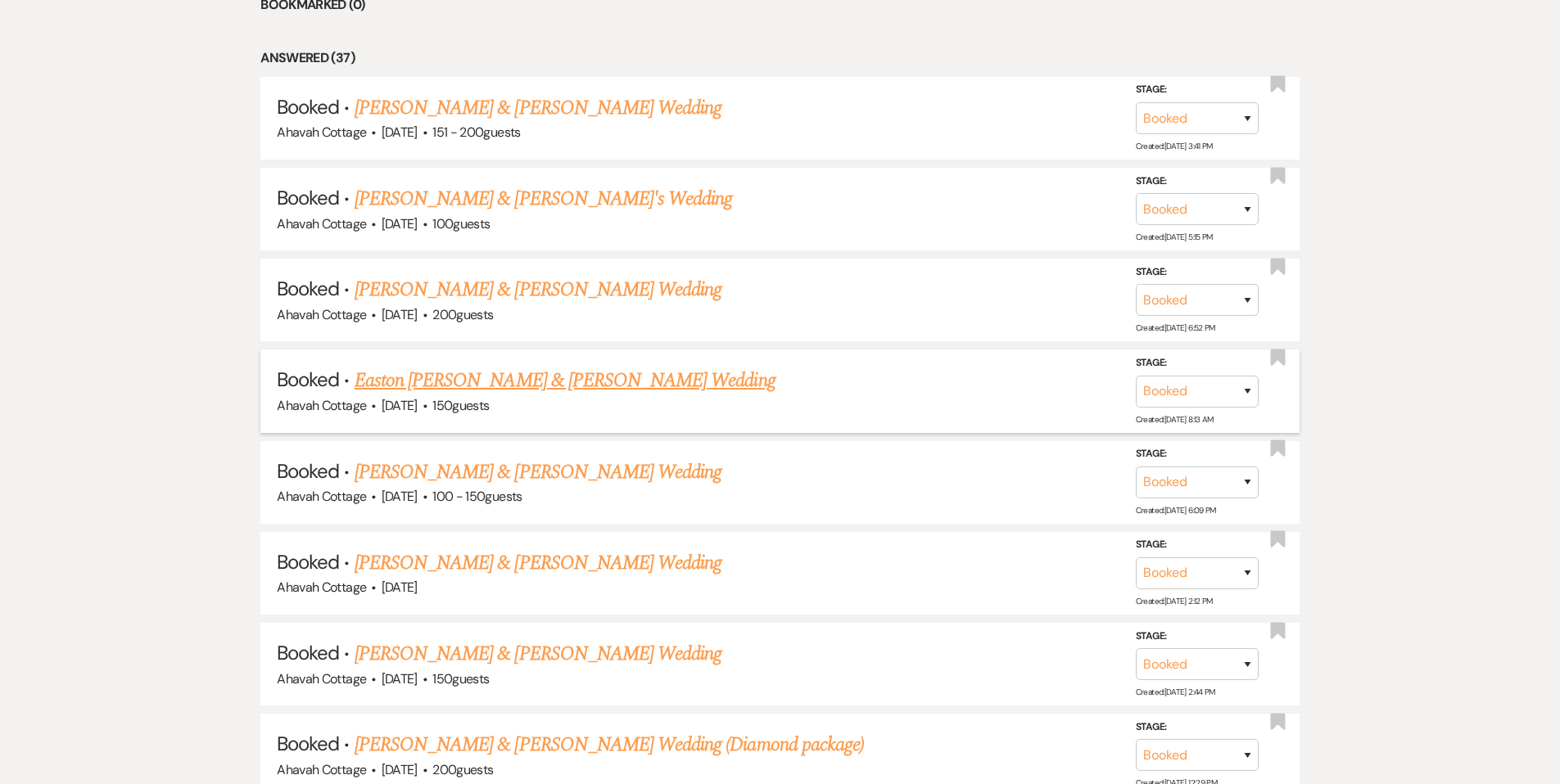
scroll to position [796, 0]
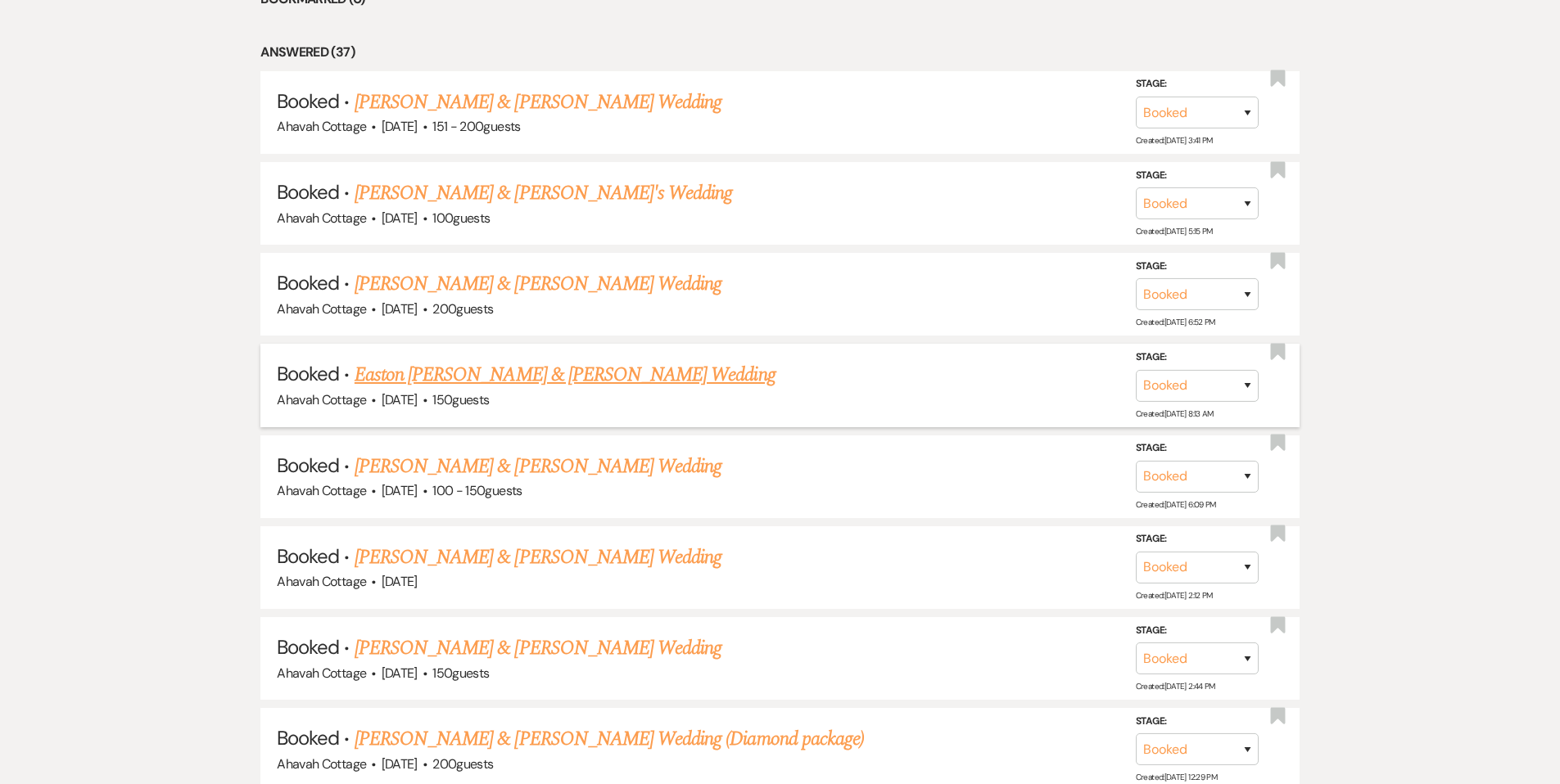
click at [601, 375] on link "Easton [PERSON_NAME] & [PERSON_NAME] Wedding" at bounding box center [565, 375] width 421 height 30
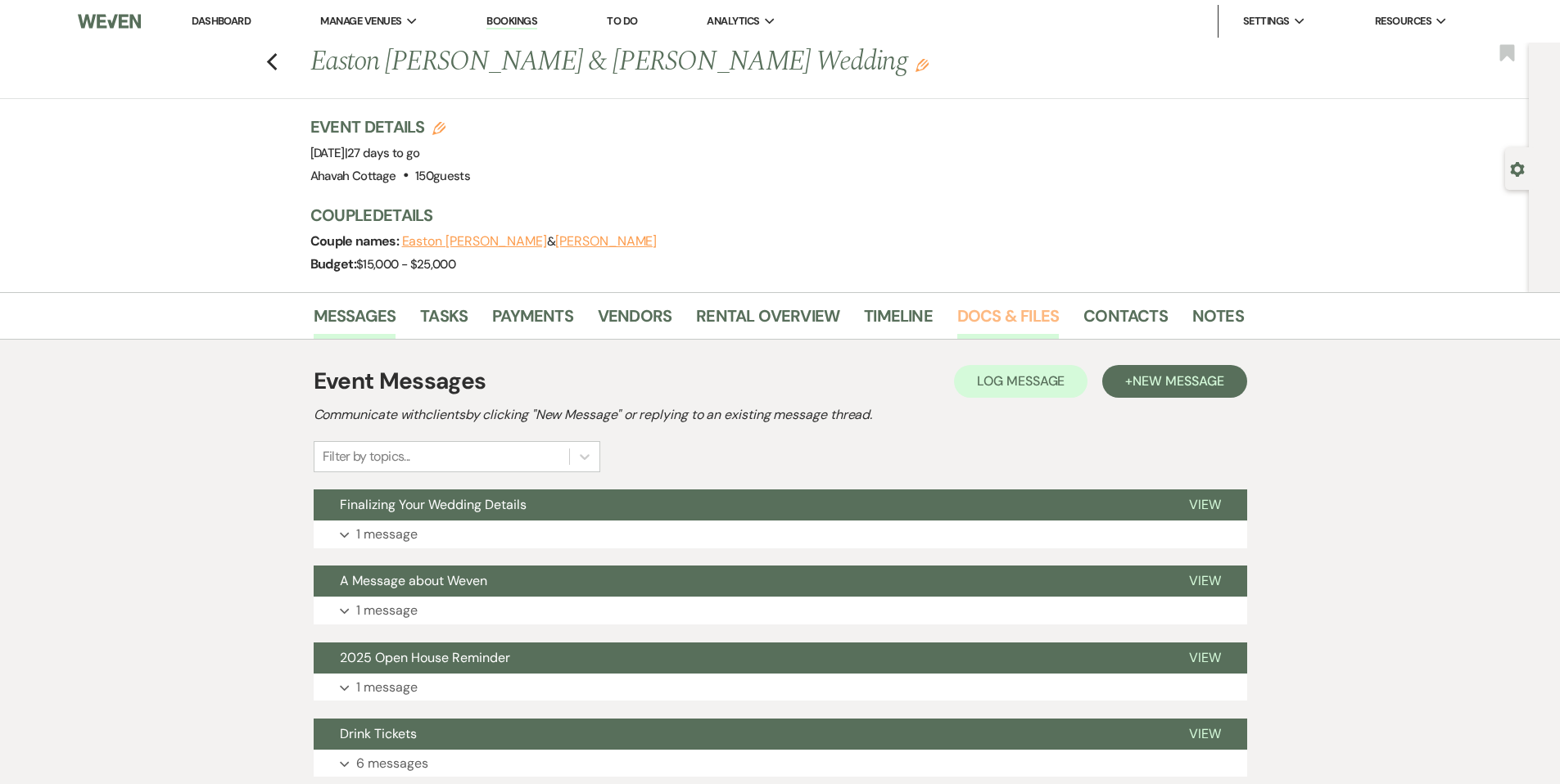
click at [976, 317] on link "Docs & Files" at bounding box center [1008, 321] width 102 height 36
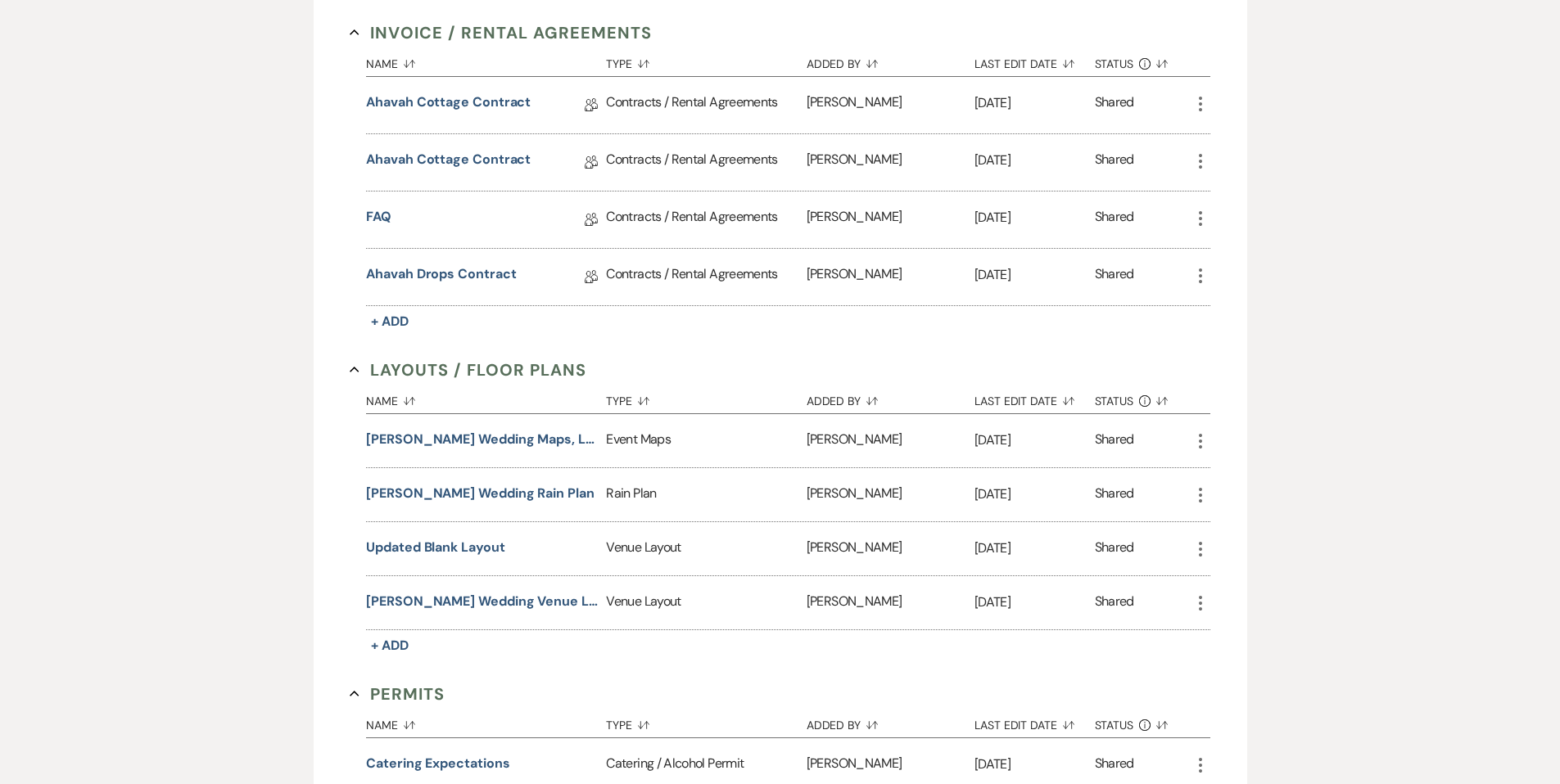
scroll to position [492, 0]
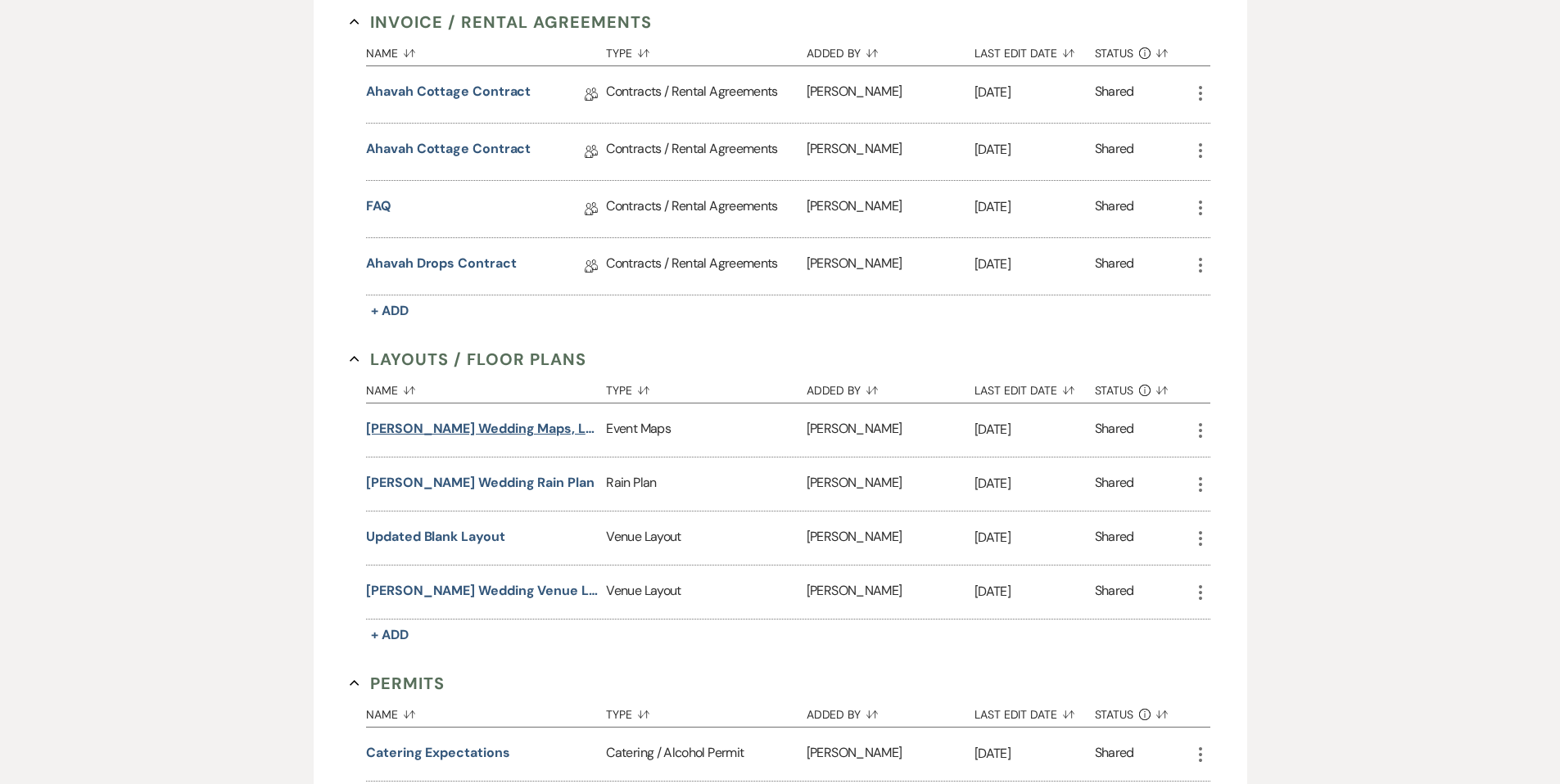
click at [529, 427] on button "[PERSON_NAME] Wedding Maps, Layout & Decor Guide" at bounding box center [483, 429] width 233 height 20
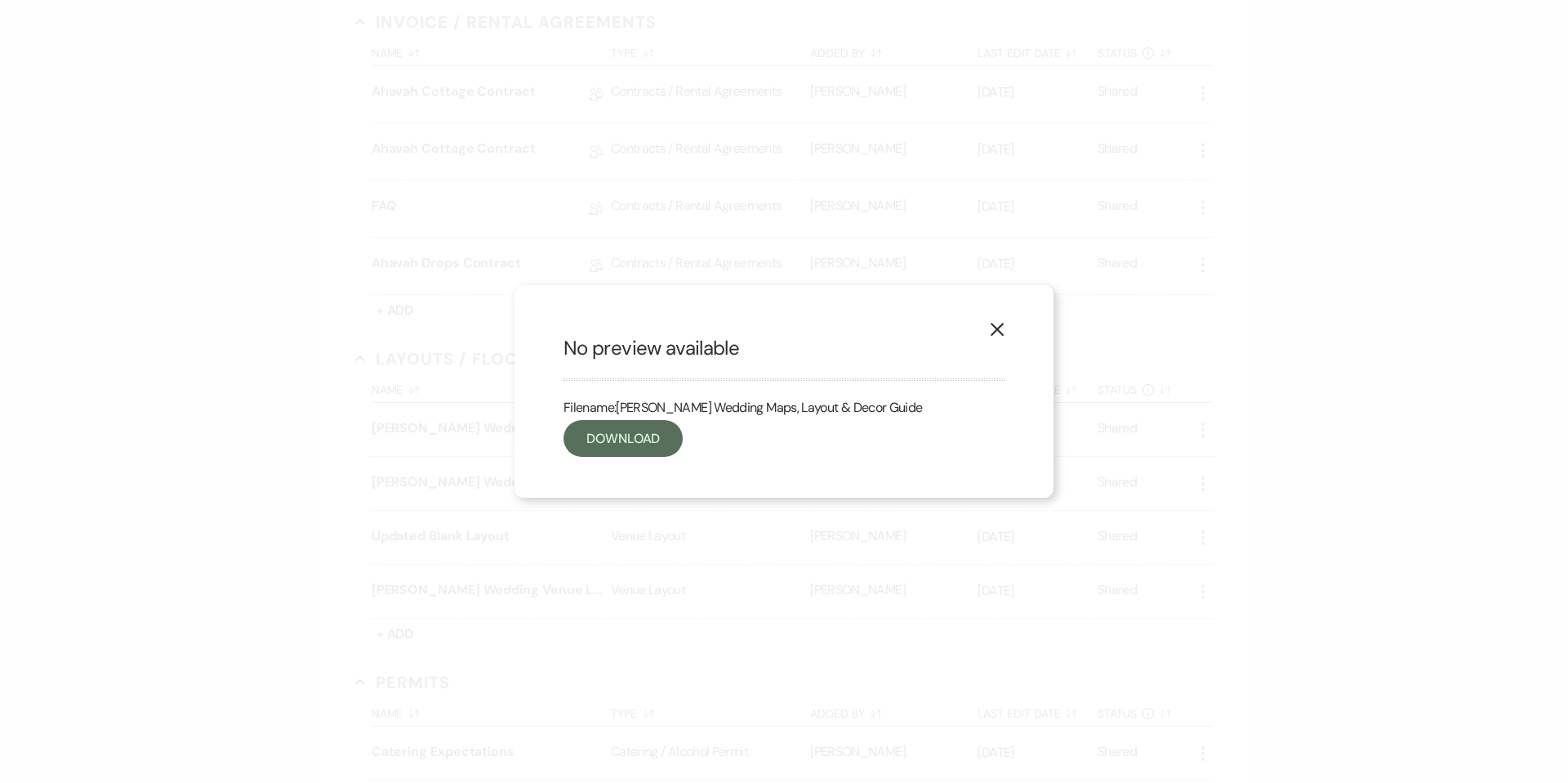
click at [994, 332] on use "button" at bounding box center [996, 328] width 13 height 13
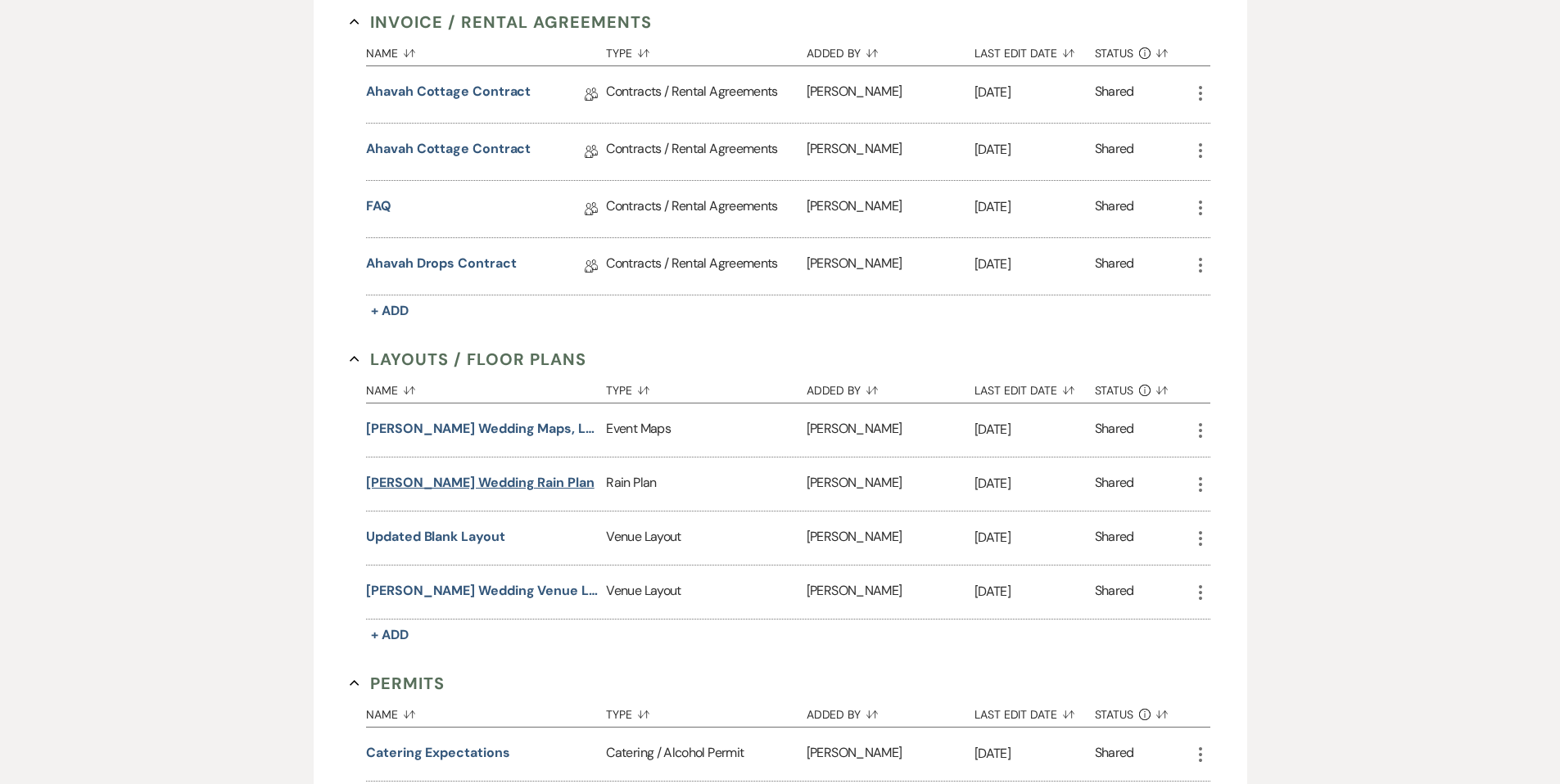
click at [493, 482] on button "[PERSON_NAME] Wedding Rain Plan" at bounding box center [480, 483] width 228 height 20
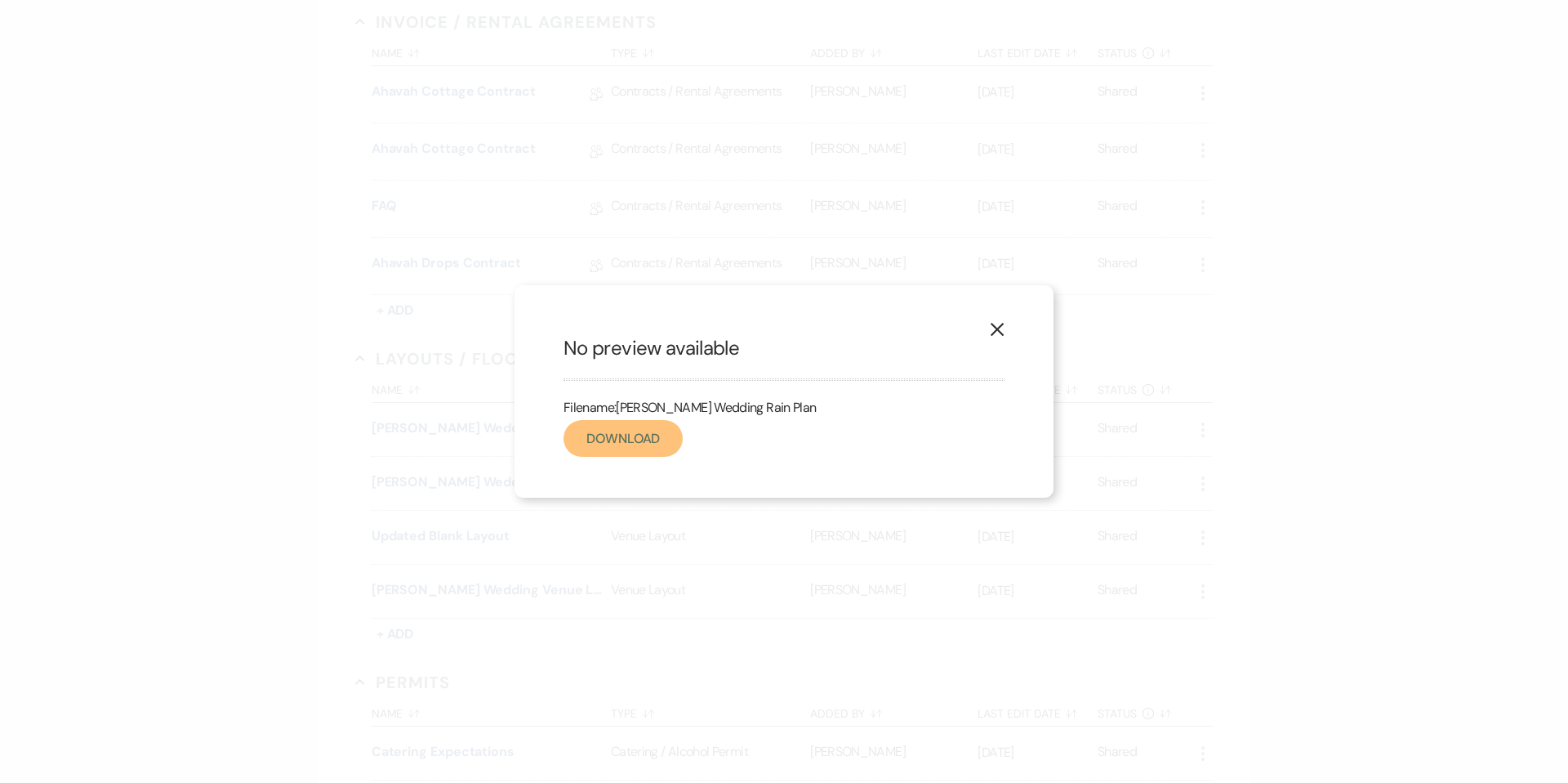
click at [625, 440] on link "Download" at bounding box center [623, 438] width 119 height 36
click at [992, 329] on icon "X" at bounding box center [997, 329] width 15 height 15
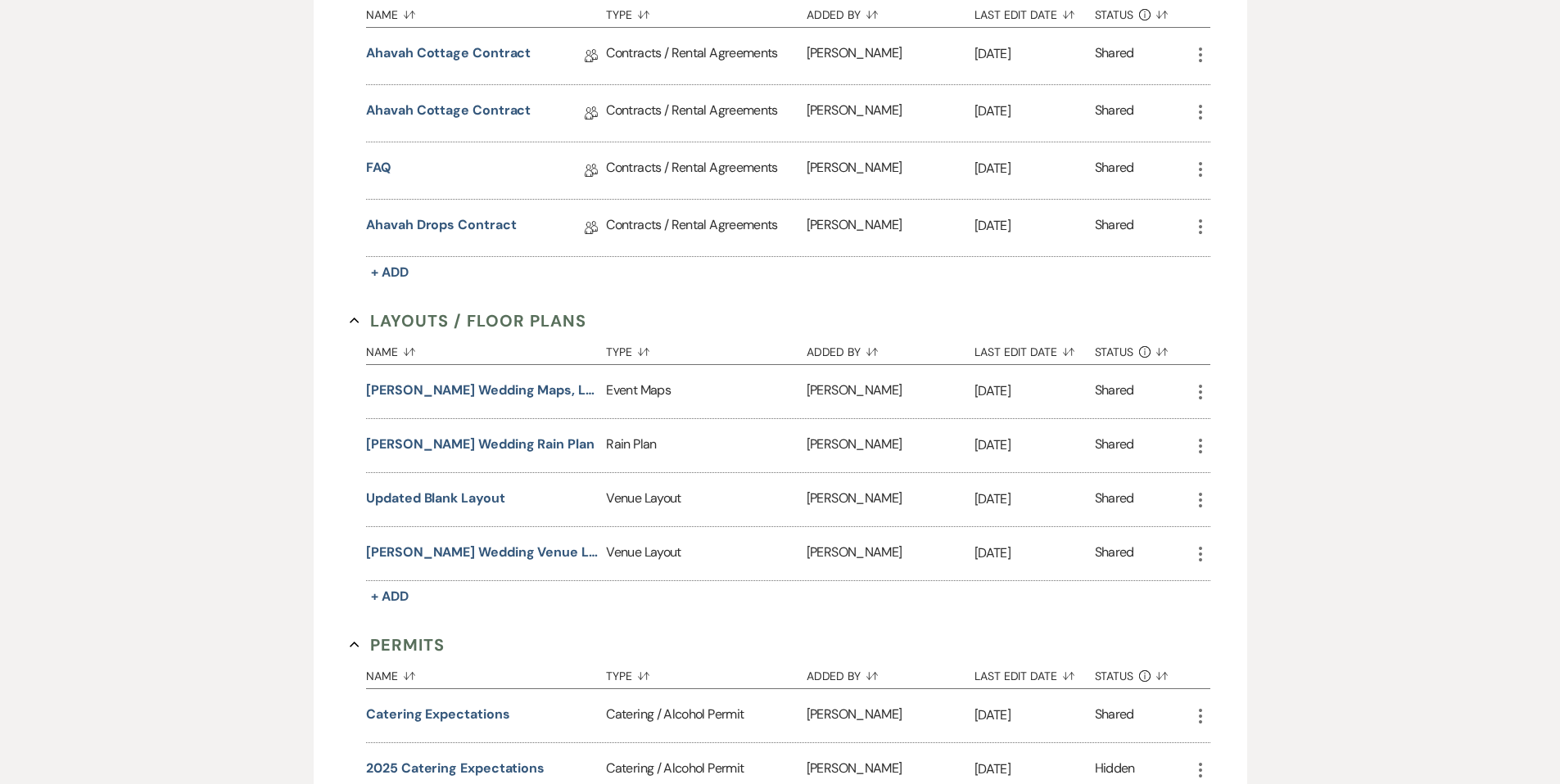
scroll to position [531, 0]
click at [547, 548] on button "[PERSON_NAME] Wedding Venue Layout & Tables" at bounding box center [483, 552] width 233 height 20
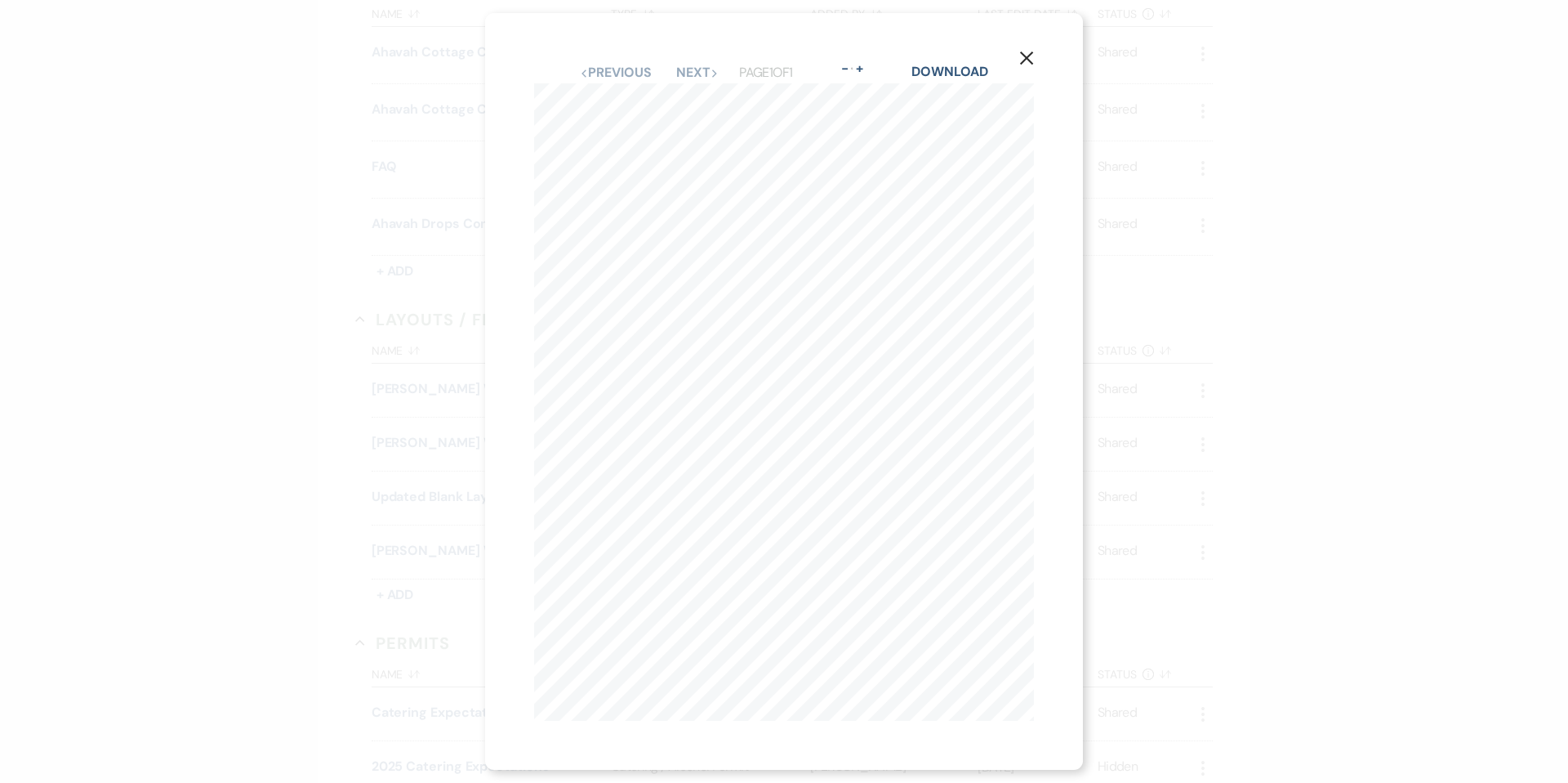
click at [1067, 419] on div "X Previous Previous Next Next Page 1 of 1 - Zoom + Download" at bounding box center [784, 392] width 598 height 757
click at [1032, 51] on use "button" at bounding box center [1026, 57] width 13 height 13
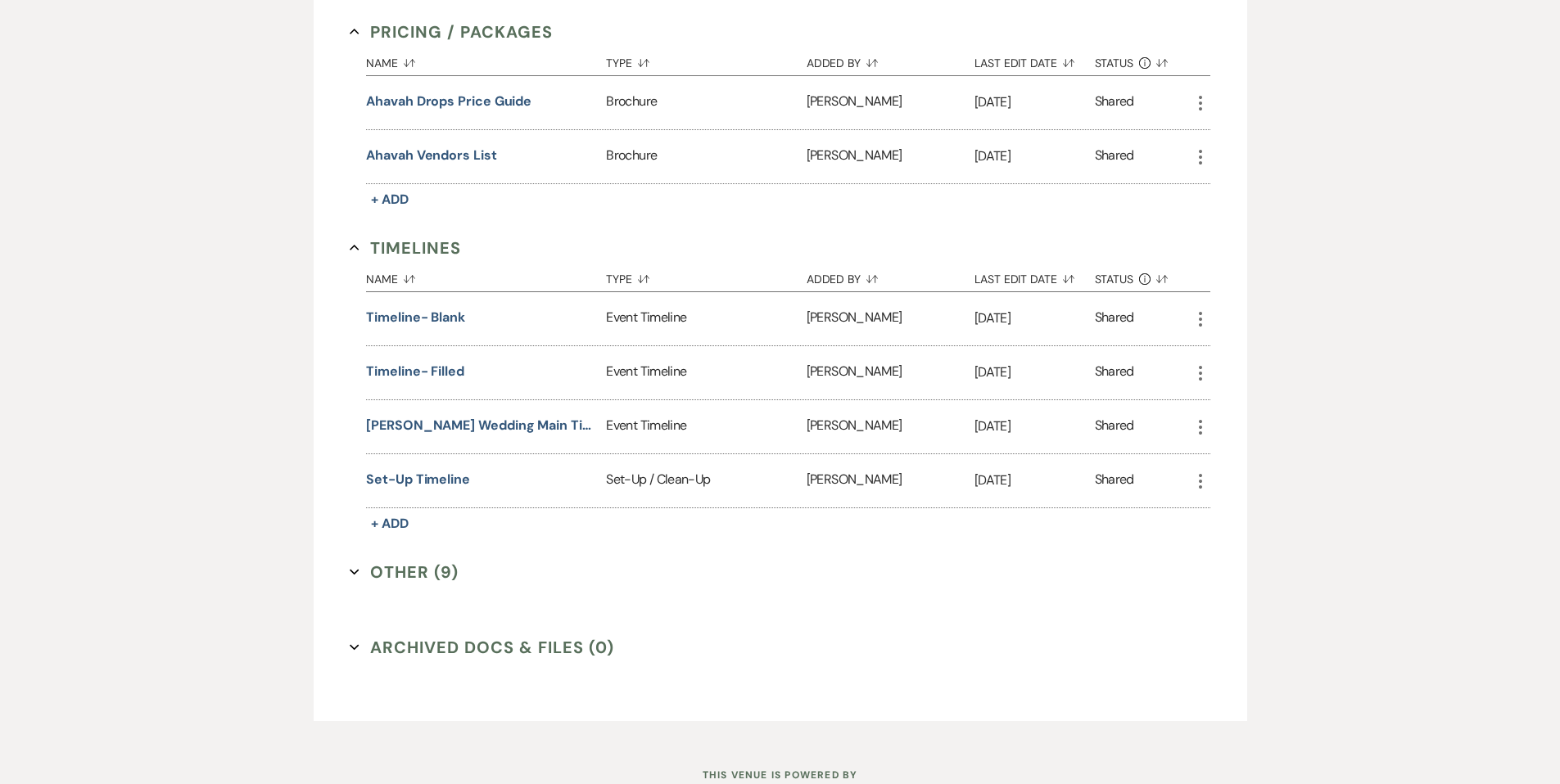
scroll to position [1631, 0]
click at [516, 416] on button "[PERSON_NAME] Wedding Main Timeline" at bounding box center [483, 424] width 233 height 20
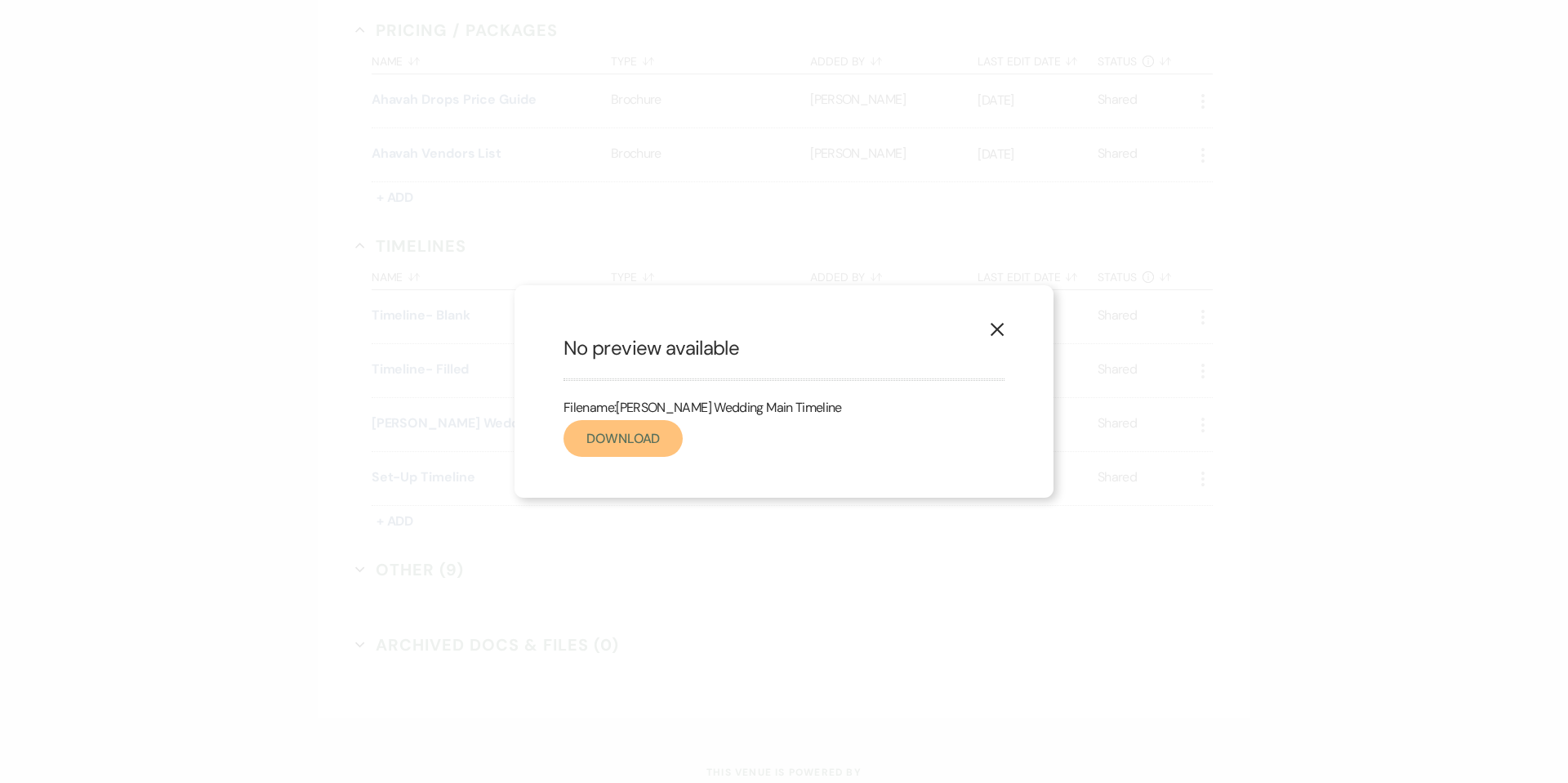
click at [610, 442] on link "Download" at bounding box center [623, 438] width 119 height 36
click at [996, 331] on use "button" at bounding box center [996, 328] width 13 height 13
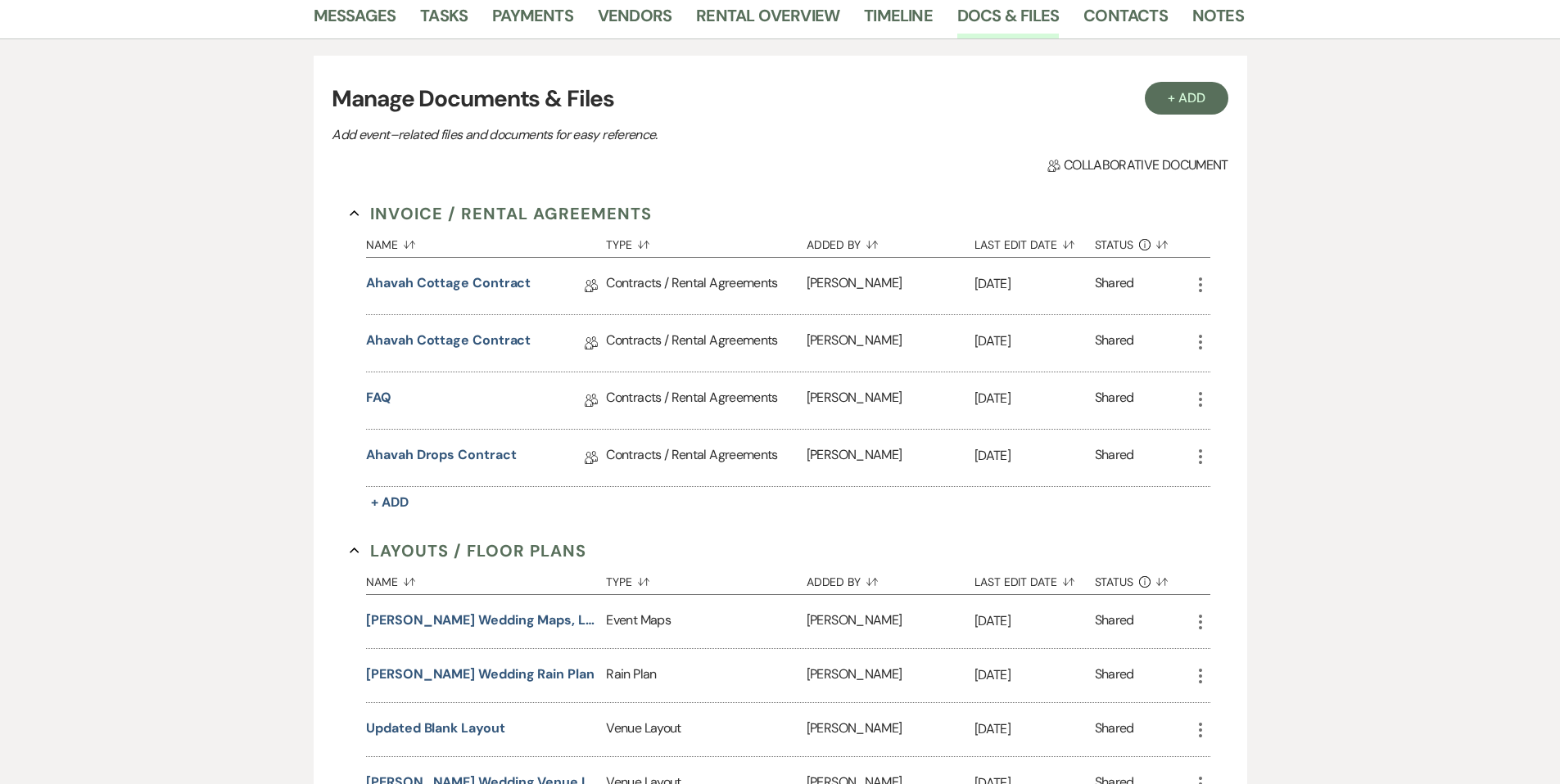
scroll to position [0, 0]
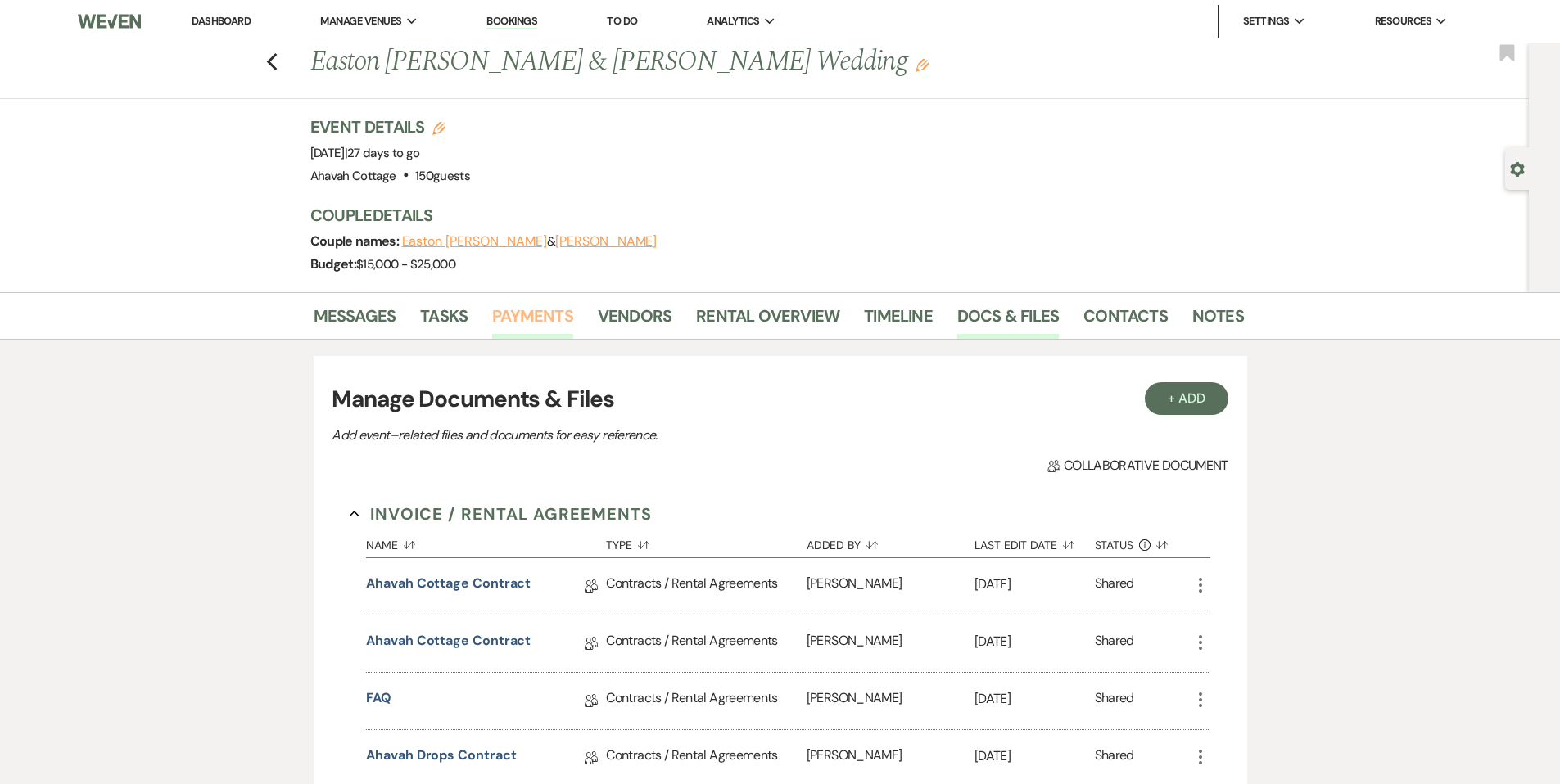
click at [529, 316] on link "Payments" at bounding box center [533, 321] width 81 height 36
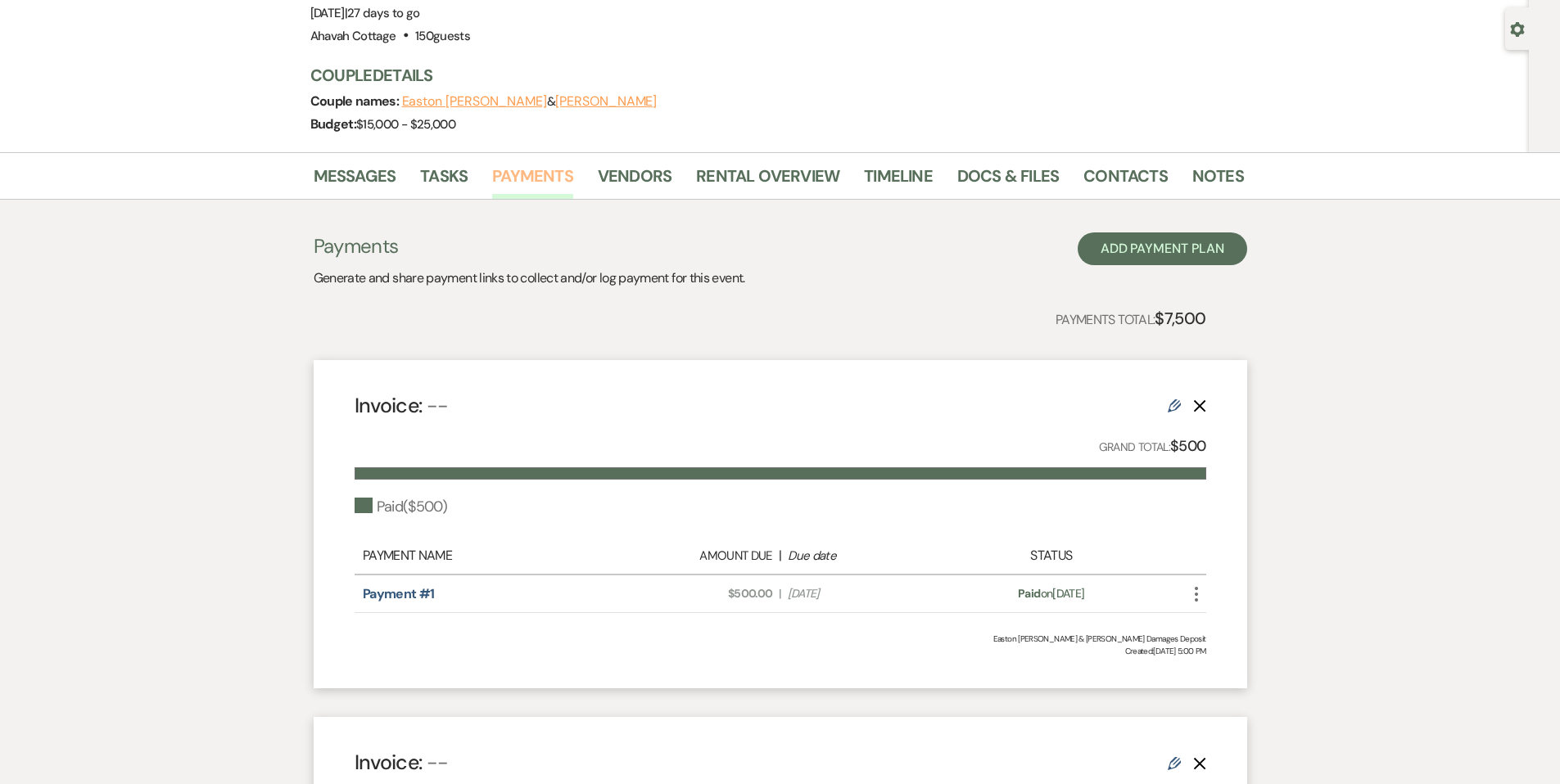
scroll to position [131, 0]
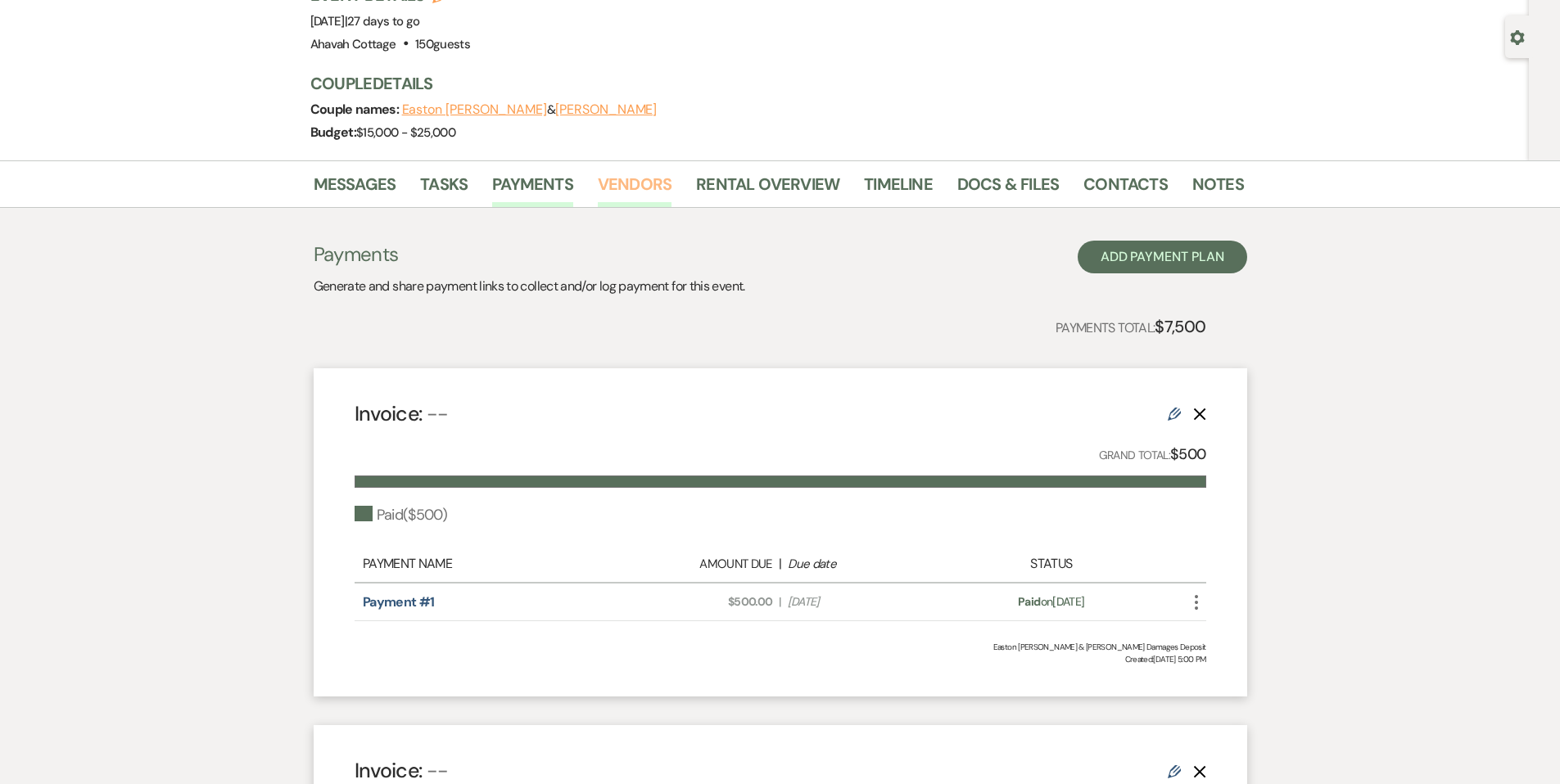
click at [616, 188] on link "Vendors" at bounding box center [634, 189] width 74 height 36
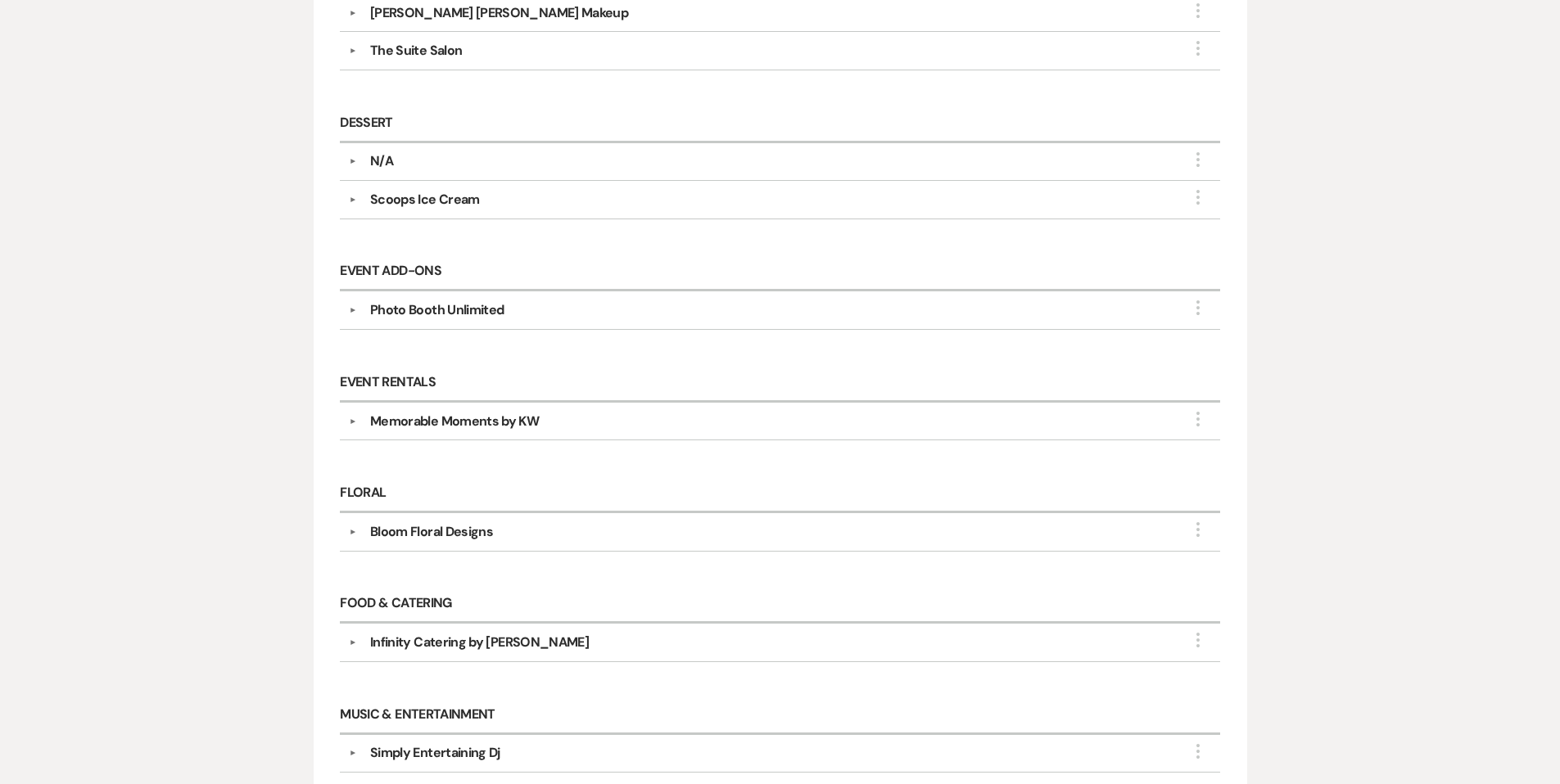
scroll to position [509, 0]
click at [354, 748] on button "▼" at bounding box center [353, 752] width 20 height 8
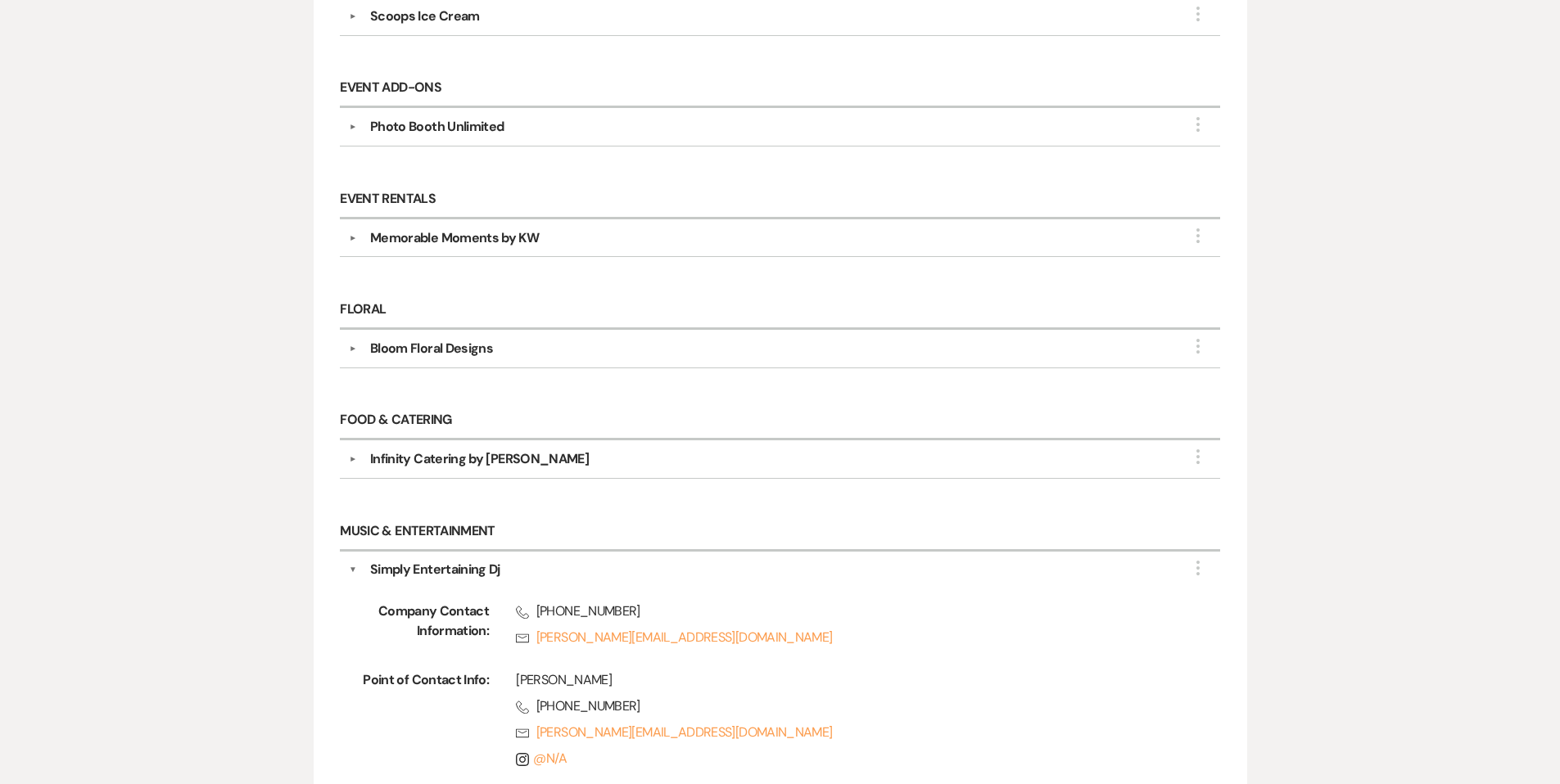
scroll to position [694, 0]
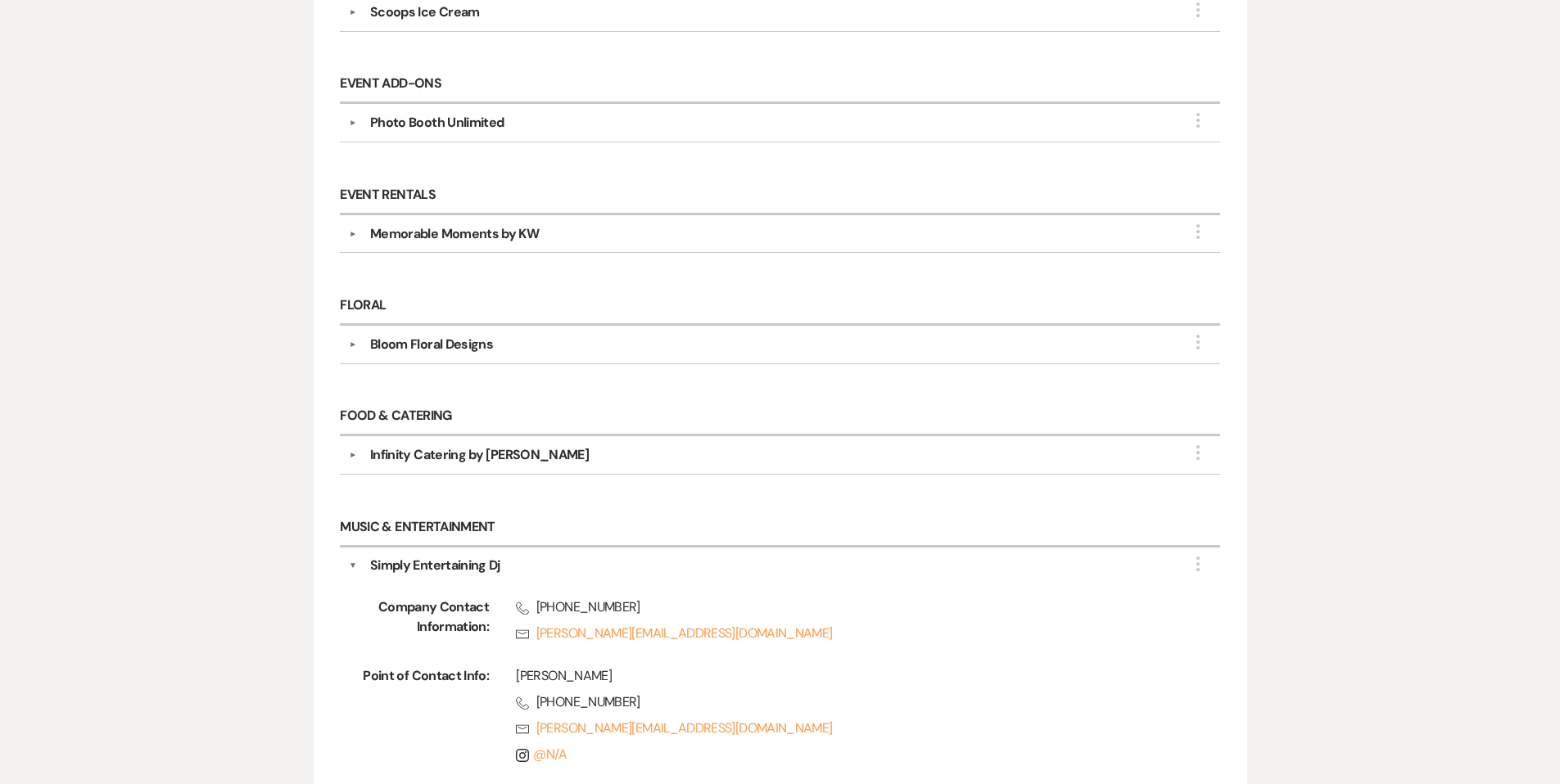
click at [357, 556] on div "Simply Entertaining Dj" at bounding box center [783, 566] width 855 height 20
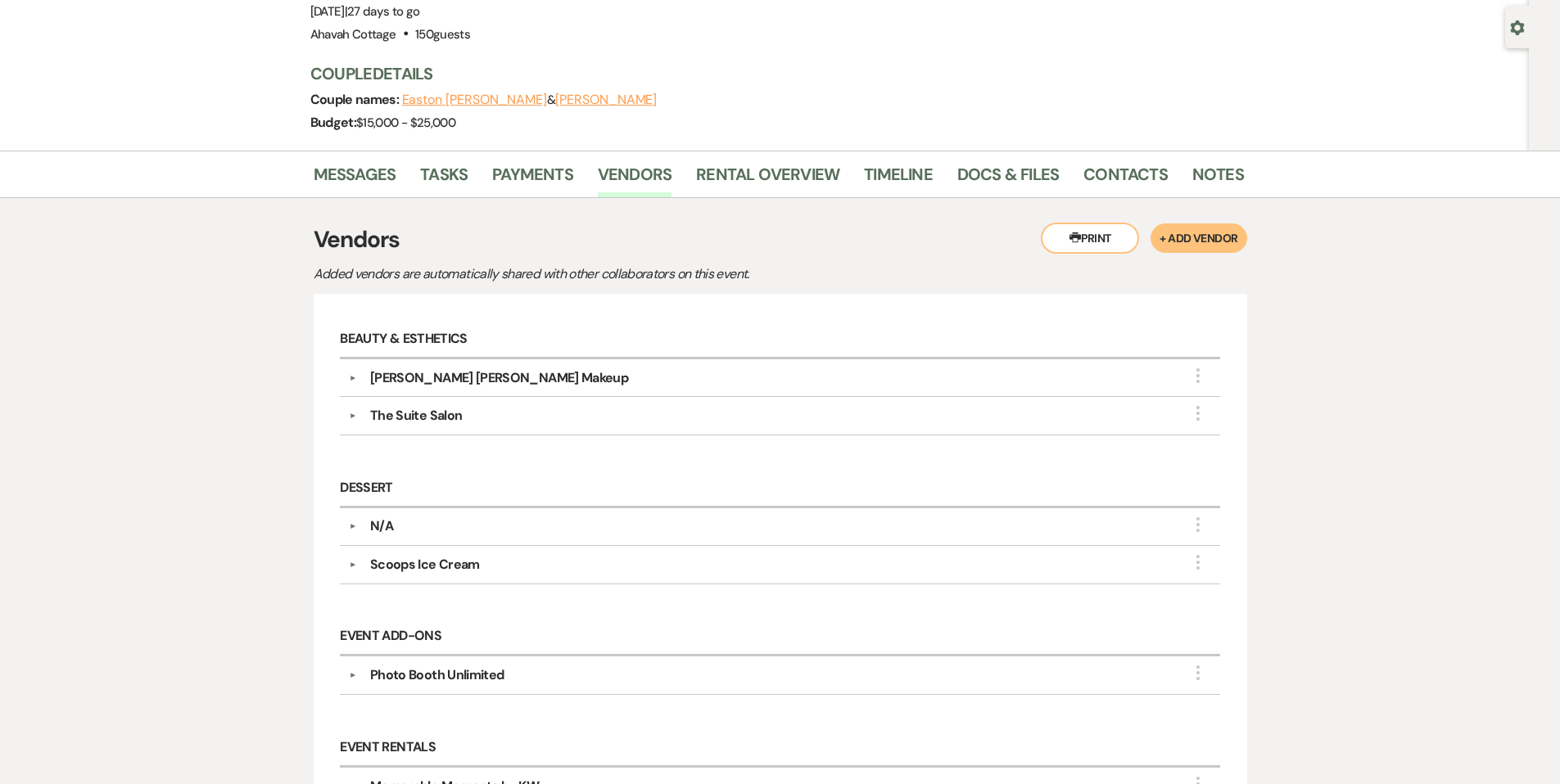
scroll to position [0, 0]
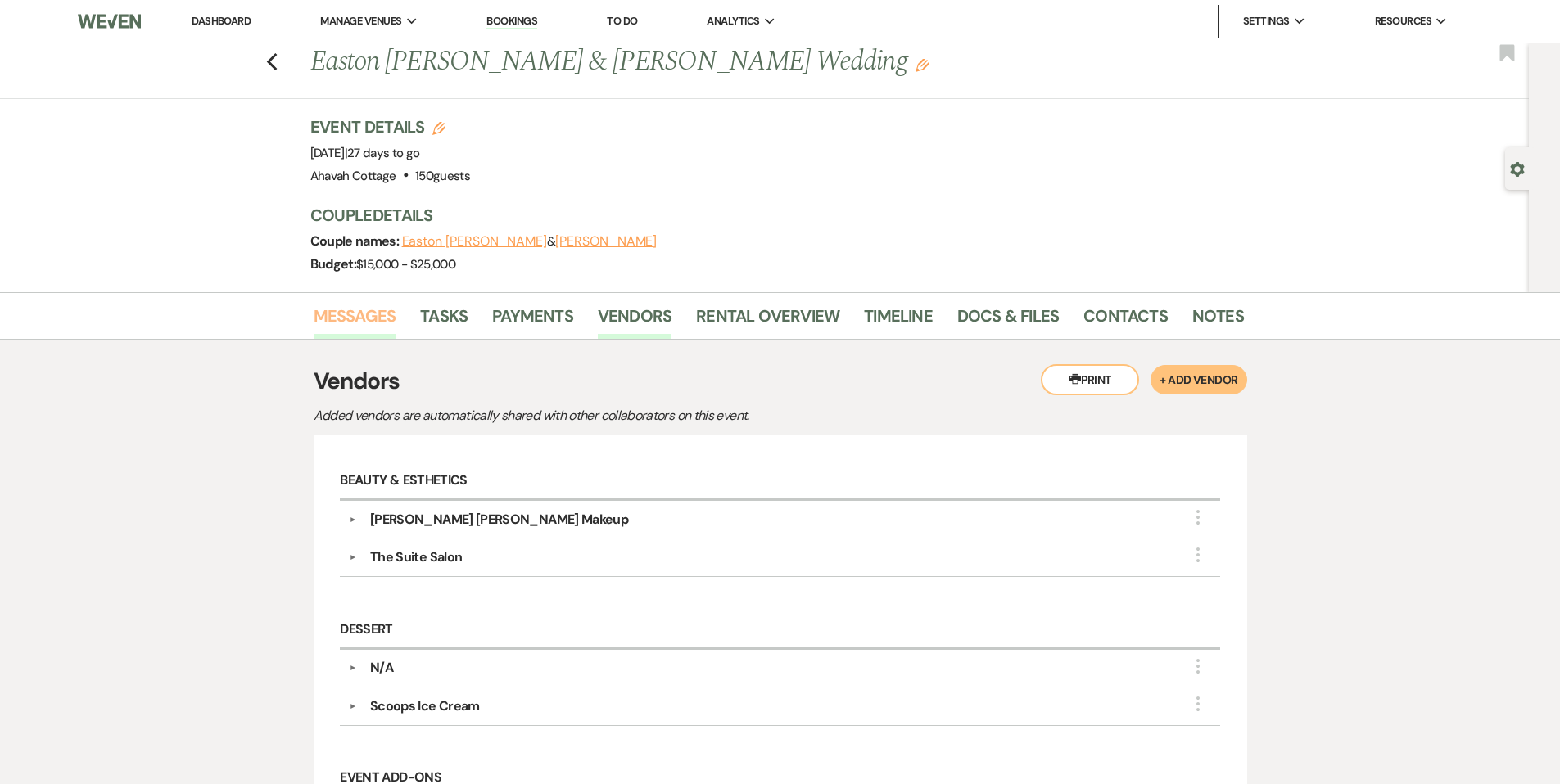
click at [360, 318] on link "Messages" at bounding box center [355, 321] width 83 height 36
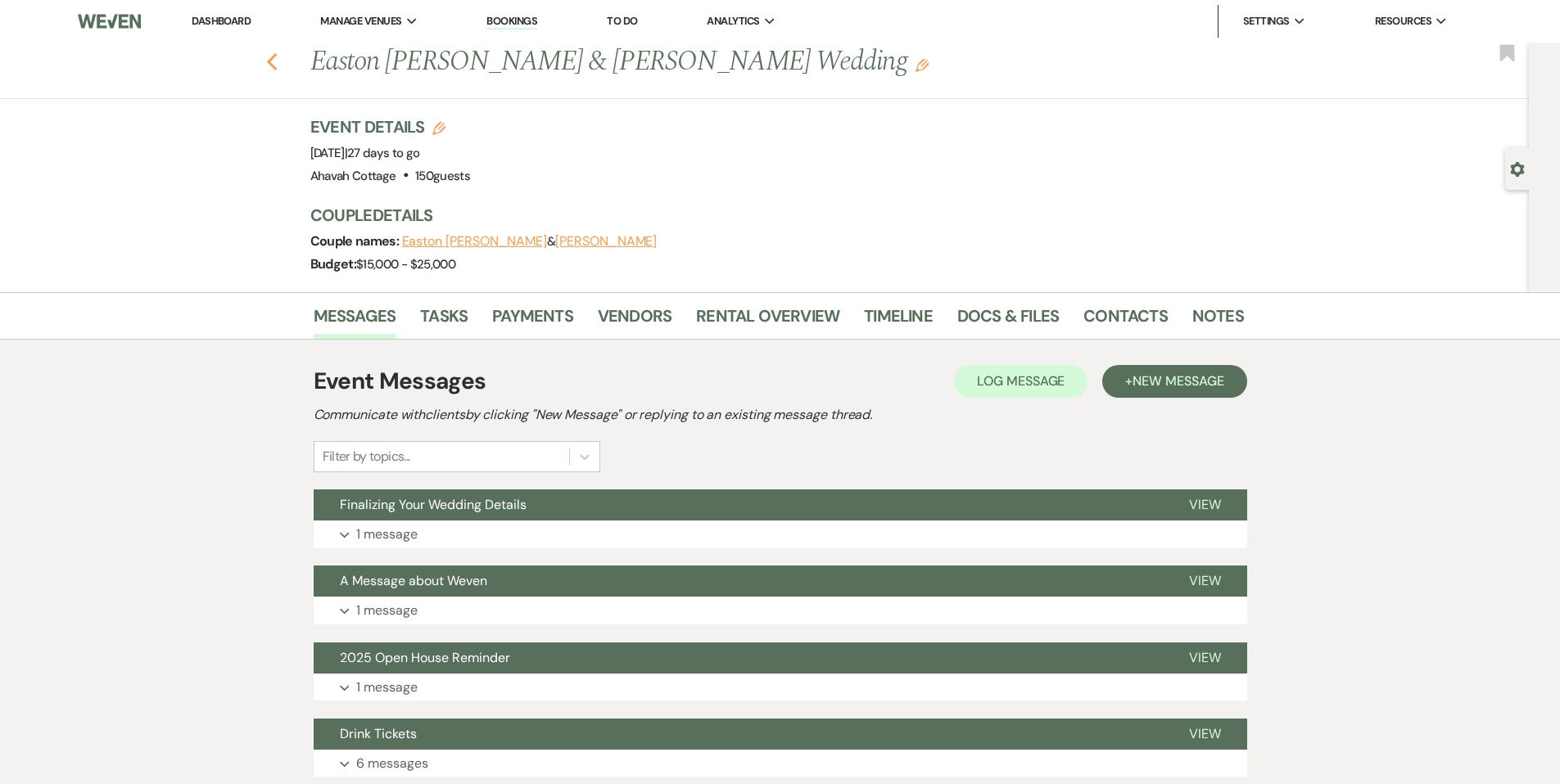
click at [276, 58] on use "button" at bounding box center [271, 62] width 11 height 18
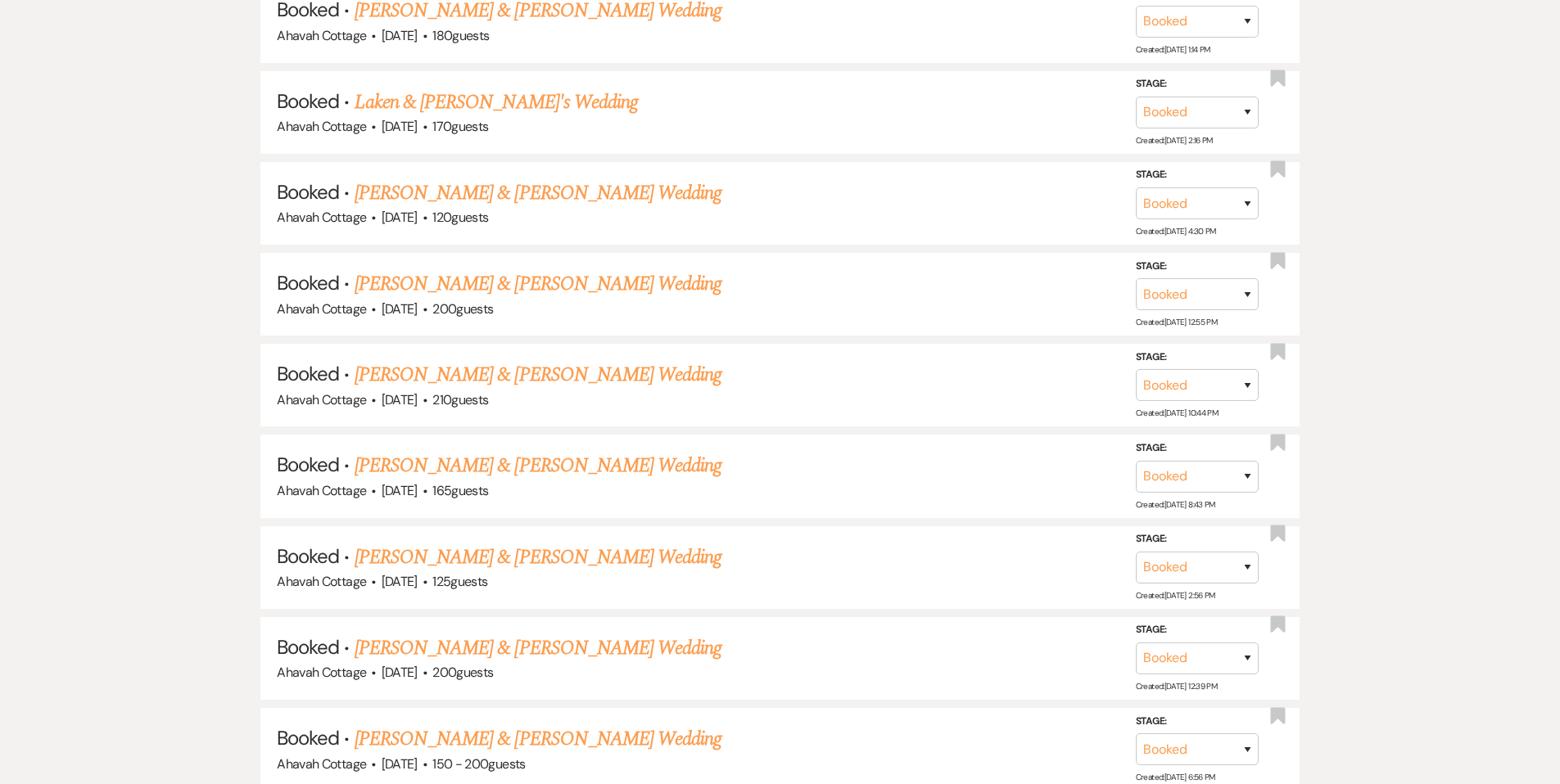
scroll to position [9601, 0]
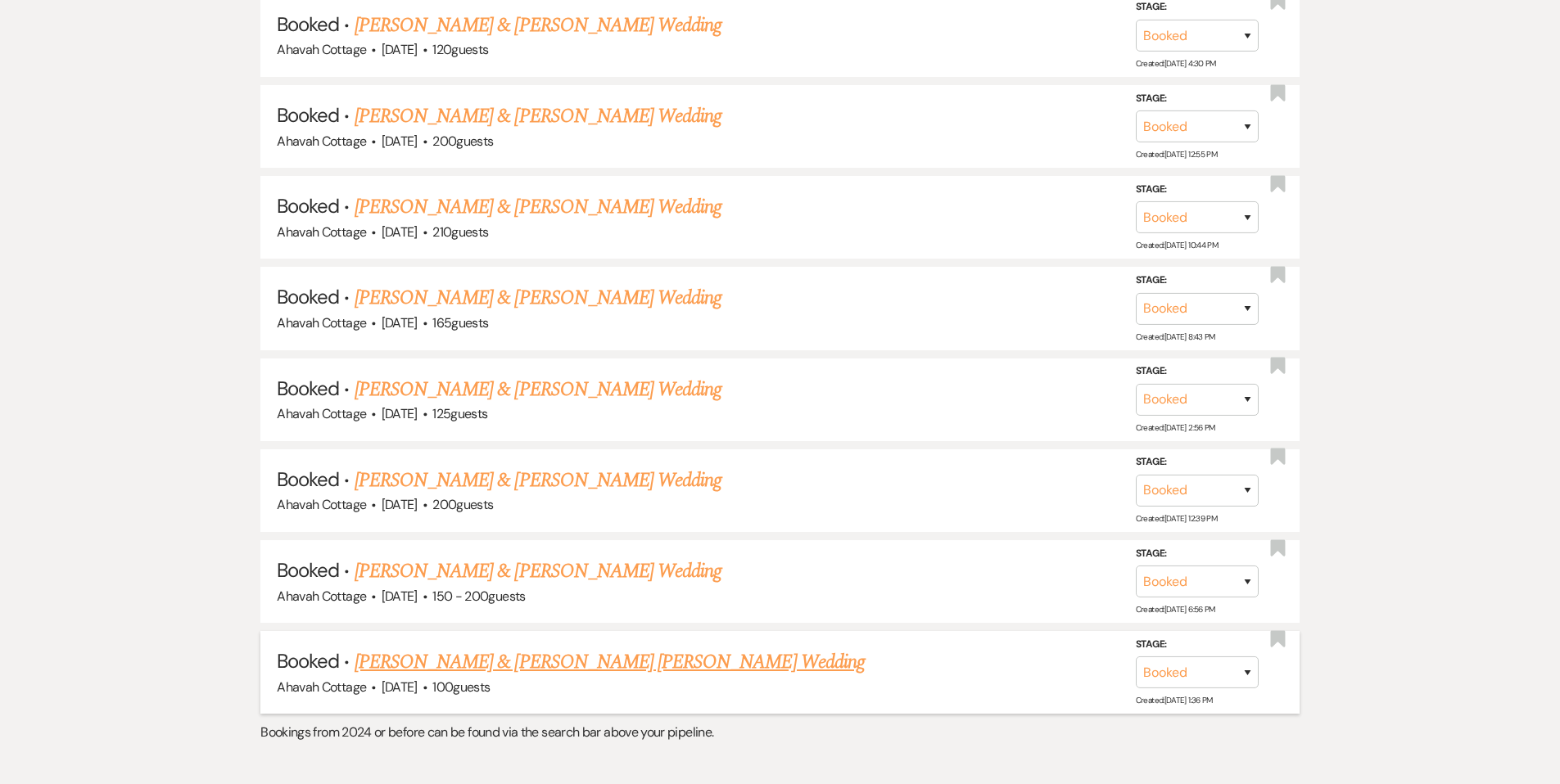
click at [537, 648] on link "[PERSON_NAME] & [PERSON_NAME] [PERSON_NAME] Wedding" at bounding box center [610, 663] width 510 height 30
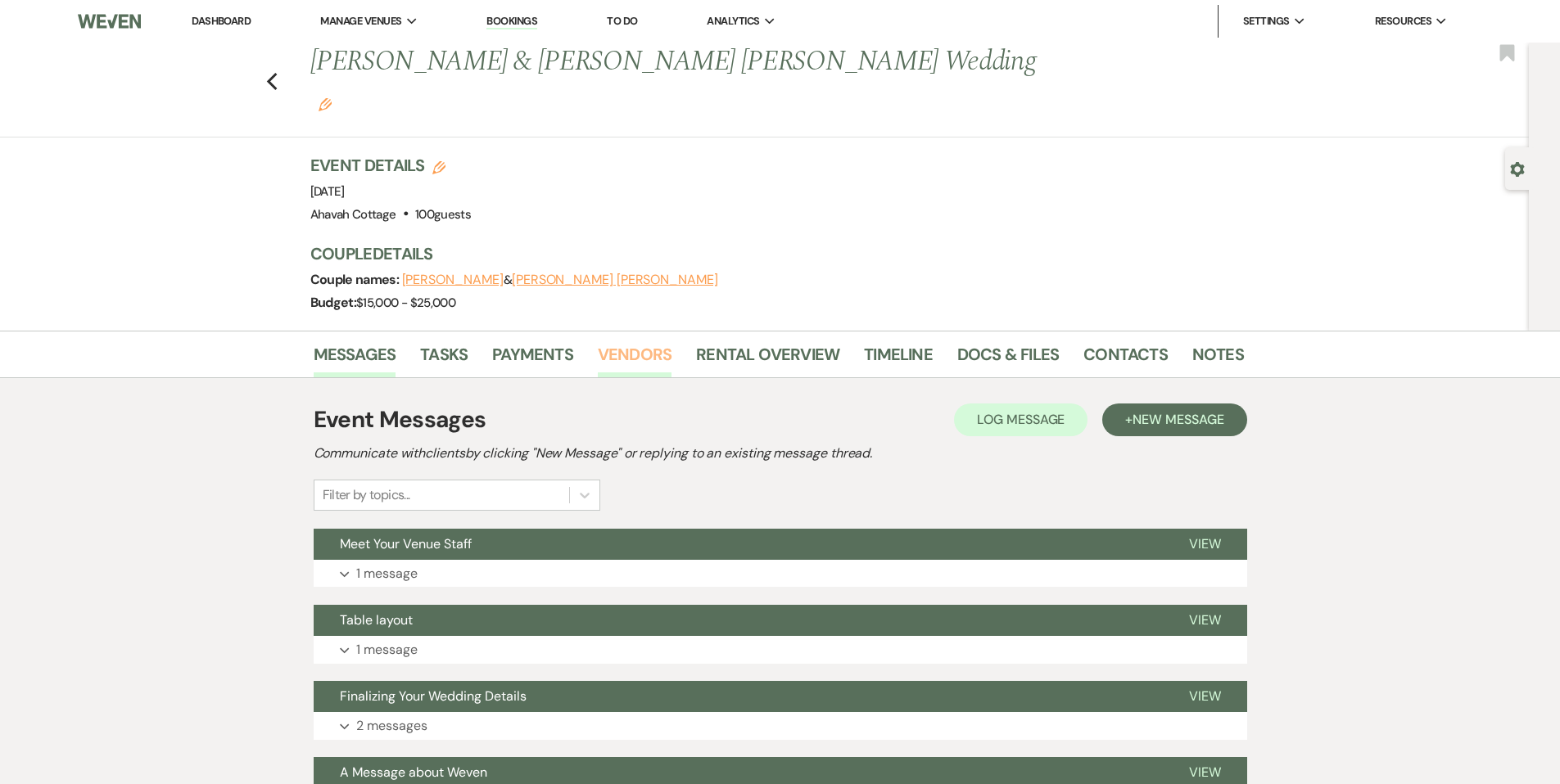
click at [619, 342] on link "Vendors" at bounding box center [634, 359] width 74 height 36
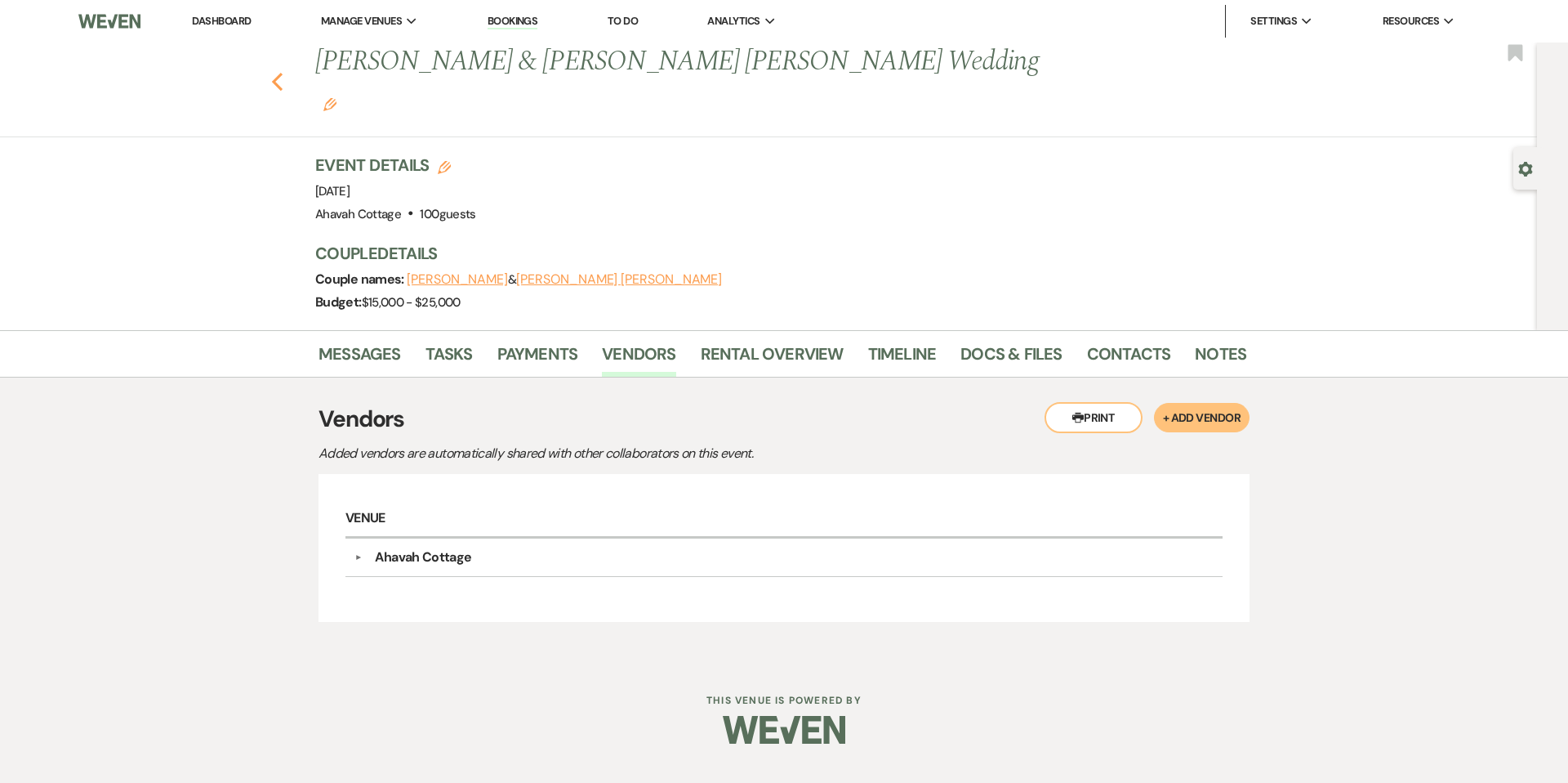
click at [278, 73] on use "button" at bounding box center [277, 82] width 11 height 18
